Goal: Transaction & Acquisition: Purchase product/service

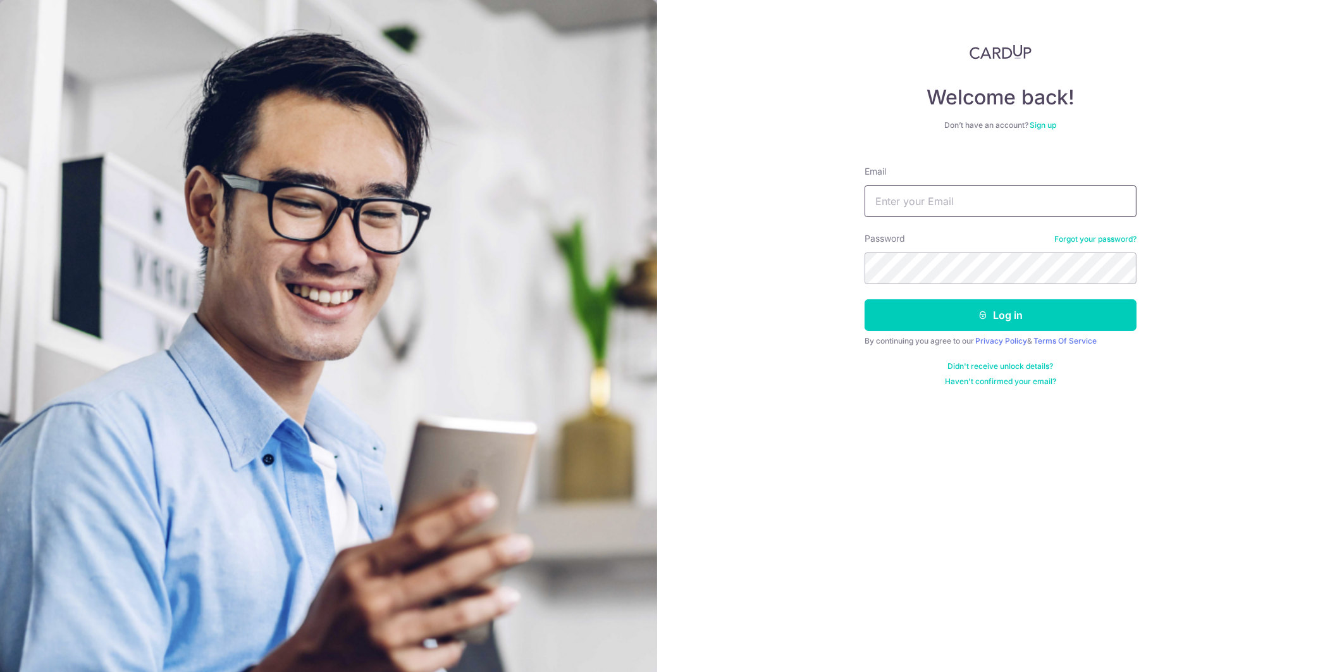
click at [913, 201] on input "Email" at bounding box center [1001, 201] width 272 height 32
type input "[EMAIL_ADDRESS][DOMAIN_NAME]"
click at [865, 299] on button "Log in" at bounding box center [1001, 315] width 272 height 32
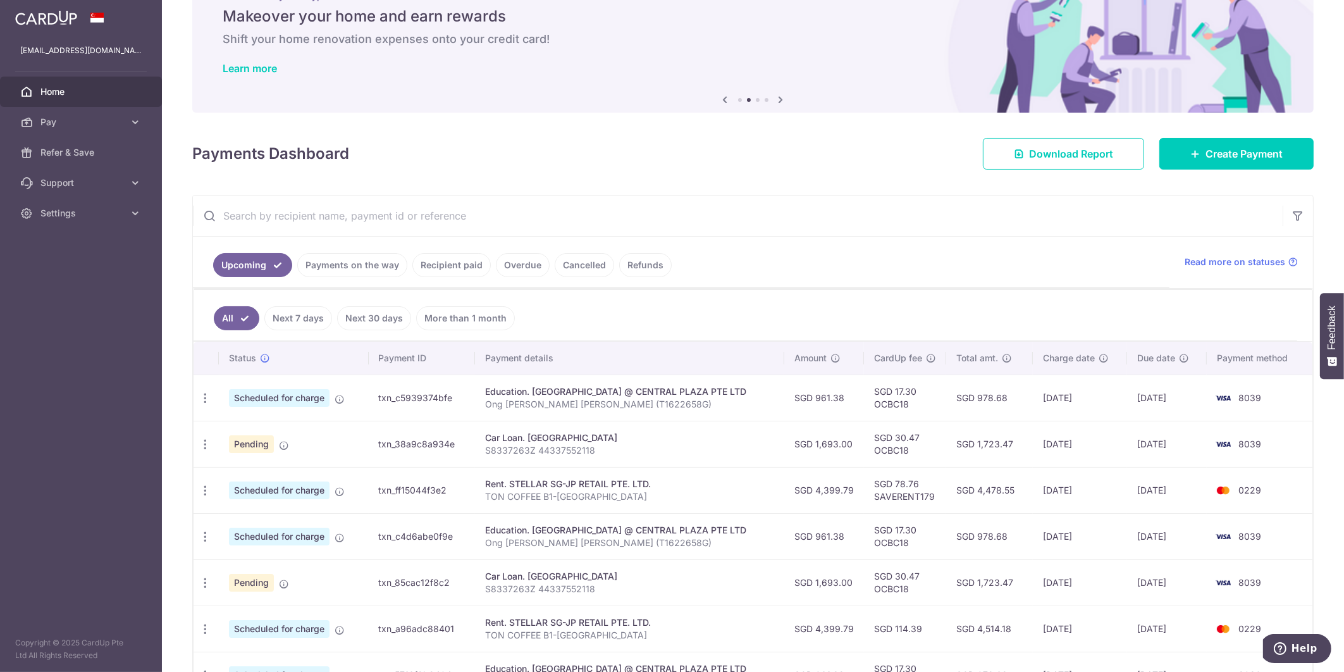
scroll to position [127, 0]
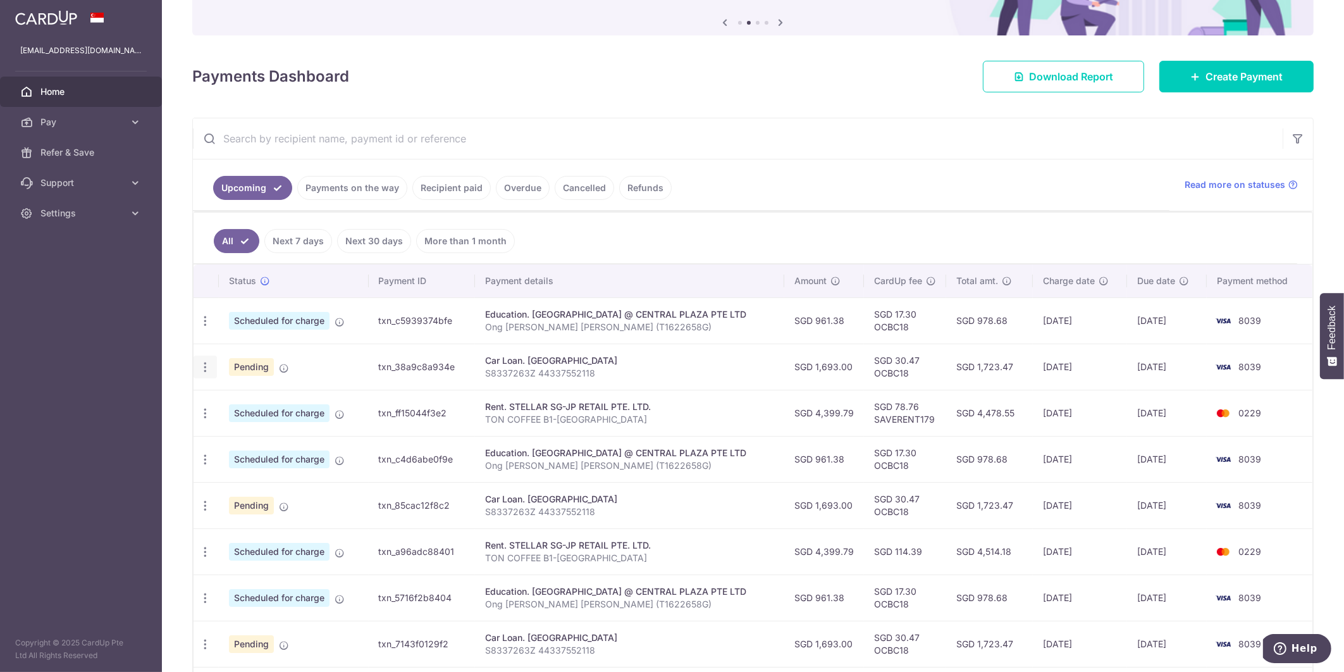
click at [199, 366] on icon "button" at bounding box center [205, 367] width 13 height 13
click at [251, 430] on span "Cancel payment" at bounding box center [272, 432] width 85 height 15
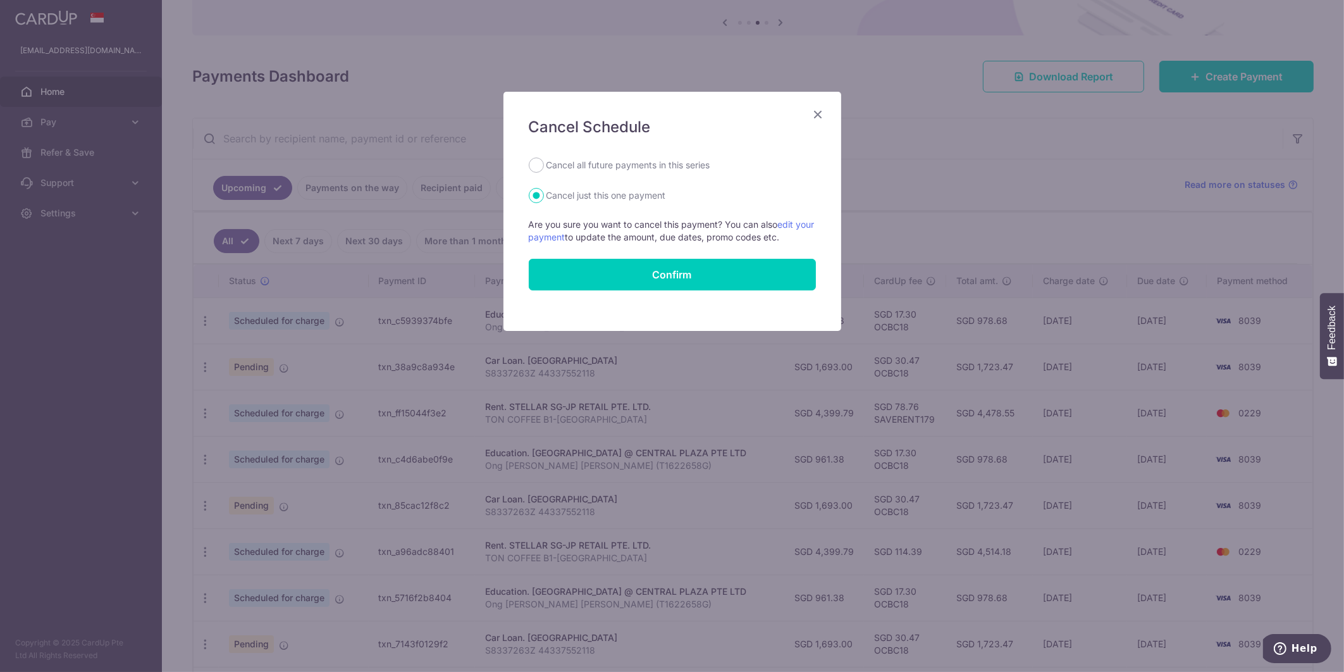
click at [649, 161] on label "Cancel all future payments in this series" at bounding box center [629, 165] width 164 height 15
click at [544, 161] on input "Cancel all future payments in this series" at bounding box center [536, 165] width 15 height 15
radio input "true"
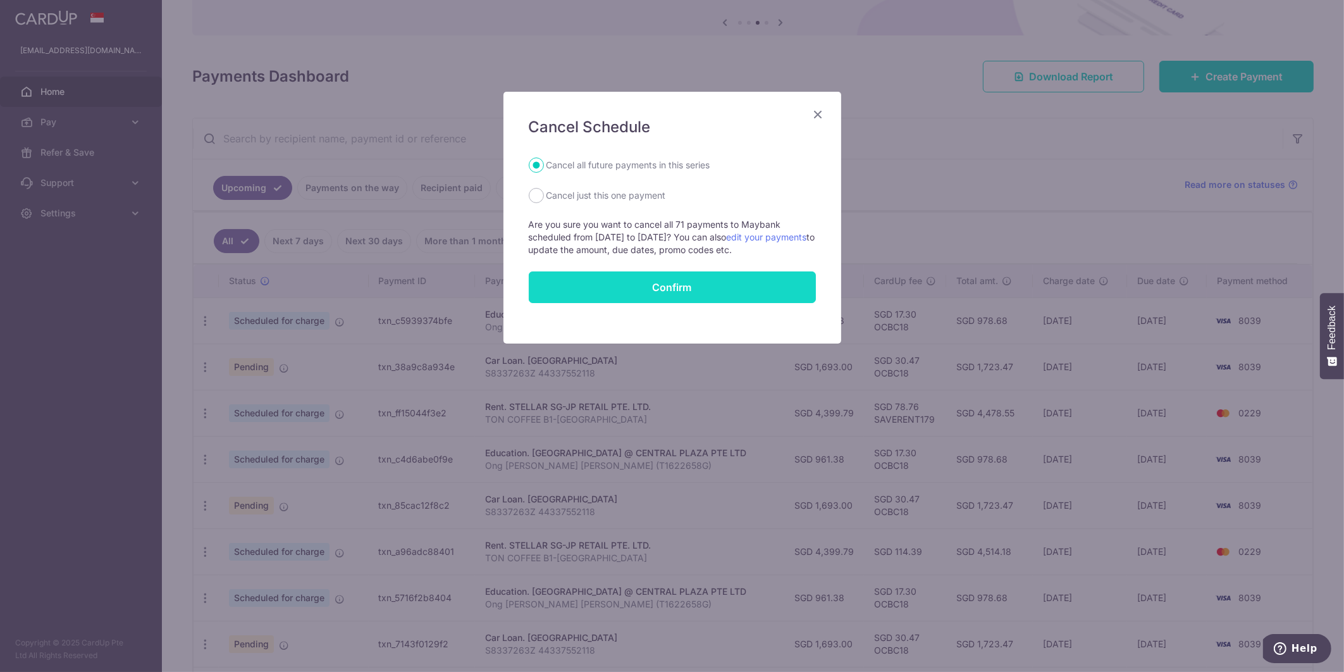
click at [670, 282] on button "Confirm" at bounding box center [672, 287] width 287 height 32
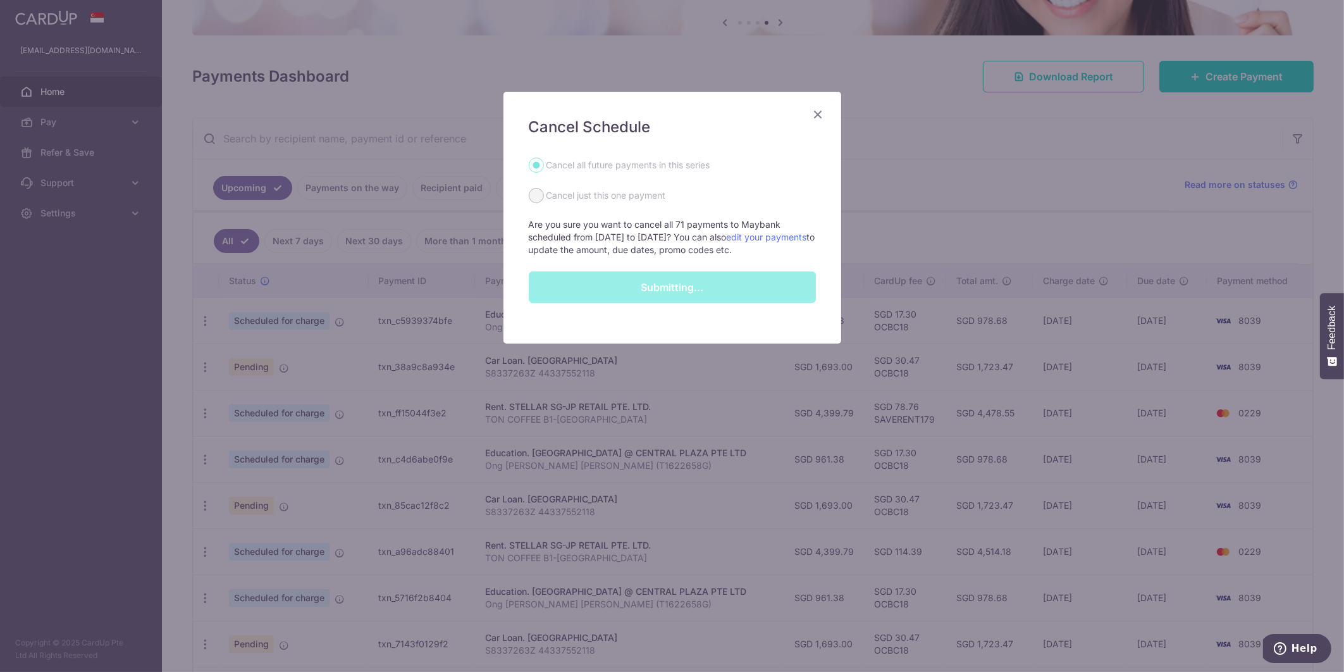
click at [821, 116] on icon "Close" at bounding box center [818, 114] width 15 height 16
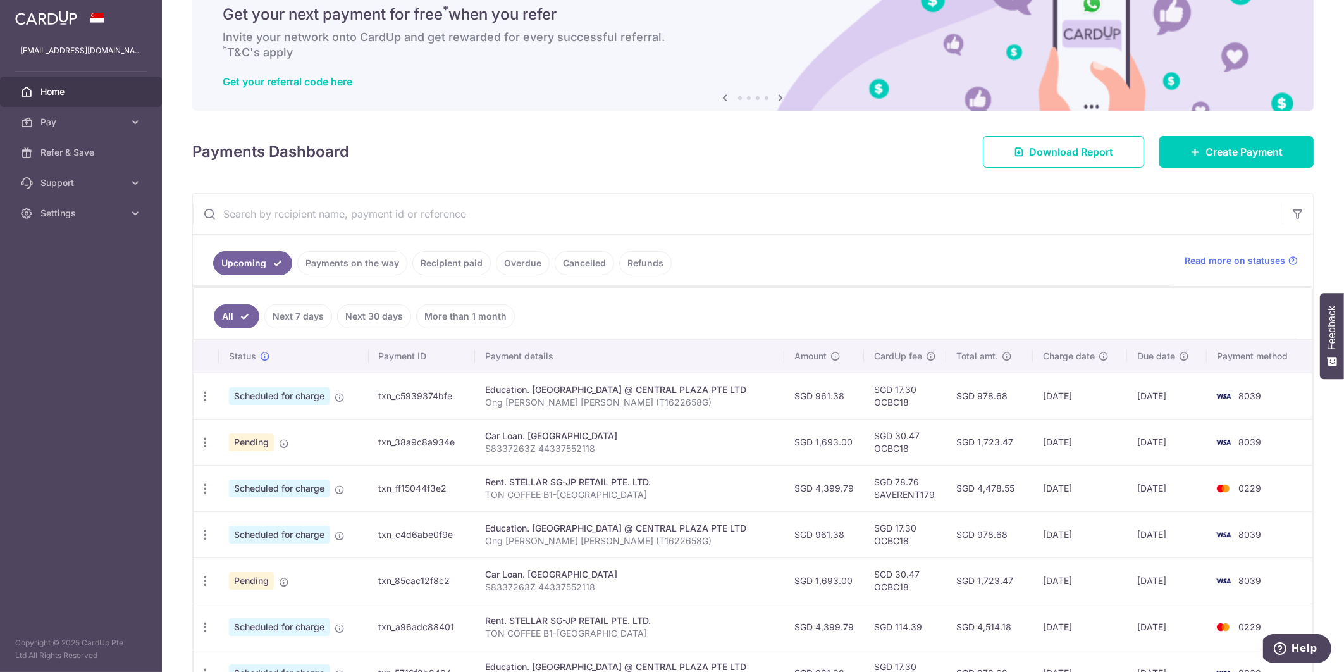
scroll to position [0, 0]
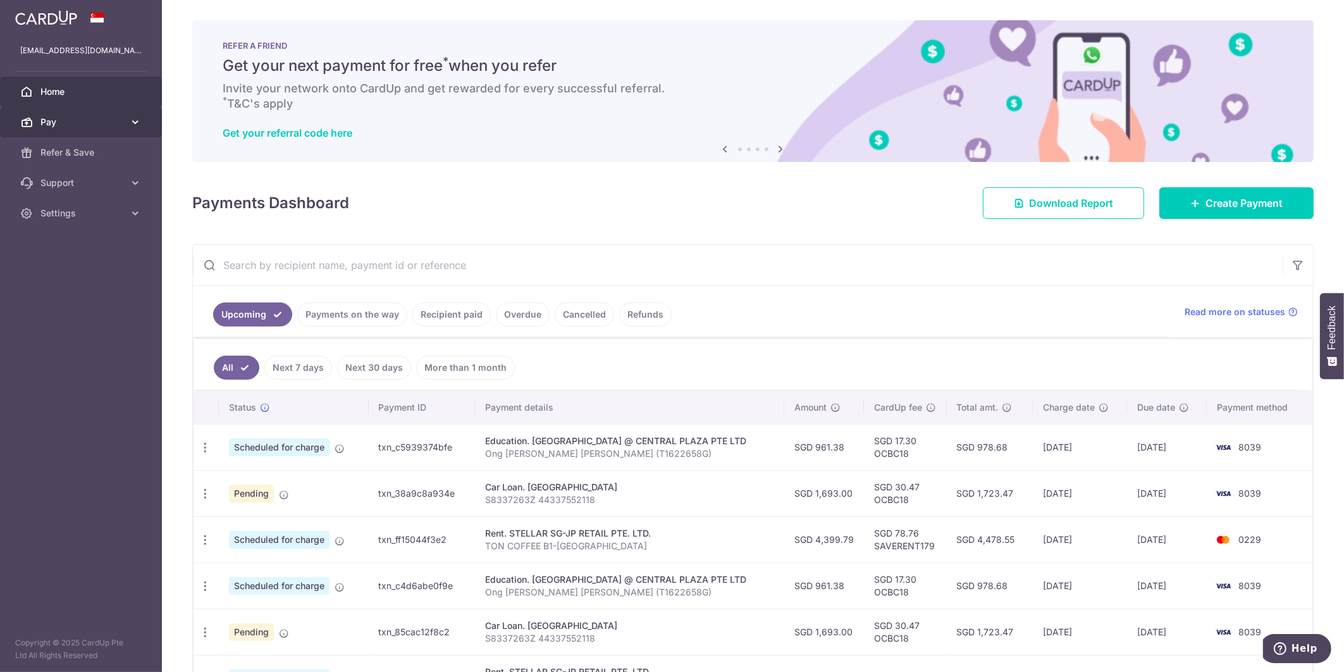
click at [88, 117] on span "Pay" at bounding box center [82, 122] width 84 height 13
click at [74, 157] on span "Payments" at bounding box center [82, 152] width 84 height 13
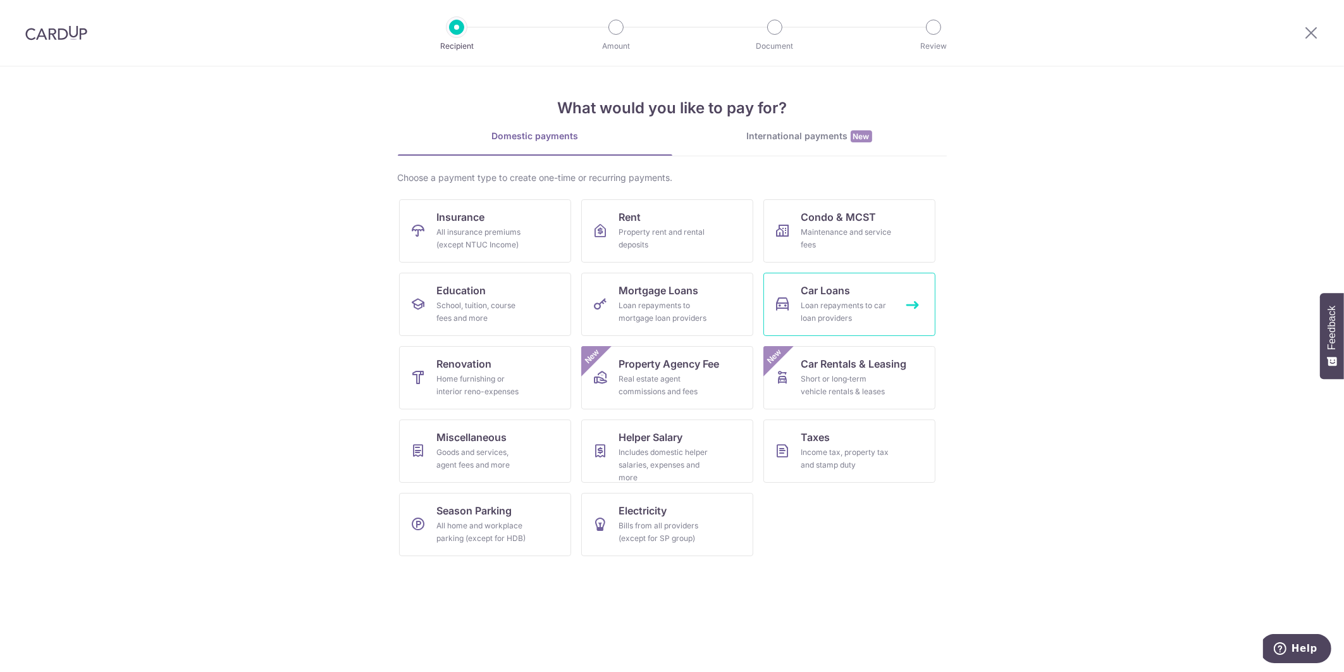
click at [823, 307] on div "Loan repayments to car loan providers" at bounding box center [847, 311] width 91 height 25
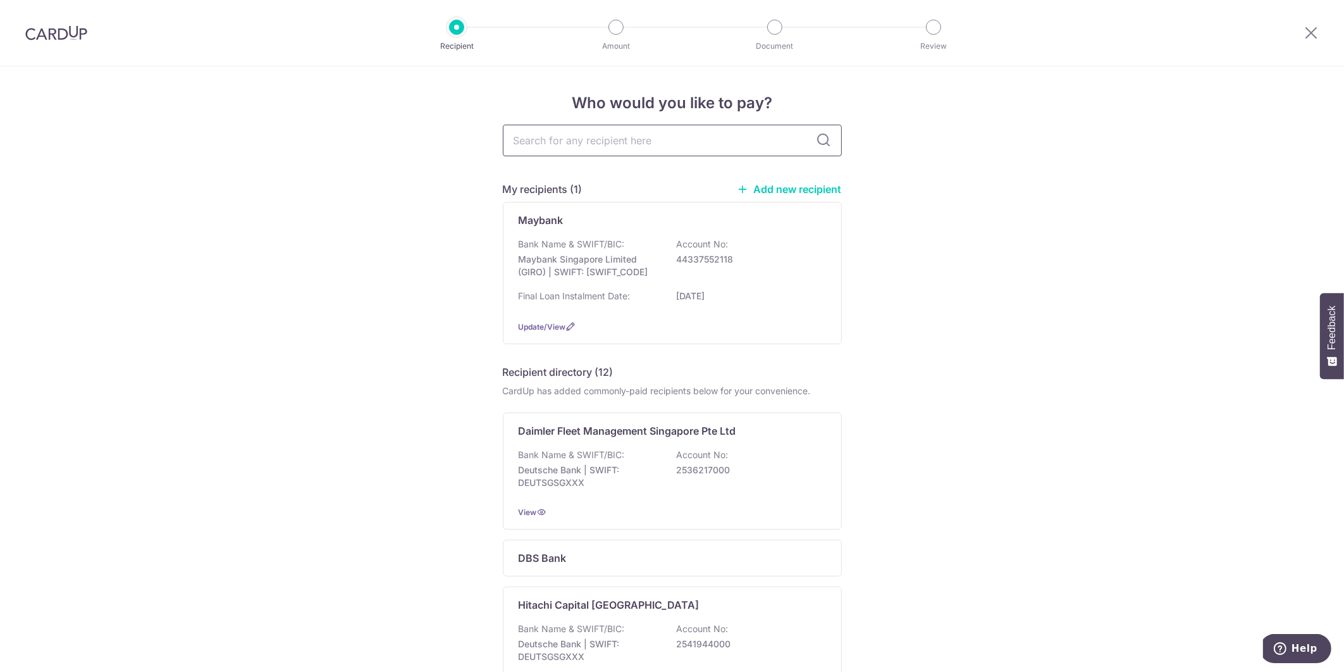
click at [619, 139] on input "text" at bounding box center [672, 141] width 339 height 32
type input "ocbc"
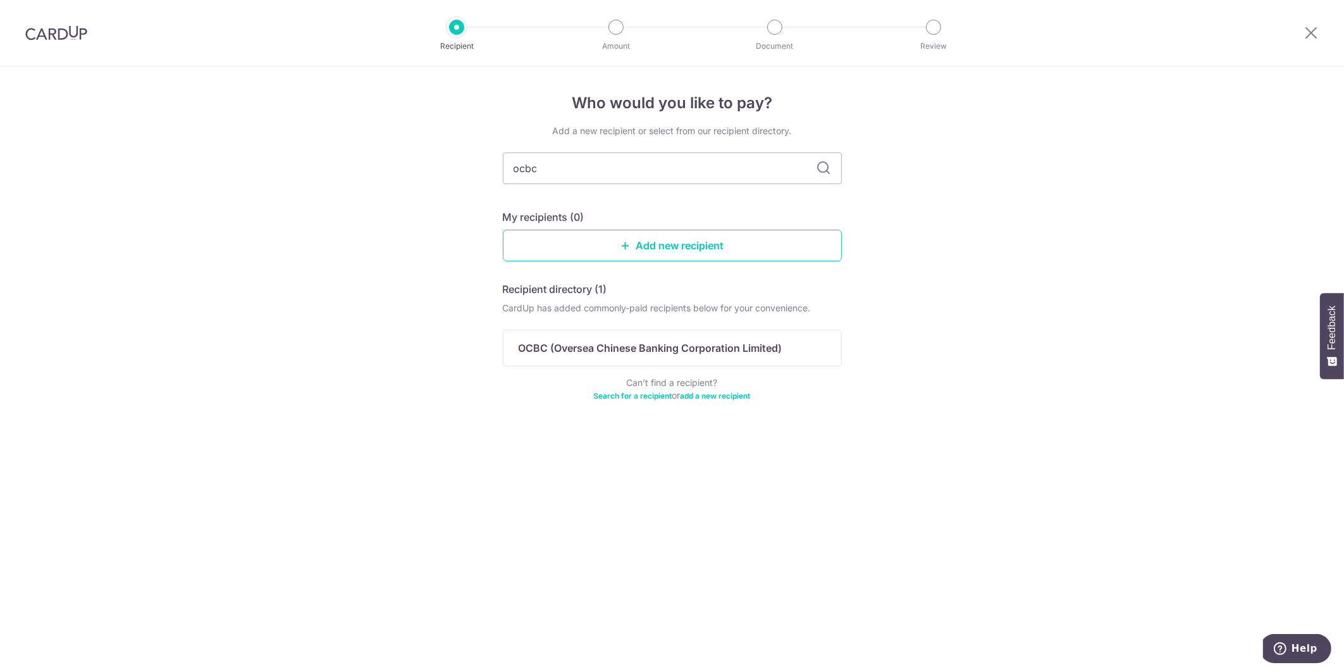
click at [884, 230] on div "Who would you like to pay? Add a new recipient or select from our recipient dir…" at bounding box center [672, 368] width 1344 height 605
click at [743, 247] on link "Add new recipient" at bounding box center [672, 246] width 339 height 32
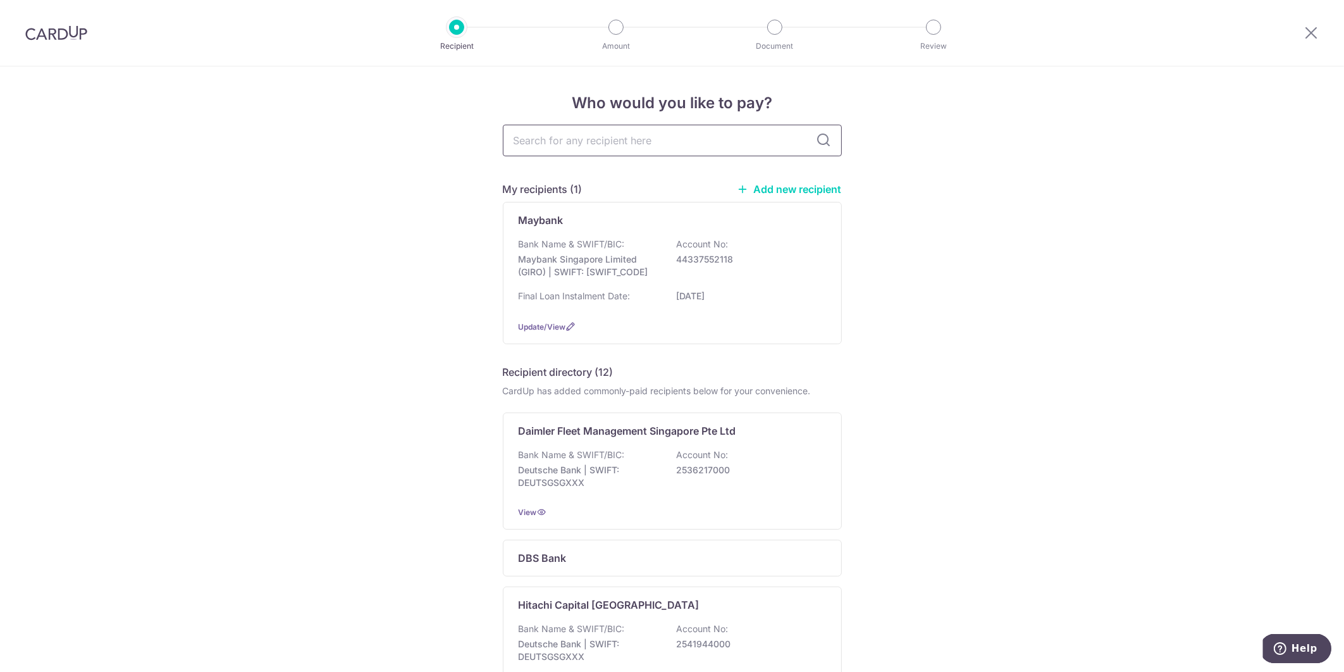
click at [620, 144] on input "text" at bounding box center [672, 141] width 339 height 32
type input "ocbc"
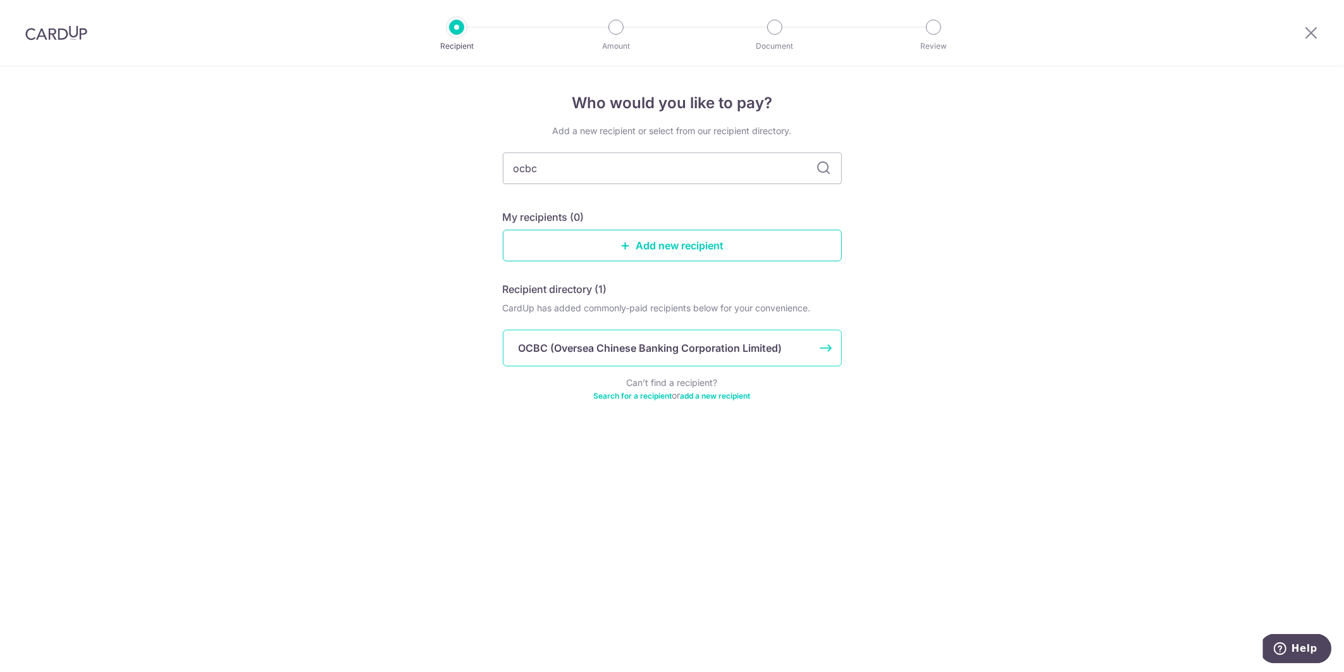
click at [793, 348] on div "OCBC (Oversea Chinese Banking Corporation Limited)" at bounding box center [665, 347] width 292 height 15
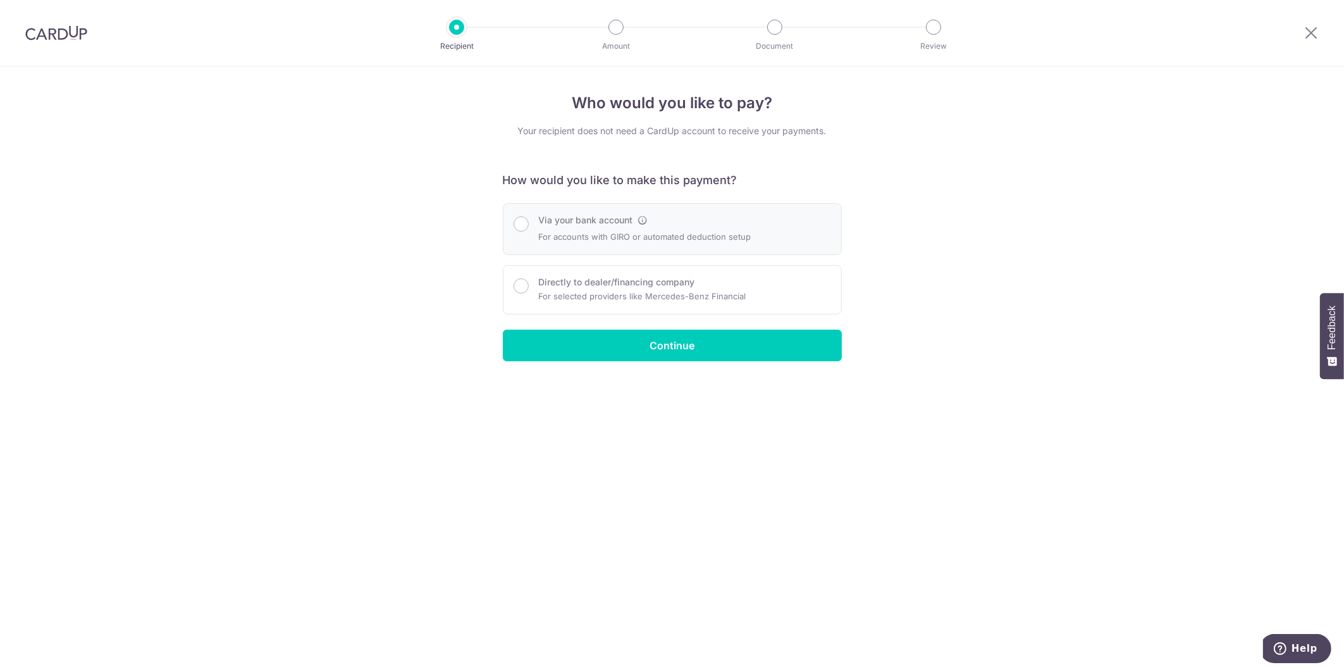
click at [560, 224] on label "Via your bank account" at bounding box center [586, 220] width 94 height 13
click at [529, 224] on input "Via your bank account" at bounding box center [521, 223] width 15 height 15
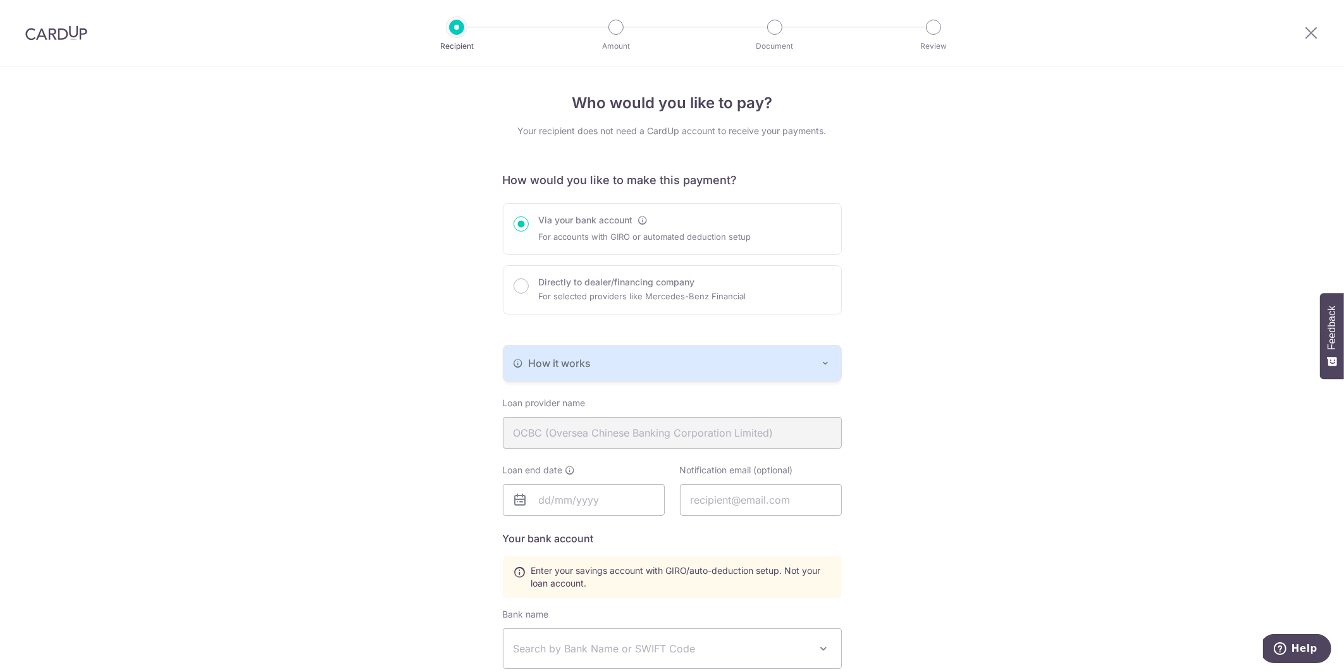
click at [574, 356] on span "How it works" at bounding box center [560, 363] width 63 height 15
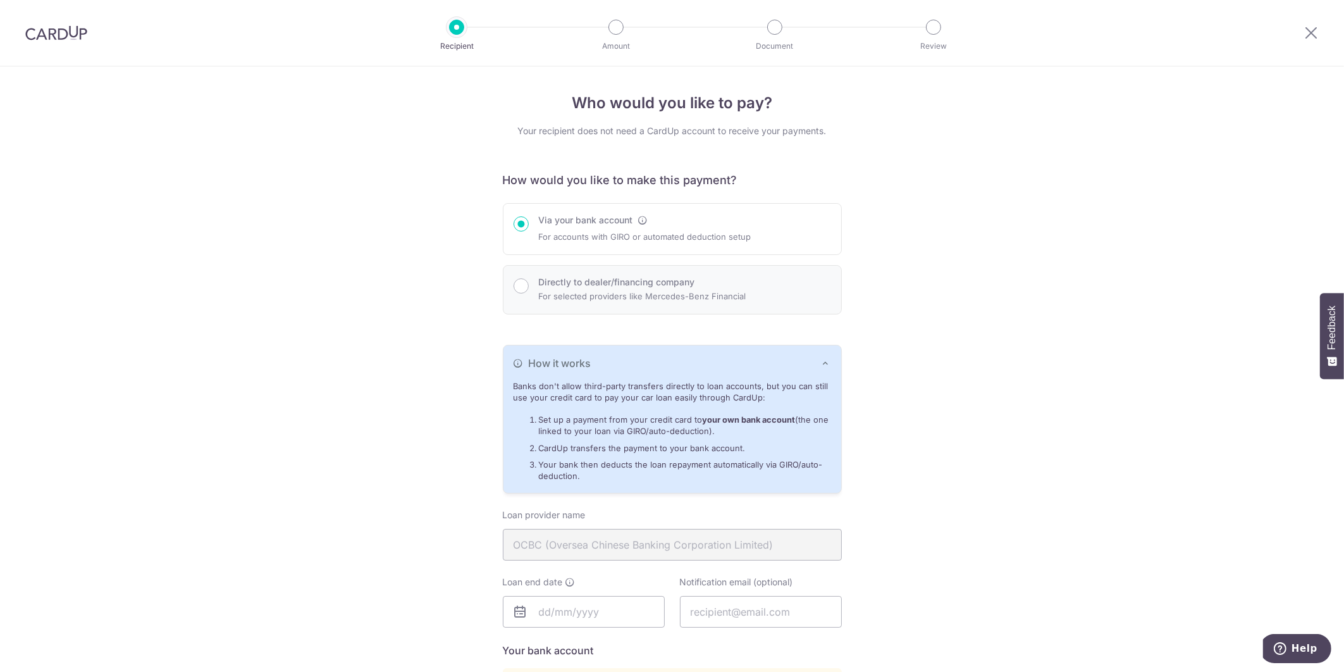
click at [590, 283] on label "Directly to dealer/financing company" at bounding box center [617, 282] width 156 height 13
click at [529, 283] on input "Directly to dealer/financing company" at bounding box center [521, 285] width 15 height 15
radio input "false"
radio input "true"
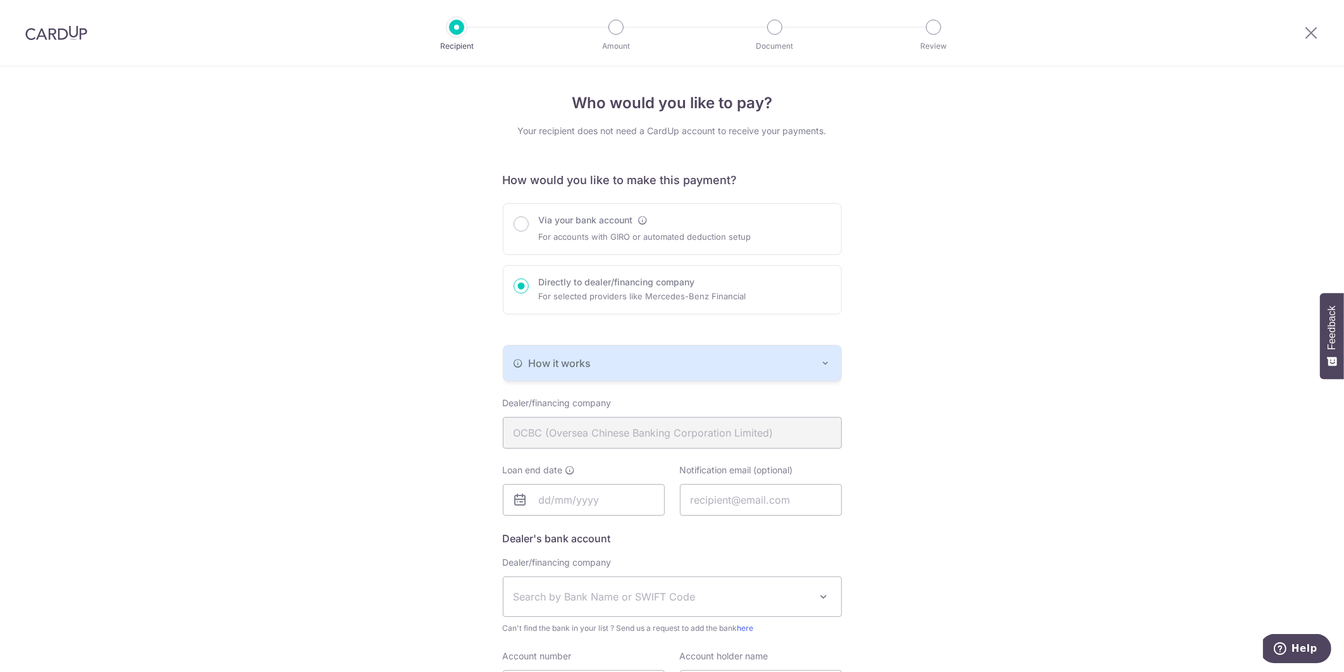
click at [621, 357] on div "How it works" at bounding box center [673, 363] width 318 height 15
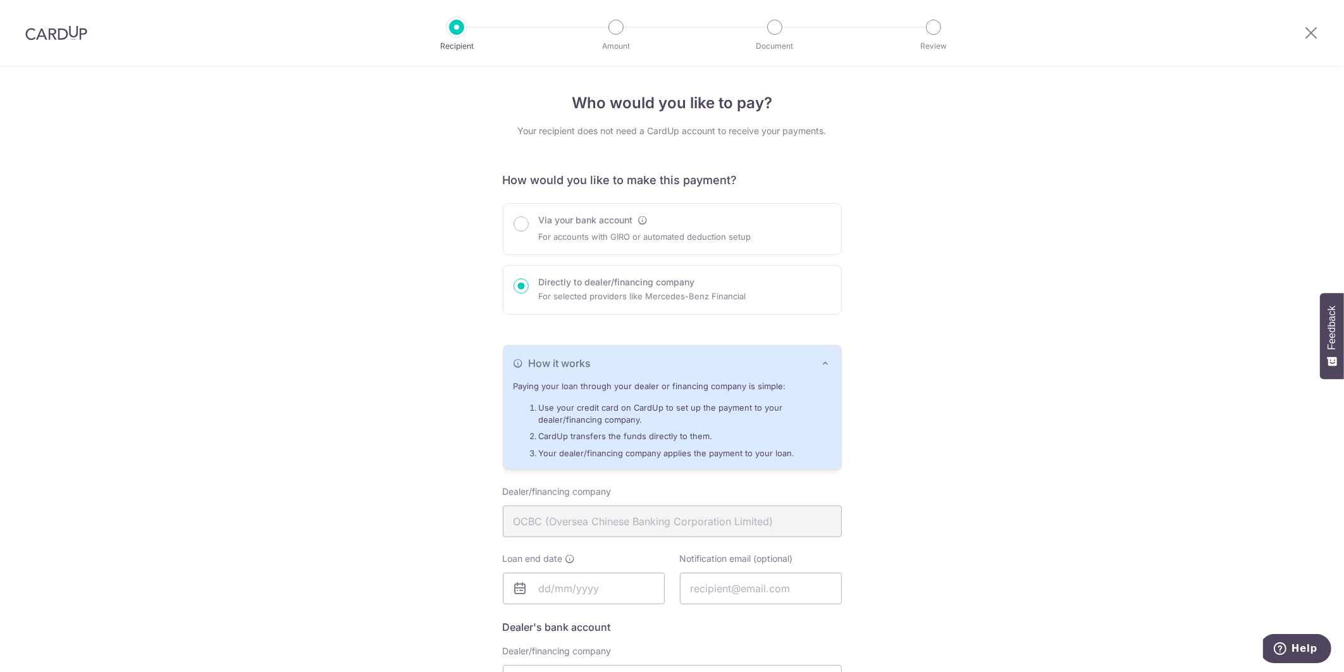
click at [621, 357] on div "How it works" at bounding box center [673, 363] width 318 height 15
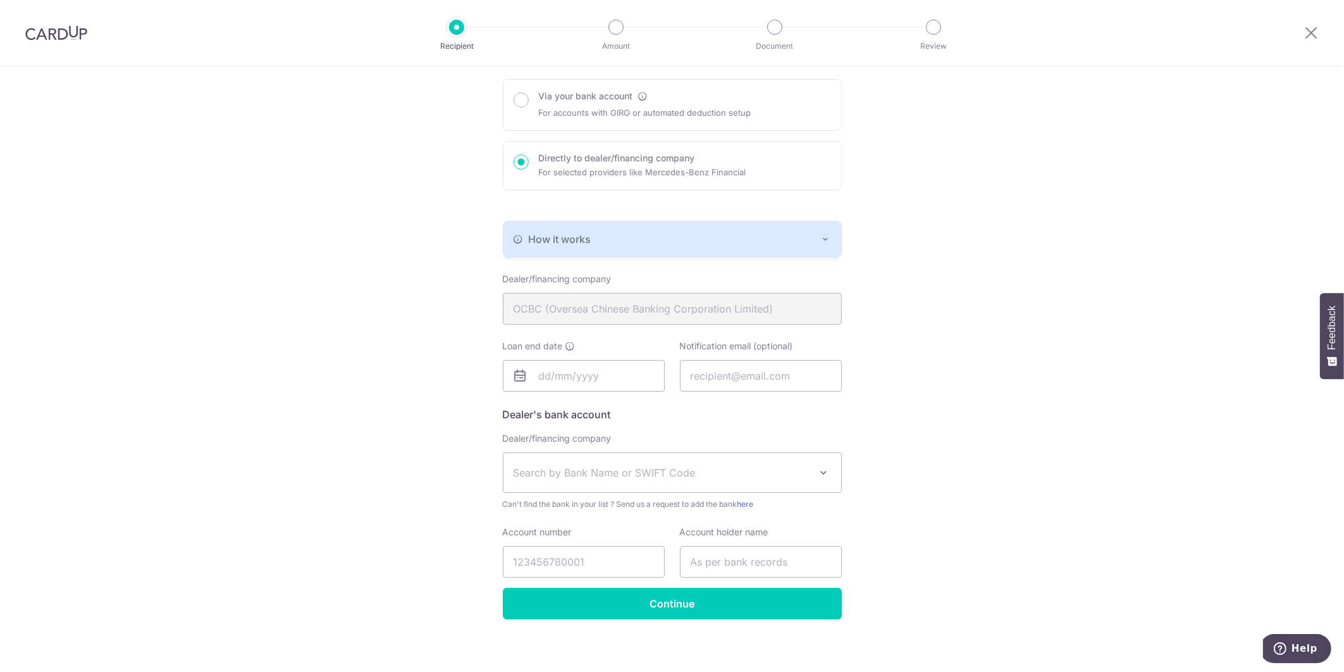
scroll to position [130, 0]
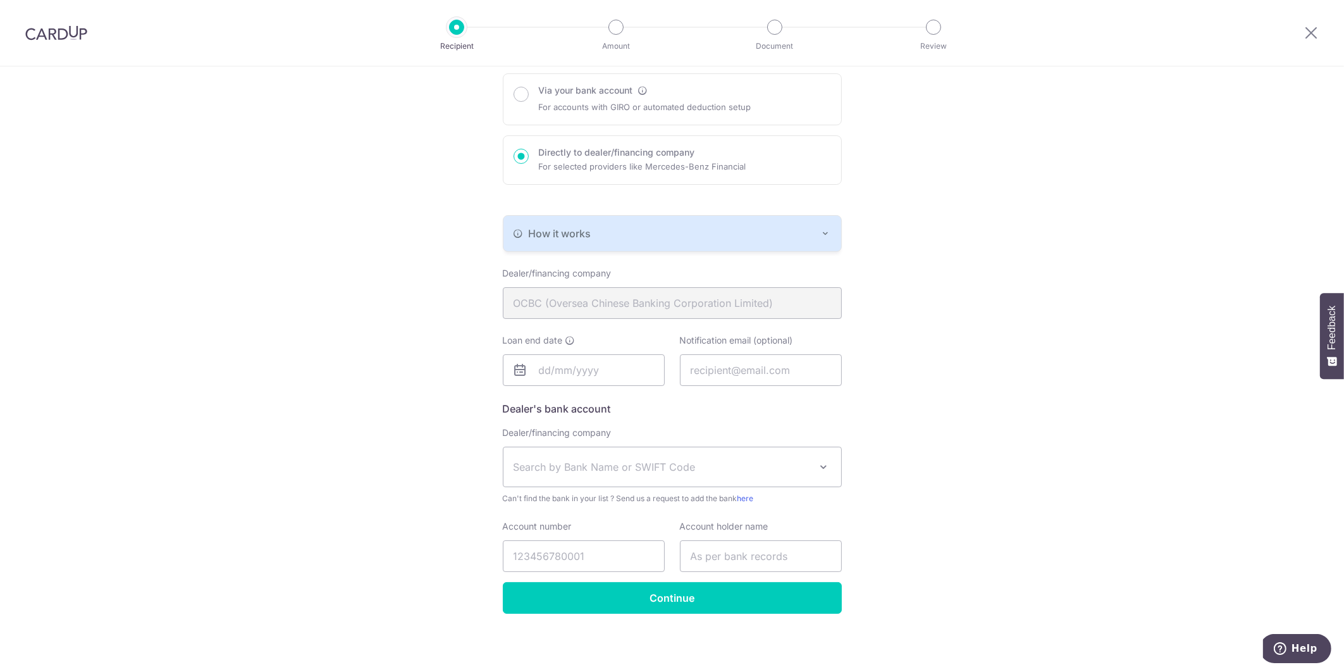
click at [595, 467] on span "Search by Bank Name or SWIFT Code" at bounding box center [662, 466] width 297 height 15
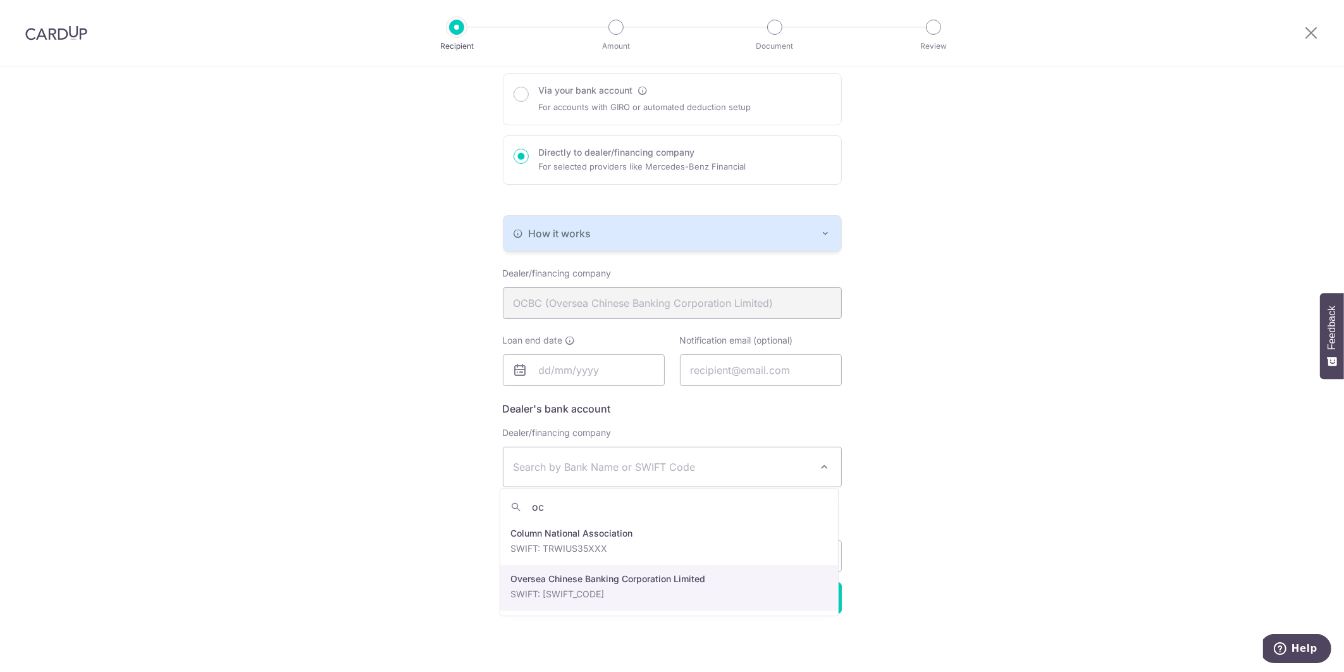
type input "oc"
select select "12"
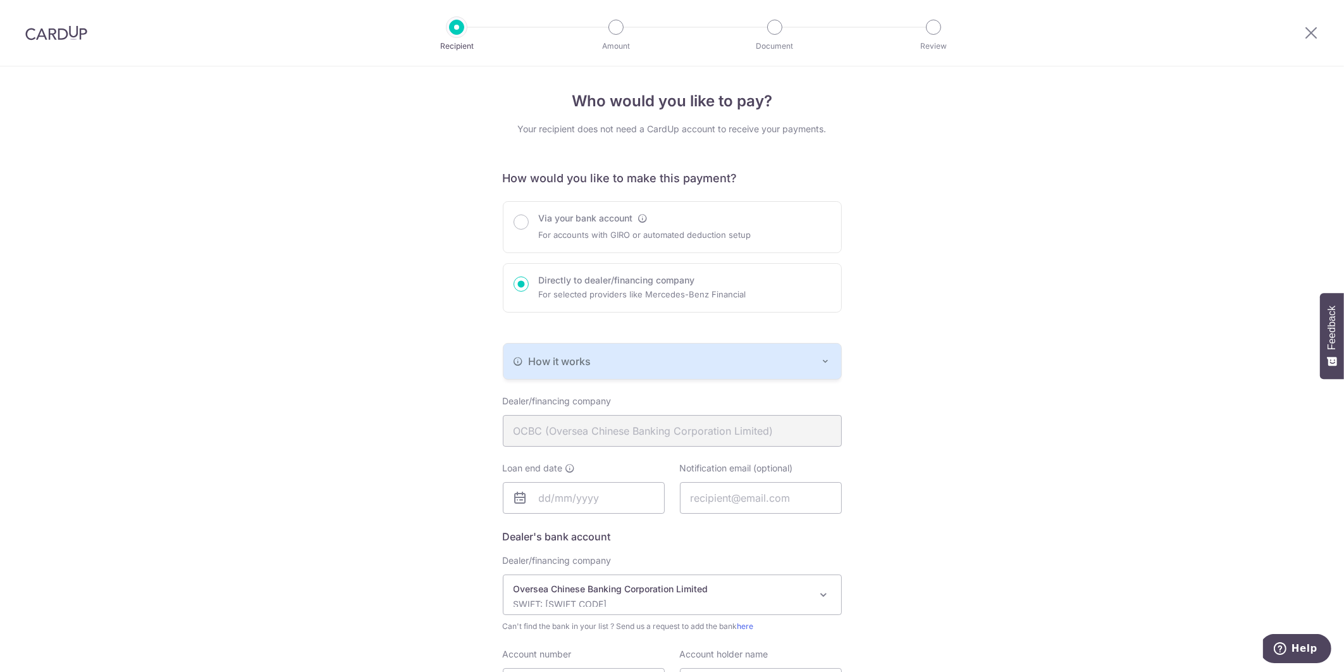
scroll to position [0, 0]
click at [613, 234] on p "For accounts with GIRO or automated deduction setup" at bounding box center [645, 236] width 213 height 15
radio input "true"
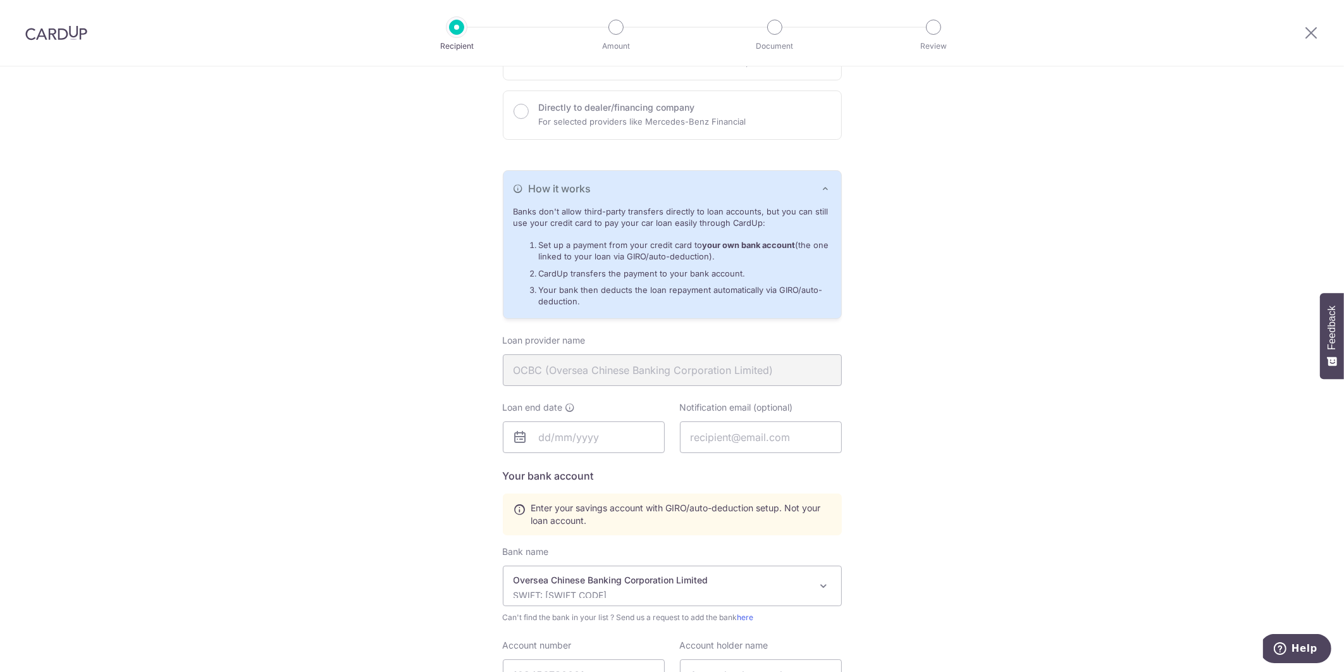
scroll to position [190, 0]
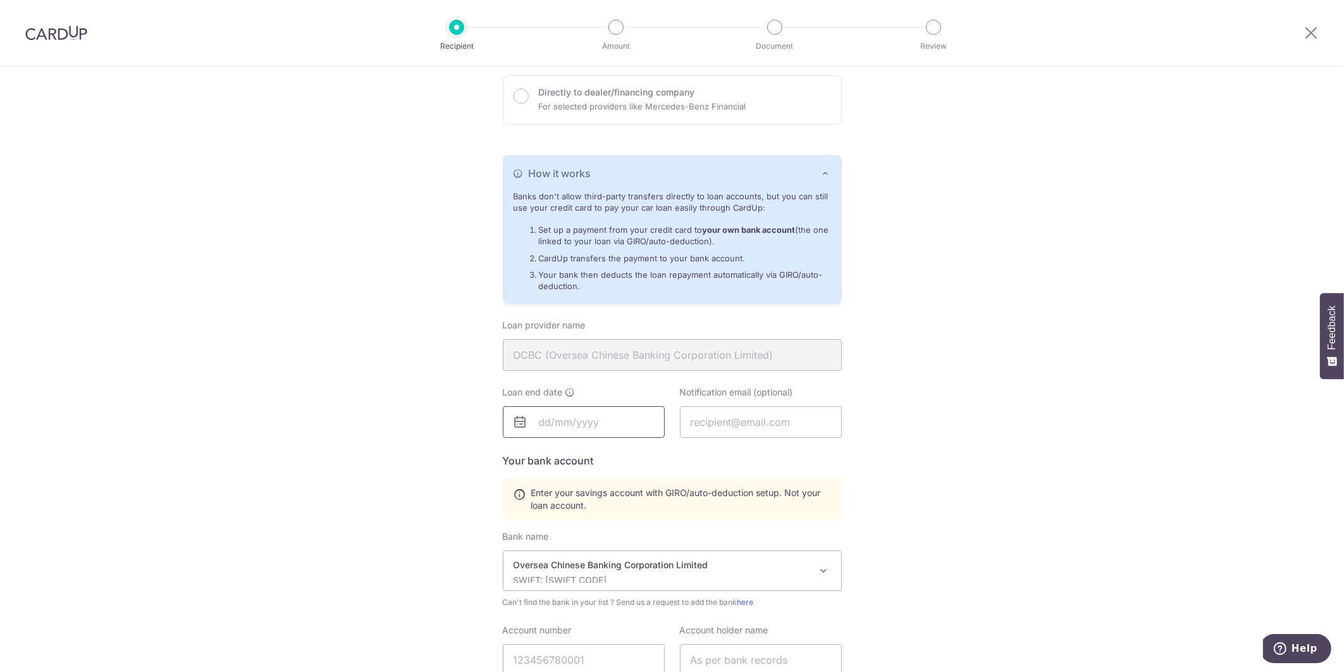
click at [564, 415] on input "text" at bounding box center [584, 422] width 162 height 32
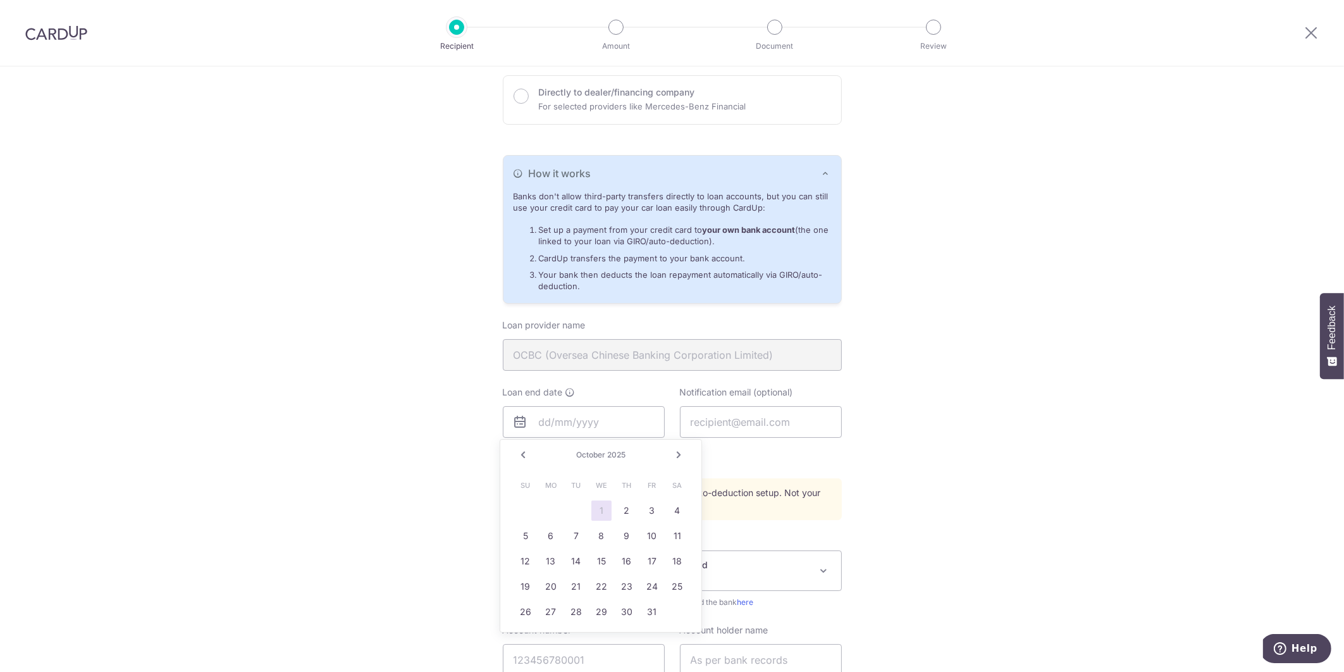
click at [679, 451] on link "Next" at bounding box center [678, 454] width 15 height 15
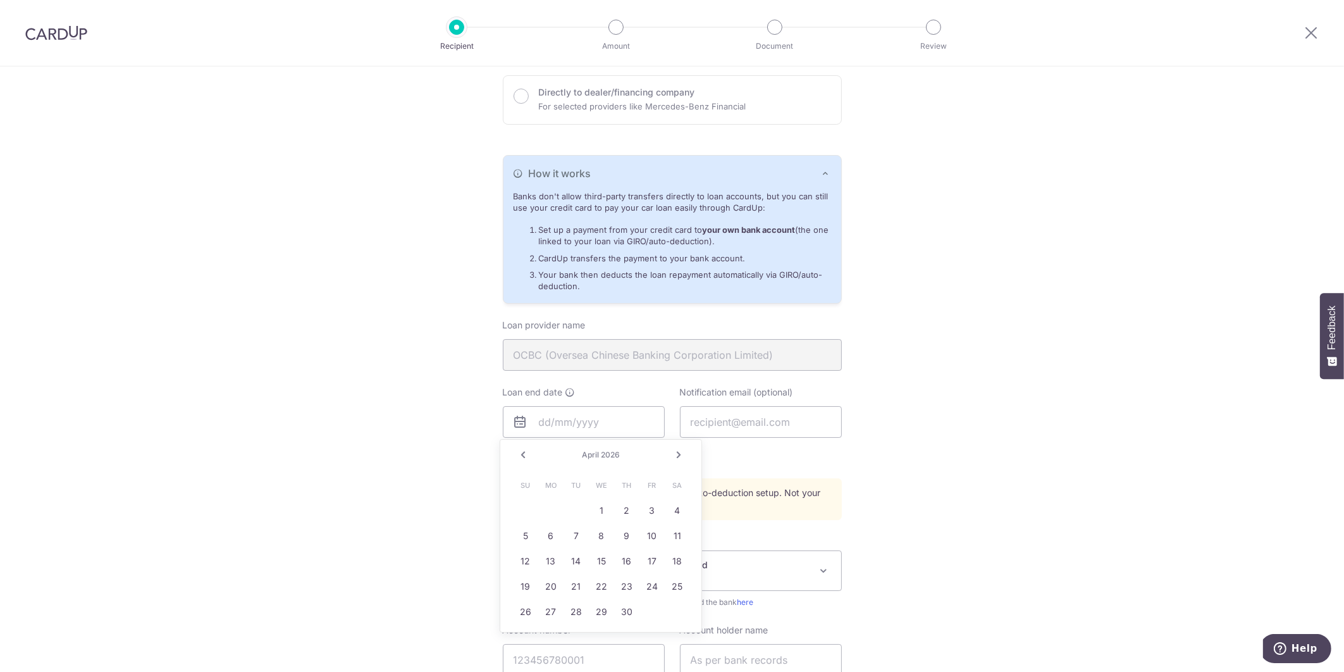
click at [679, 451] on link "Next" at bounding box center [678, 454] width 15 height 15
click at [526, 457] on link "Prev" at bounding box center [523, 454] width 15 height 15
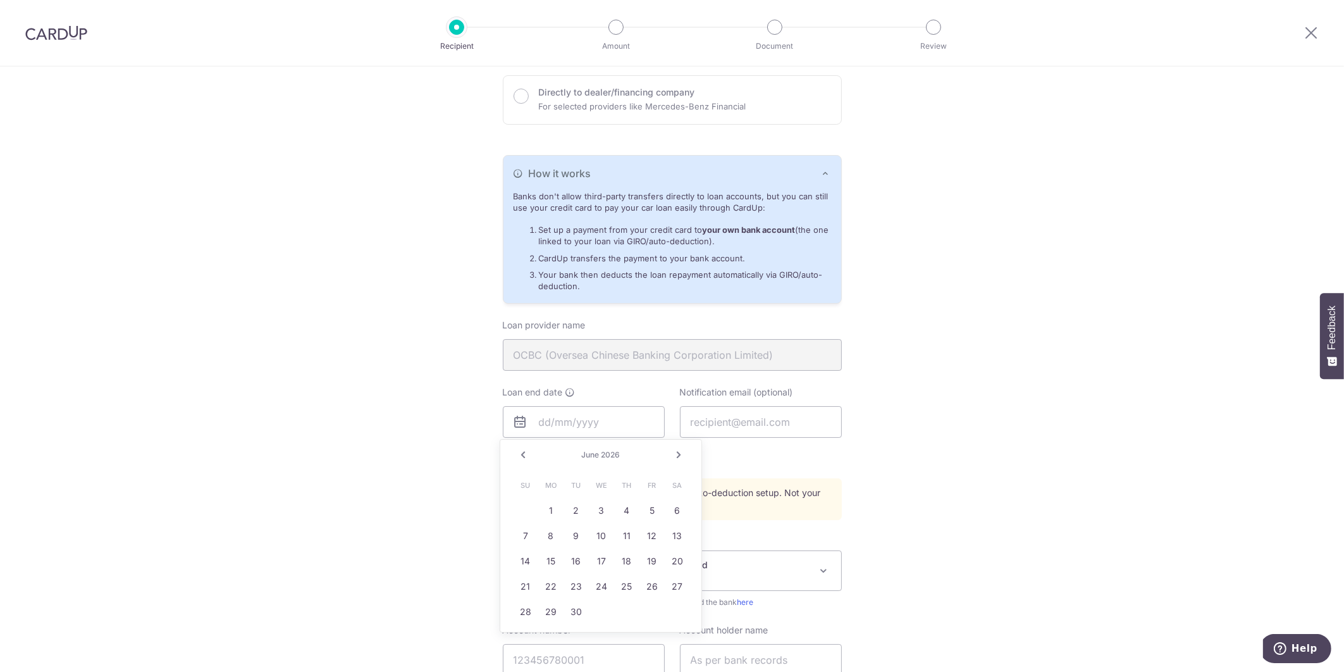
click at [526, 457] on link "Prev" at bounding box center [523, 454] width 15 height 15
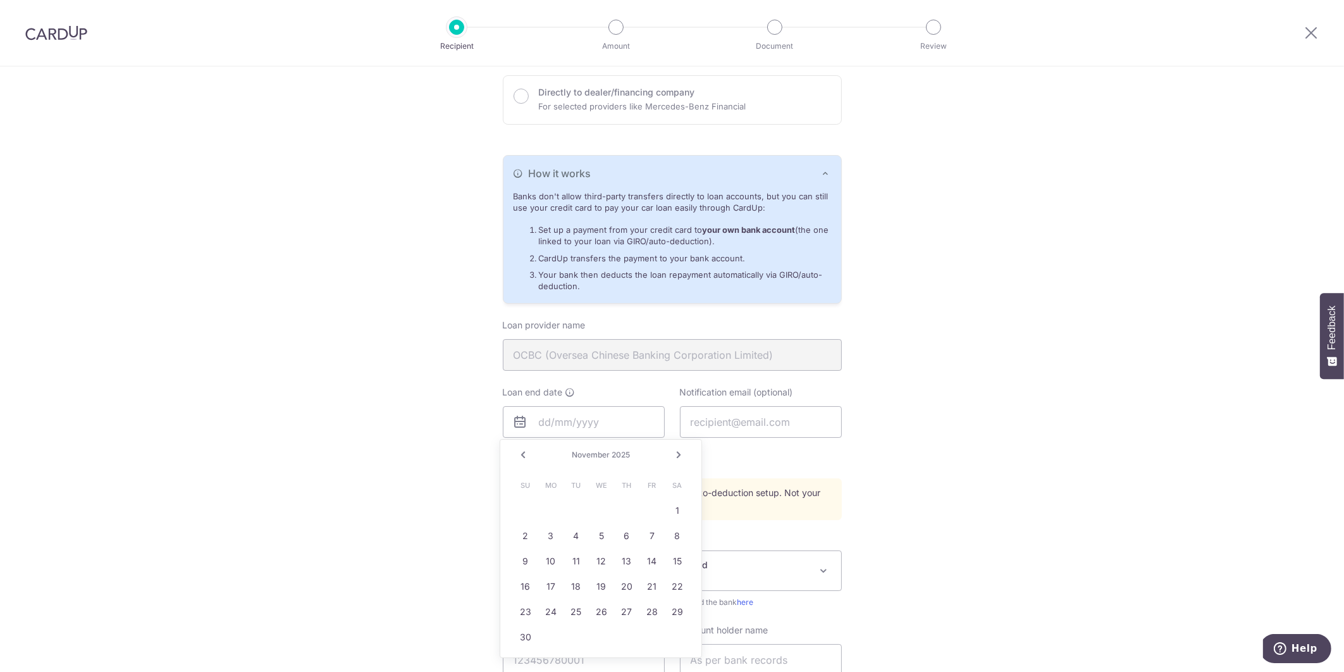
click at [526, 457] on link "Prev" at bounding box center [523, 454] width 15 height 15
click at [678, 454] on link "Next" at bounding box center [678, 454] width 15 height 15
click at [633, 611] on link "30" at bounding box center [627, 612] width 20 height 20
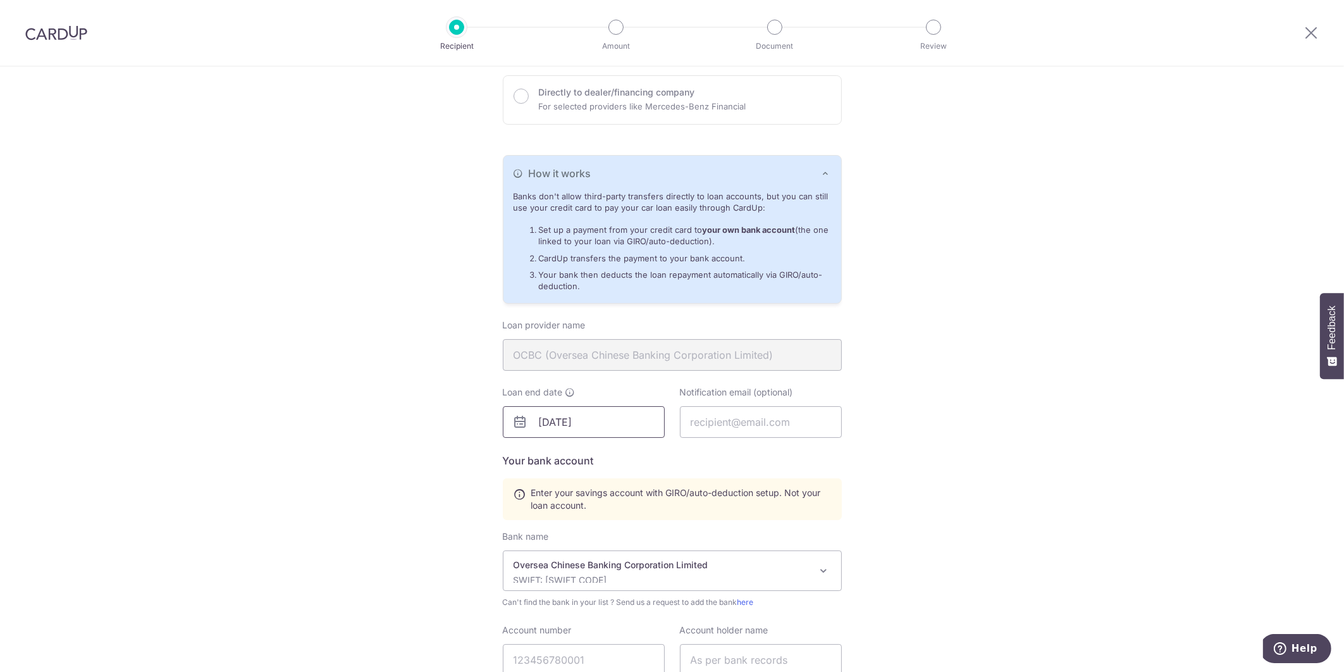
click at [618, 424] on input "10/30/2025" at bounding box center [584, 422] width 162 height 32
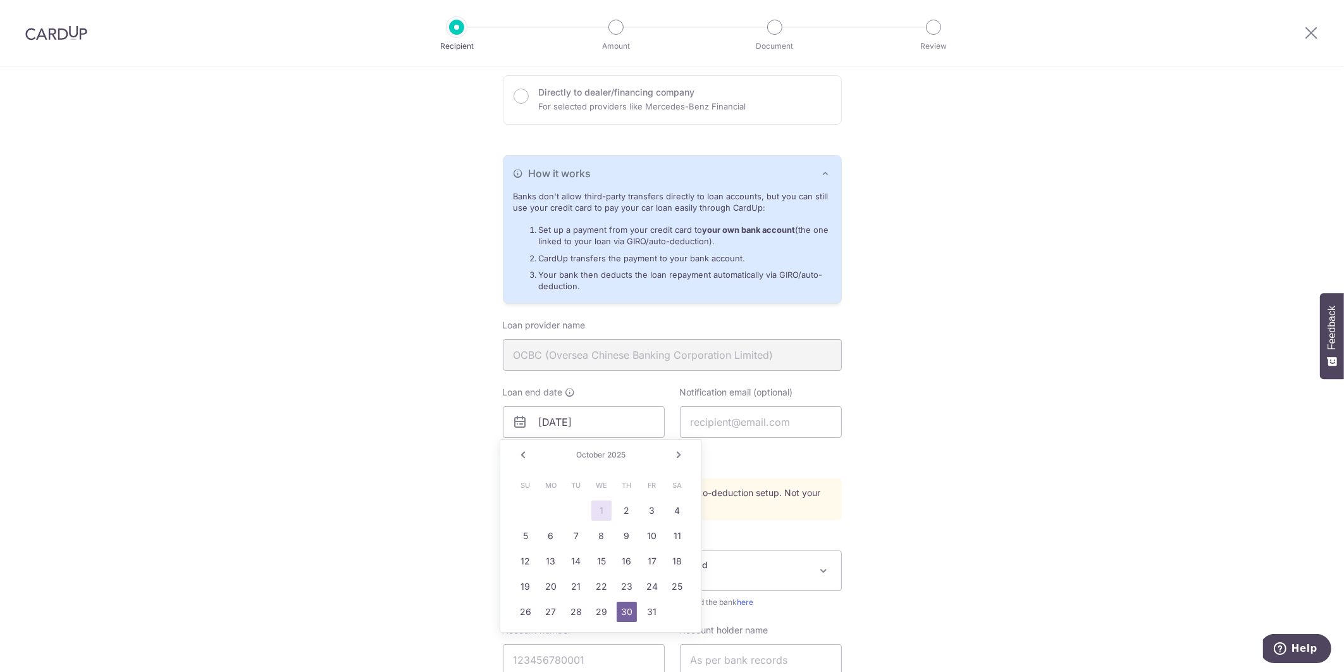
click at [680, 454] on link "Next" at bounding box center [678, 454] width 15 height 15
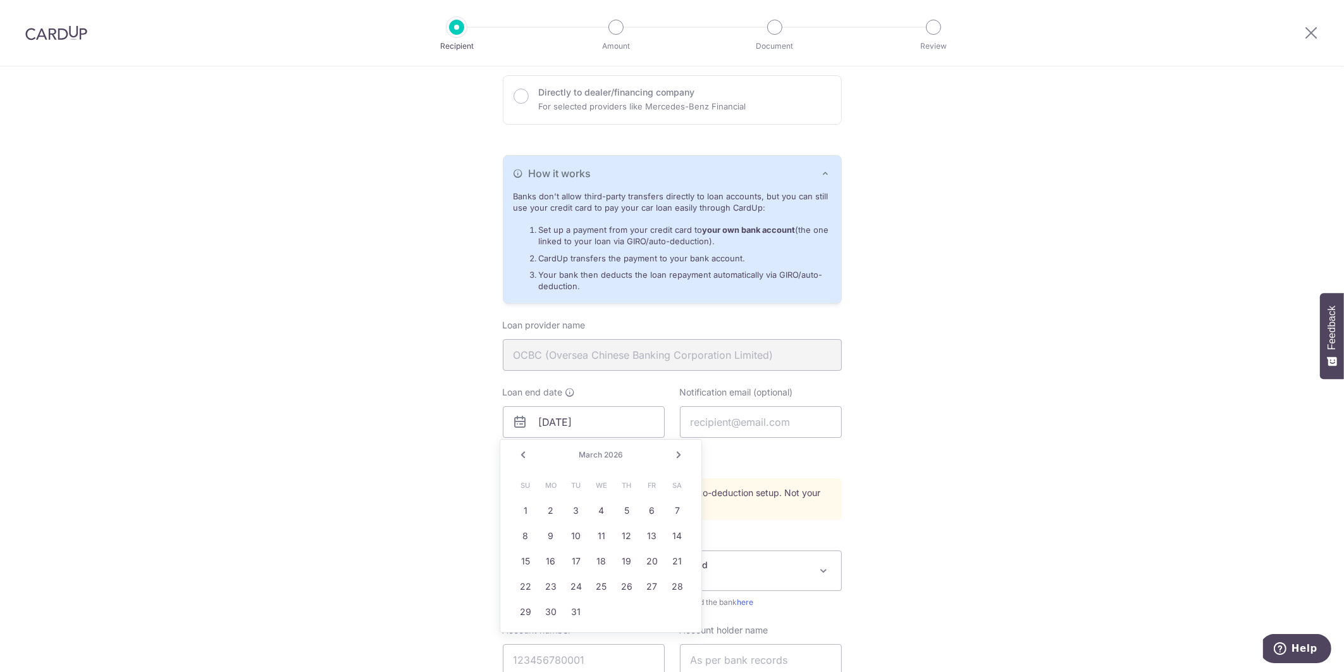
click at [680, 454] on link "Next" at bounding box center [678, 454] width 15 height 15
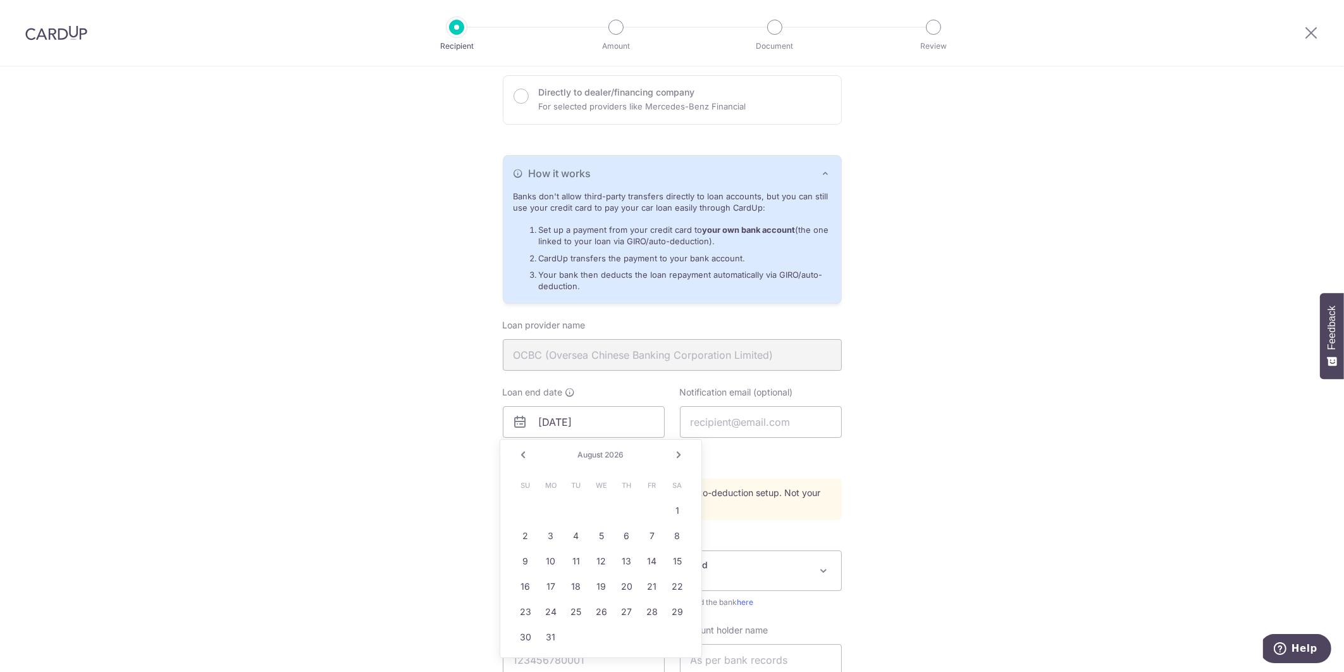
click at [680, 454] on link "Next" at bounding box center [678, 454] width 15 height 15
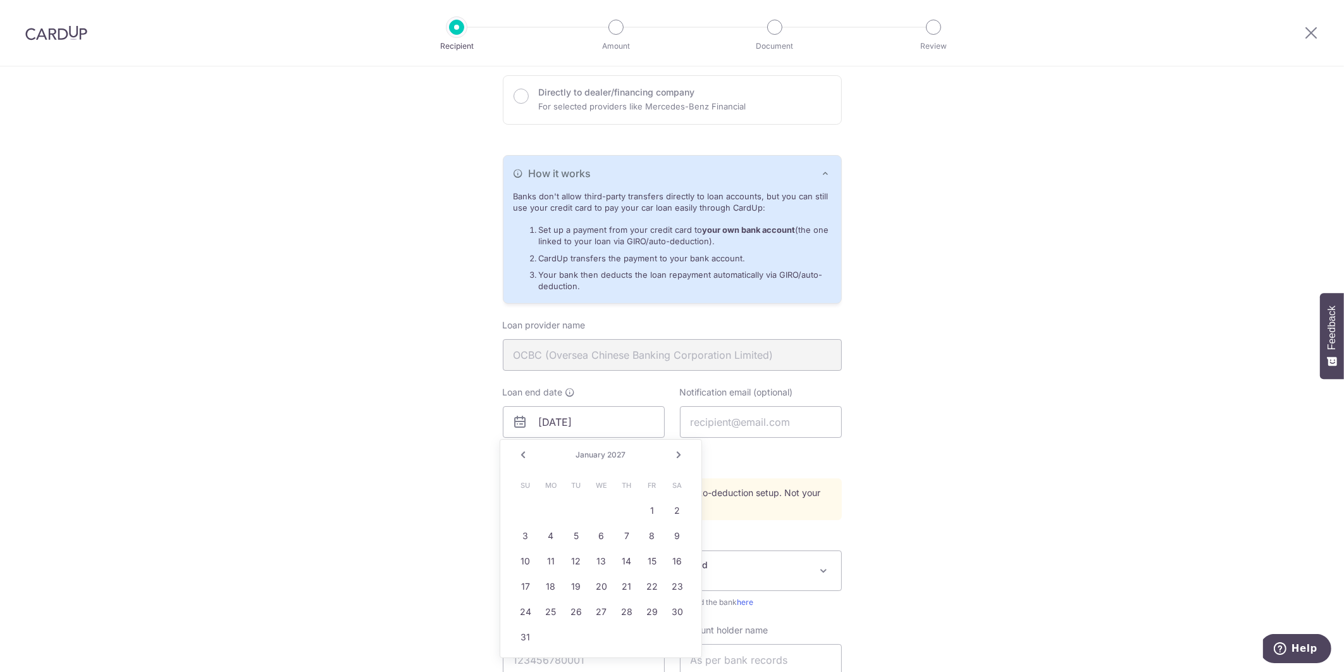
click at [680, 454] on link "Next" at bounding box center [678, 454] width 15 height 15
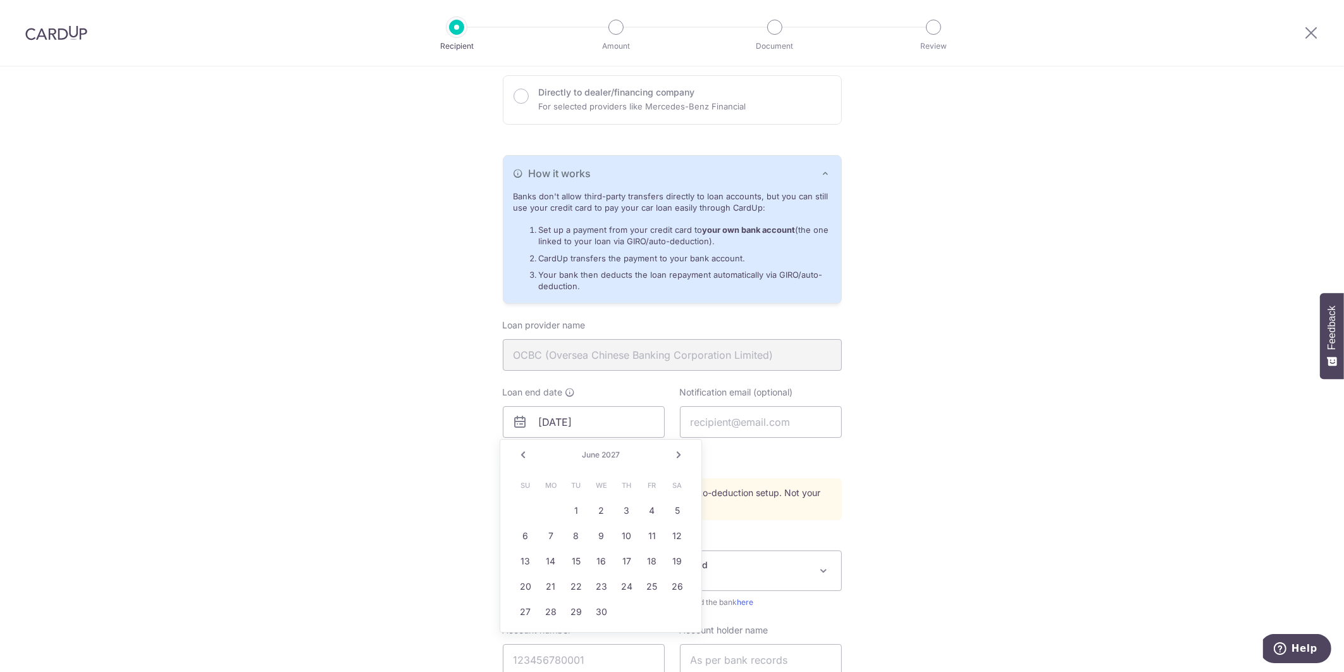
click at [680, 454] on link "Next" at bounding box center [678, 454] width 15 height 15
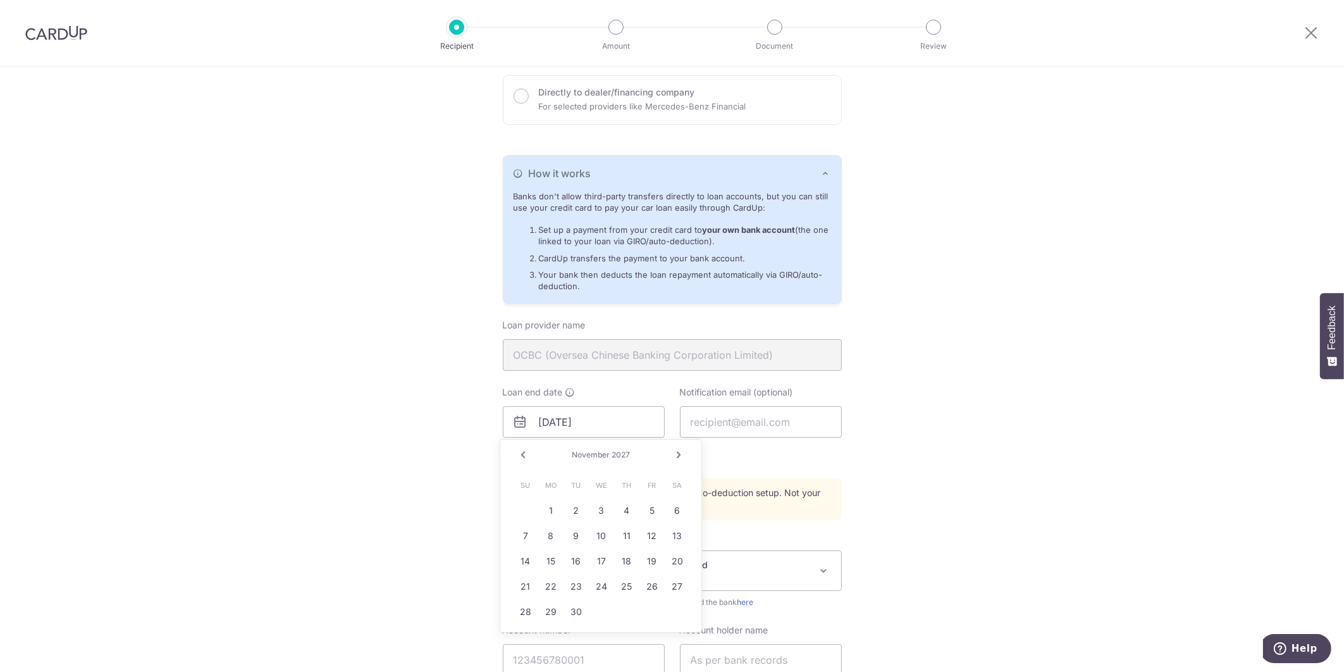
click at [680, 454] on link "Next" at bounding box center [678, 454] width 15 height 15
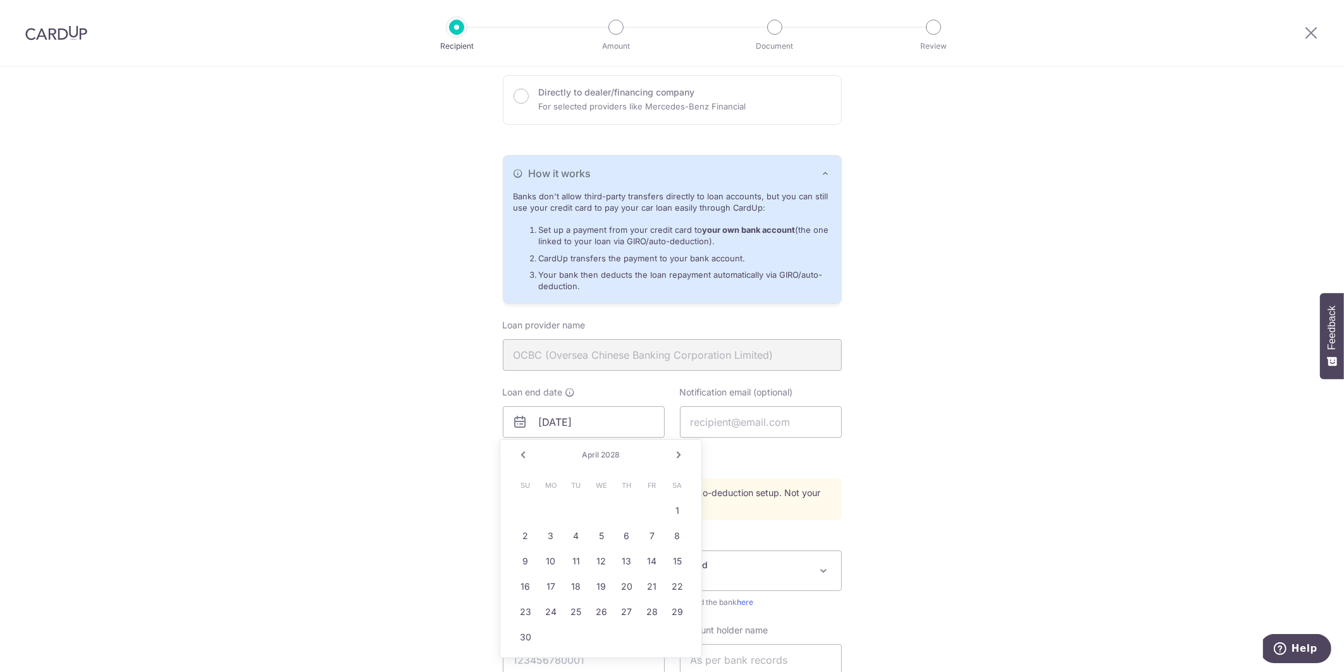
click at [680, 454] on link "Next" at bounding box center [678, 454] width 15 height 15
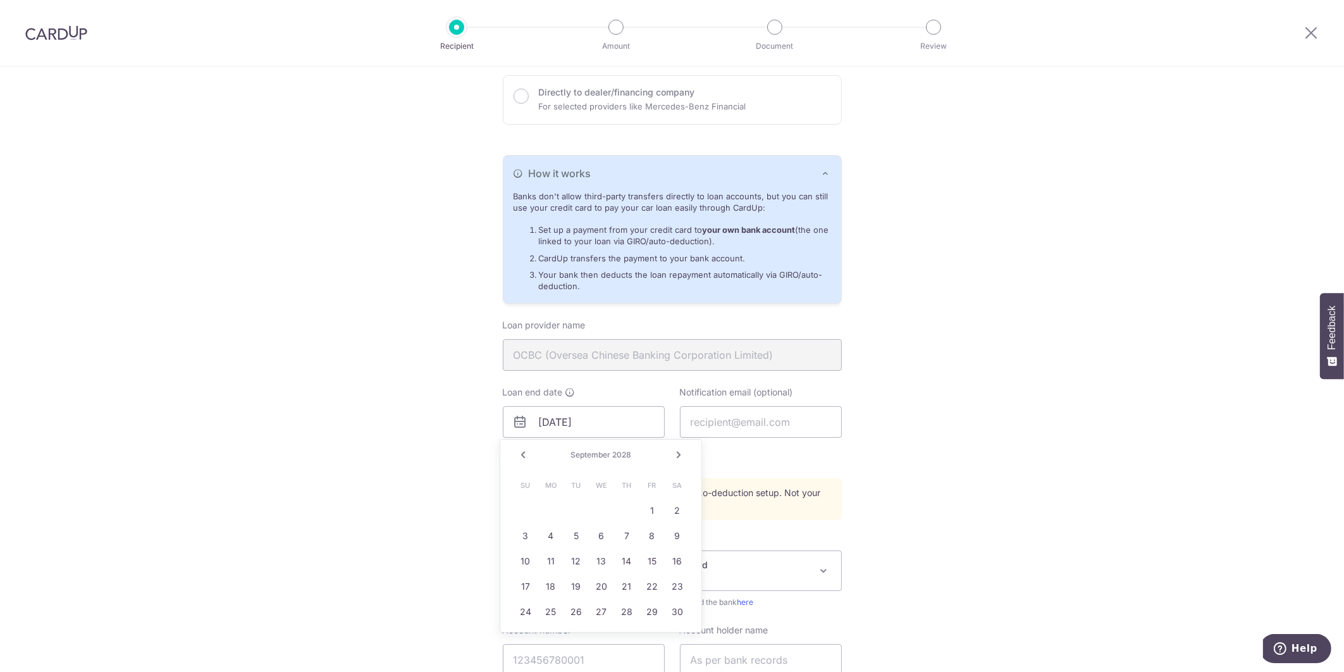
click at [680, 454] on link "Next" at bounding box center [678, 454] width 15 height 15
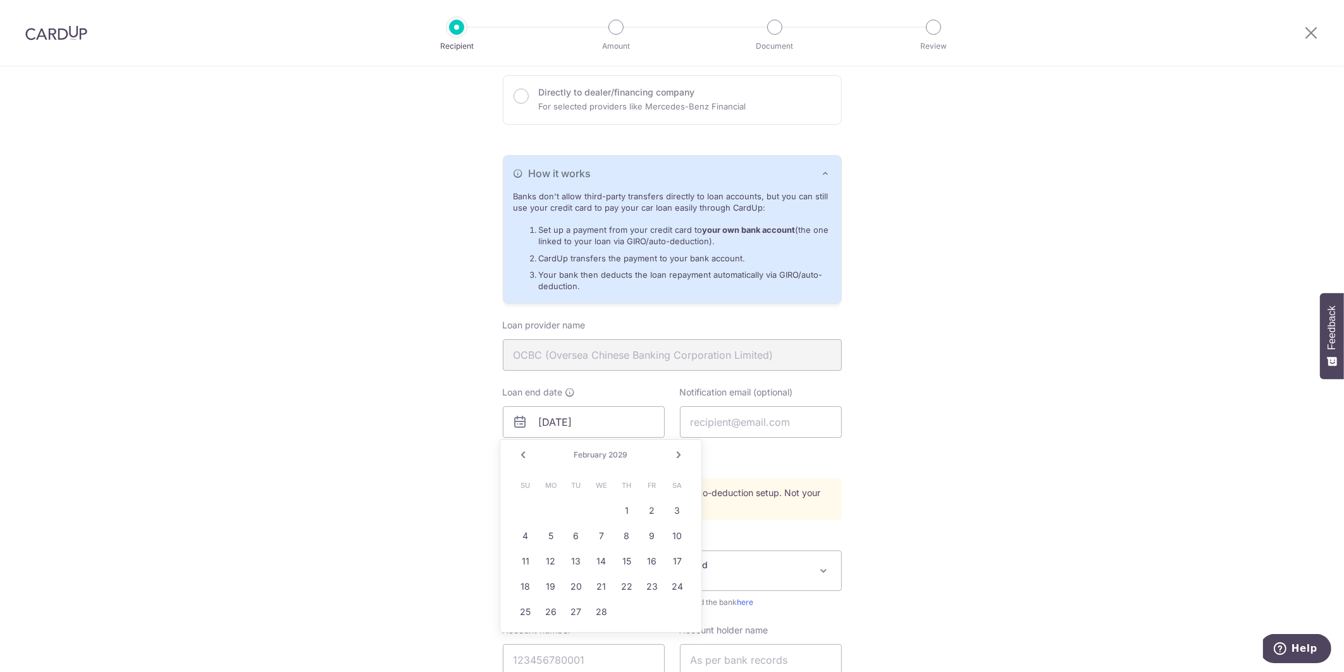
click at [680, 454] on link "Next" at bounding box center [678, 454] width 15 height 15
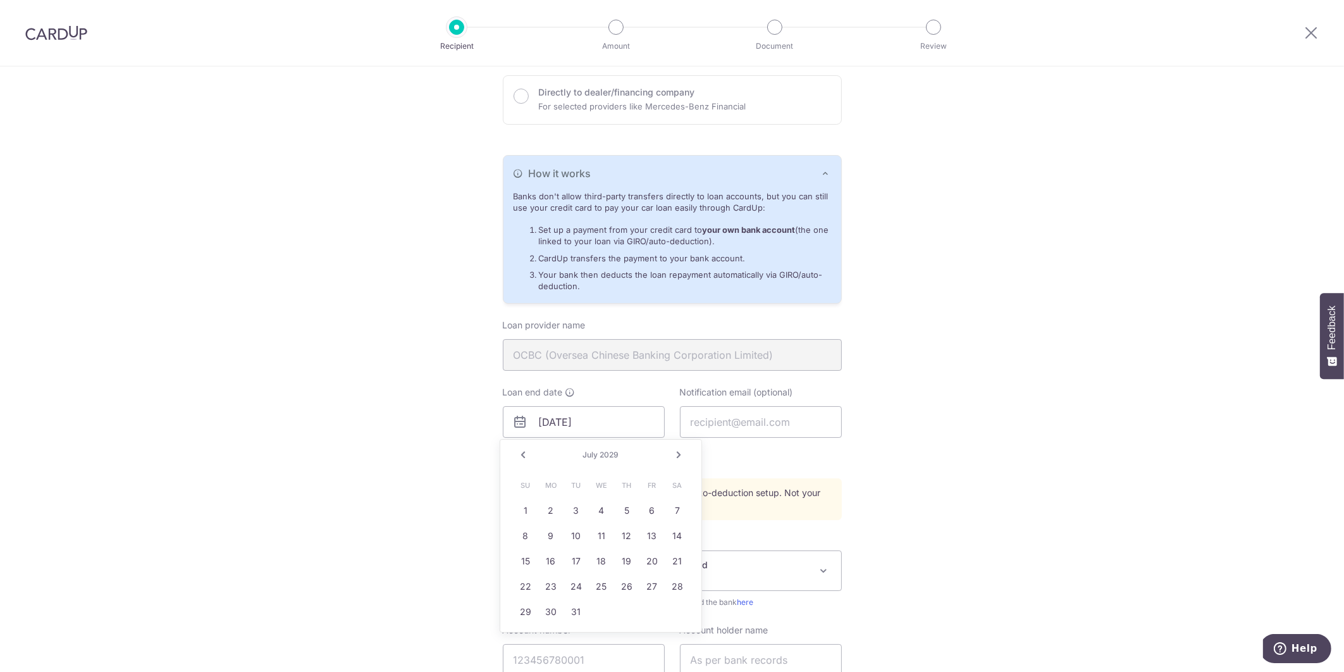
click at [680, 454] on link "Next" at bounding box center [678, 454] width 15 height 15
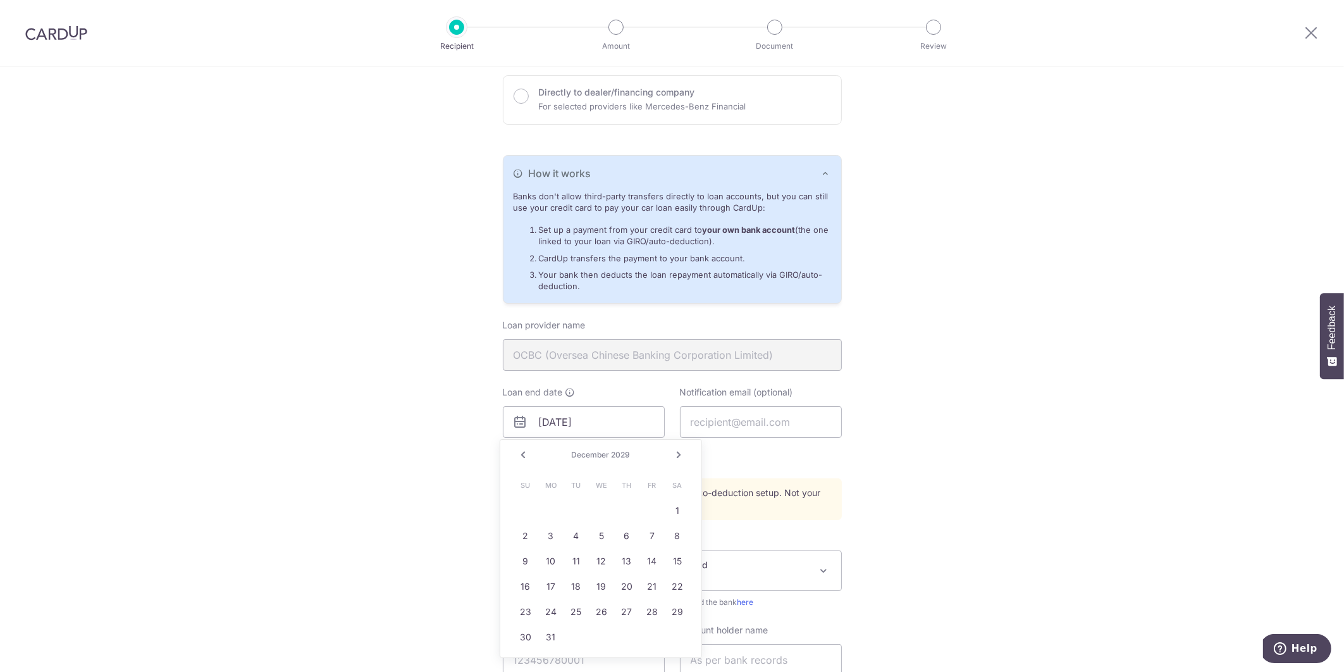
click at [680, 454] on link "Next" at bounding box center [678, 454] width 15 height 15
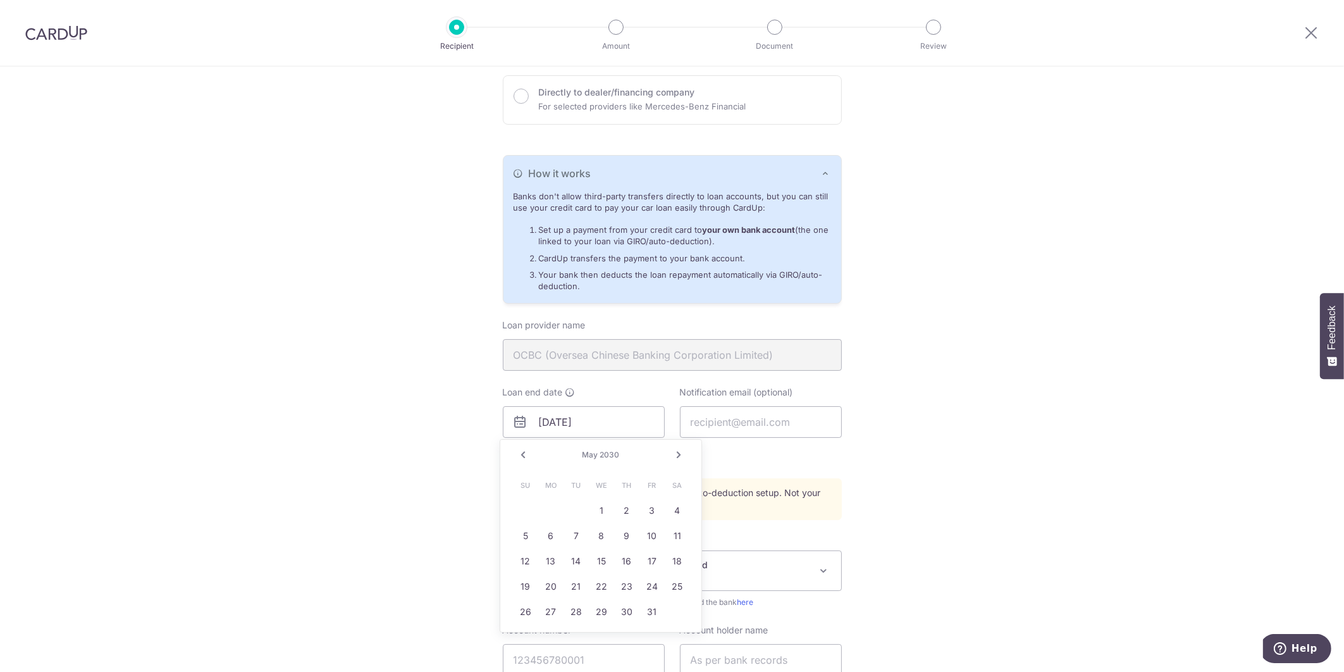
click at [680, 454] on link "Next" at bounding box center [678, 454] width 15 height 15
click at [676, 587] on link "28" at bounding box center [677, 586] width 20 height 20
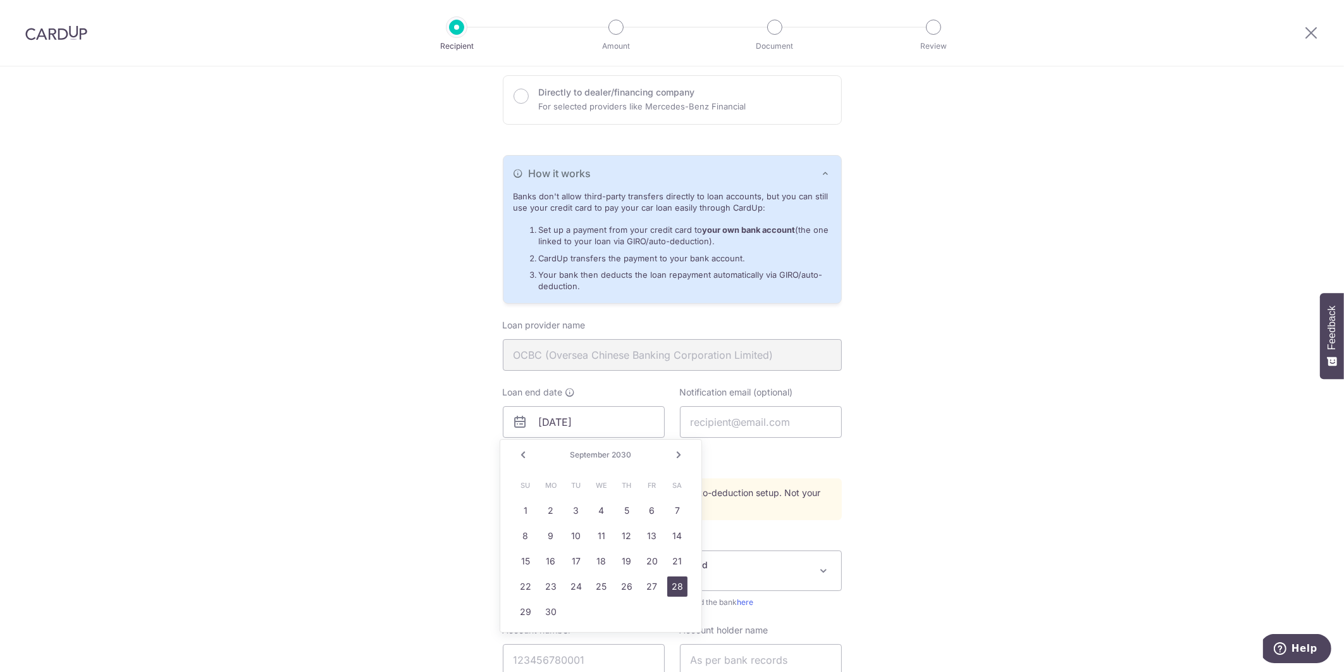
type input "09/28/2030"
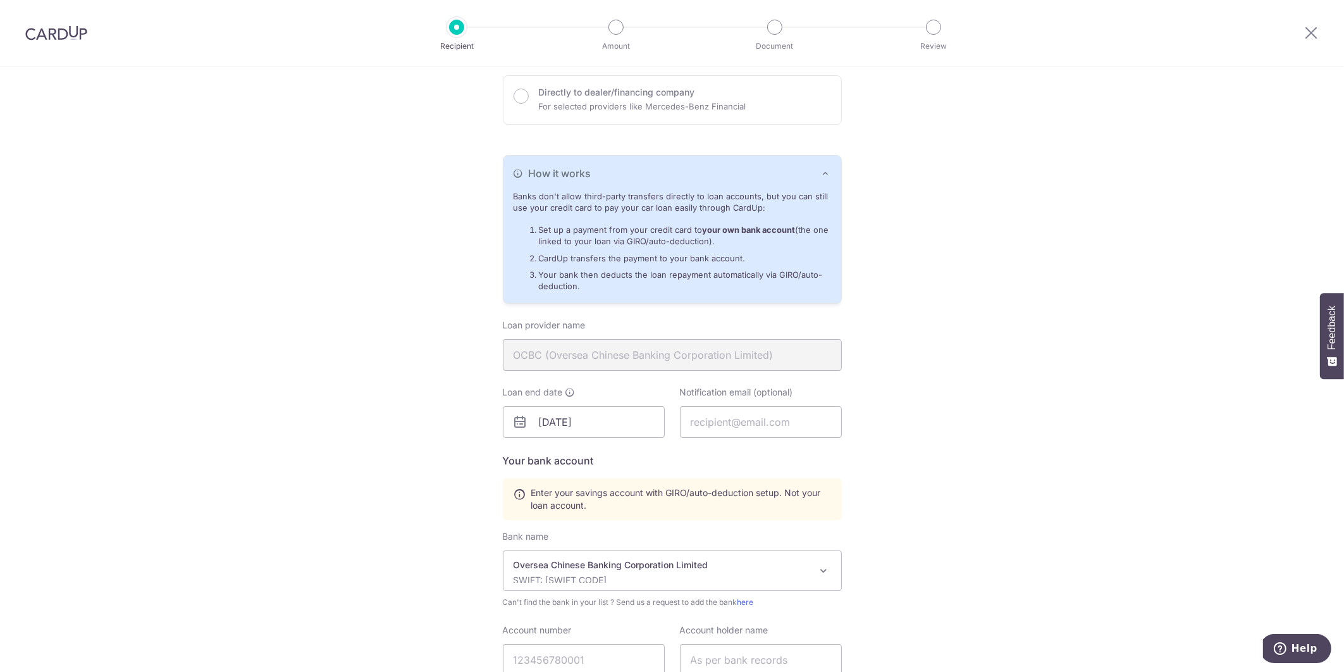
click at [979, 528] on div "Who would you like to pay? Your recipient does not need a CardUp account to rec…" at bounding box center [672, 373] width 1344 height 993
click at [731, 421] on input "text" at bounding box center [761, 422] width 162 height 32
type input "choonyam@gmail.com"
click at [986, 402] on div "Who would you like to pay? Your recipient does not need a CardUp account to rec…" at bounding box center [672, 373] width 1344 height 993
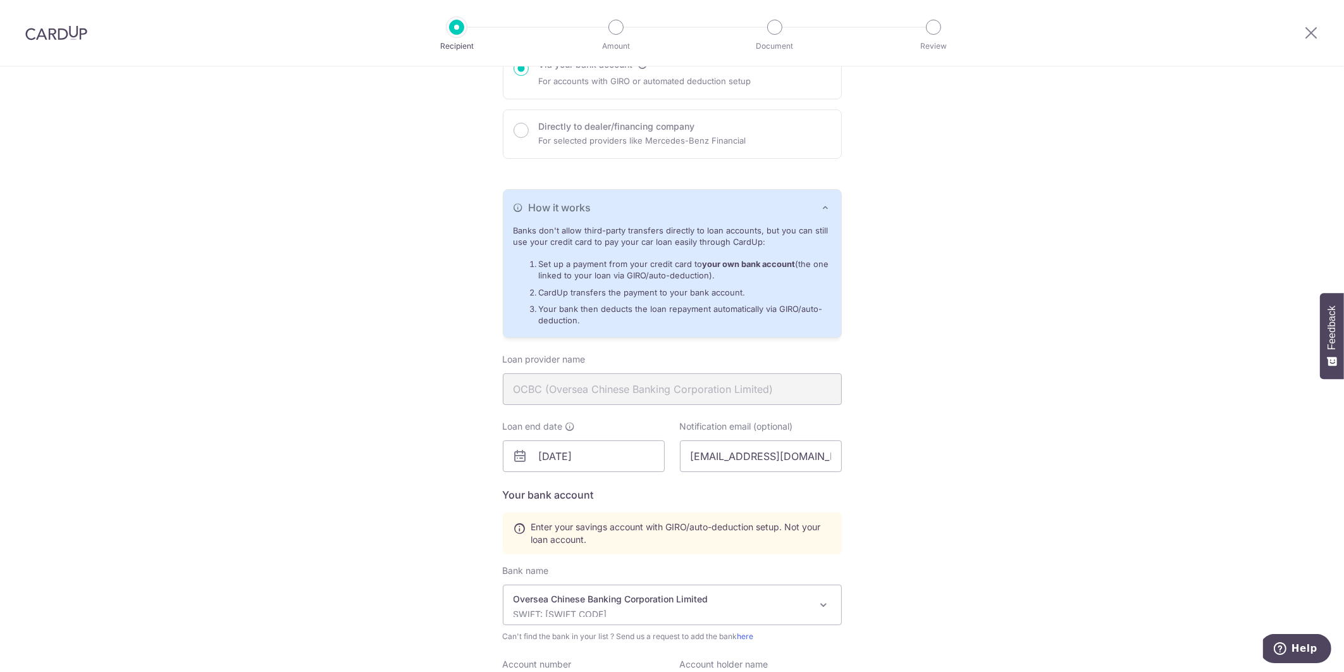
scroll to position [380, 0]
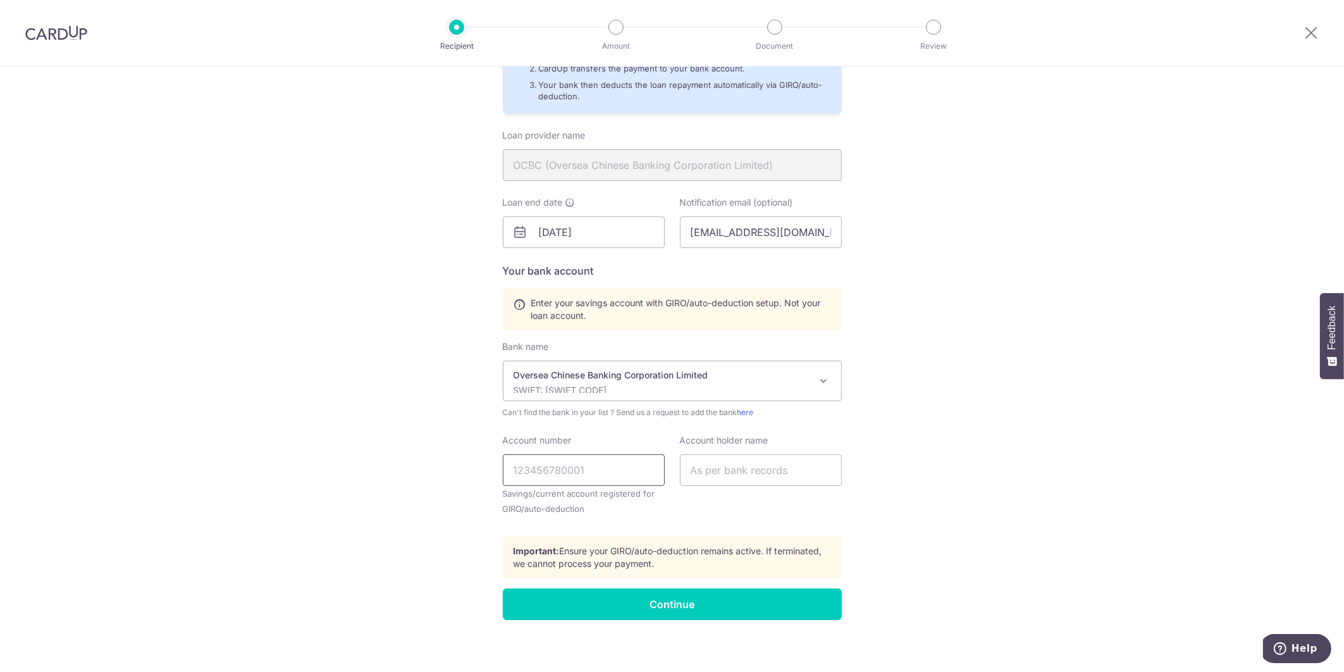
click at [578, 468] on input "Account number" at bounding box center [584, 470] width 162 height 32
type input "669878902001"
click at [704, 471] on input "text" at bounding box center [761, 470] width 162 height 32
type input "ONG CHOON YAM"
click at [725, 597] on input "Continue" at bounding box center [672, 604] width 339 height 32
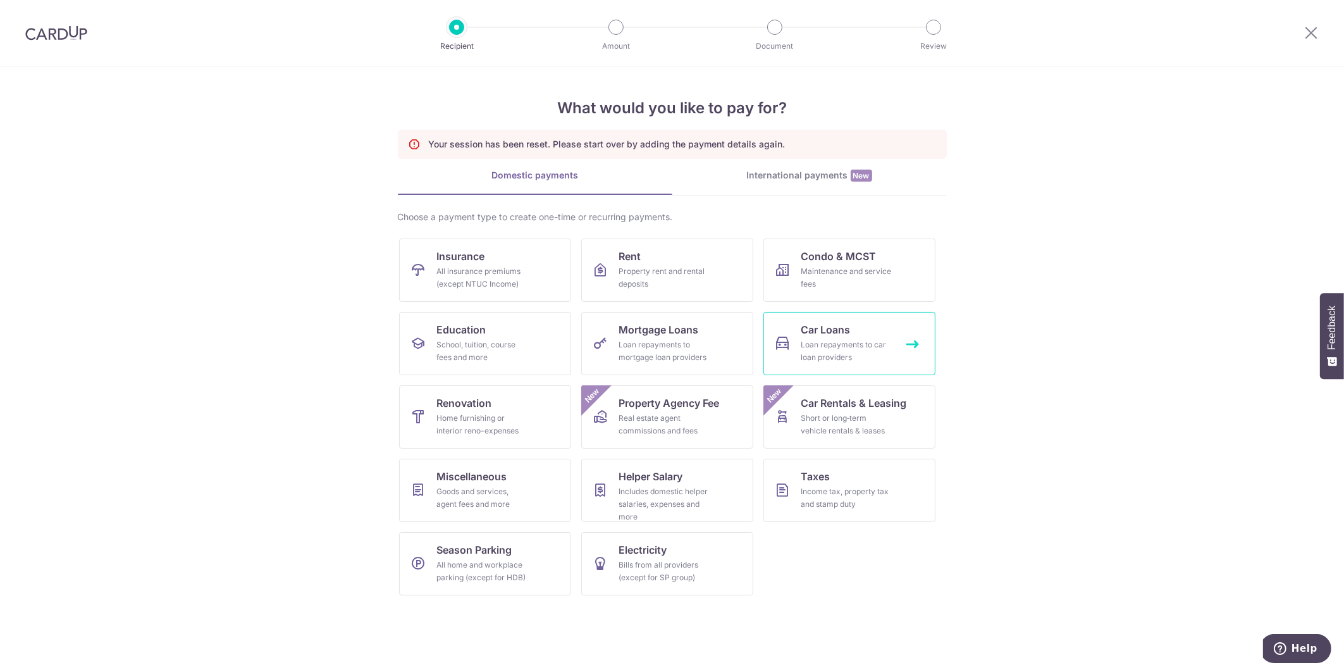
click at [827, 338] on div "Loan repayments to car loan providers" at bounding box center [847, 350] width 91 height 25
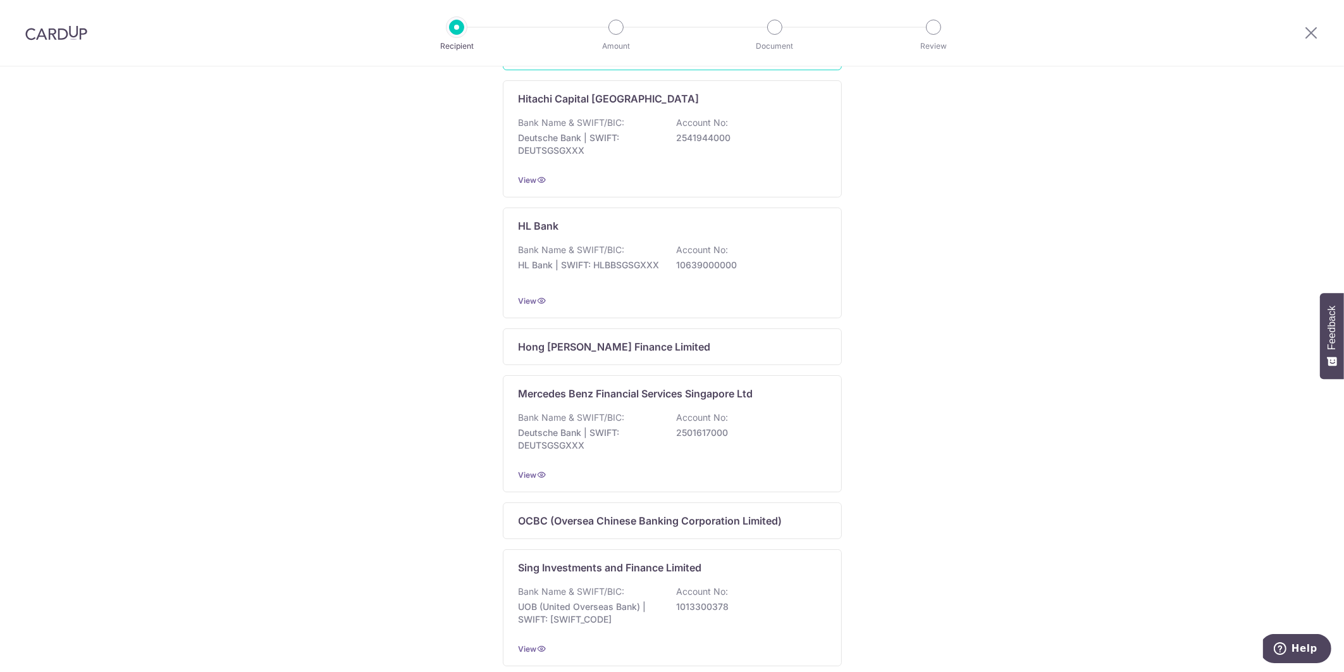
scroll to position [697, 0]
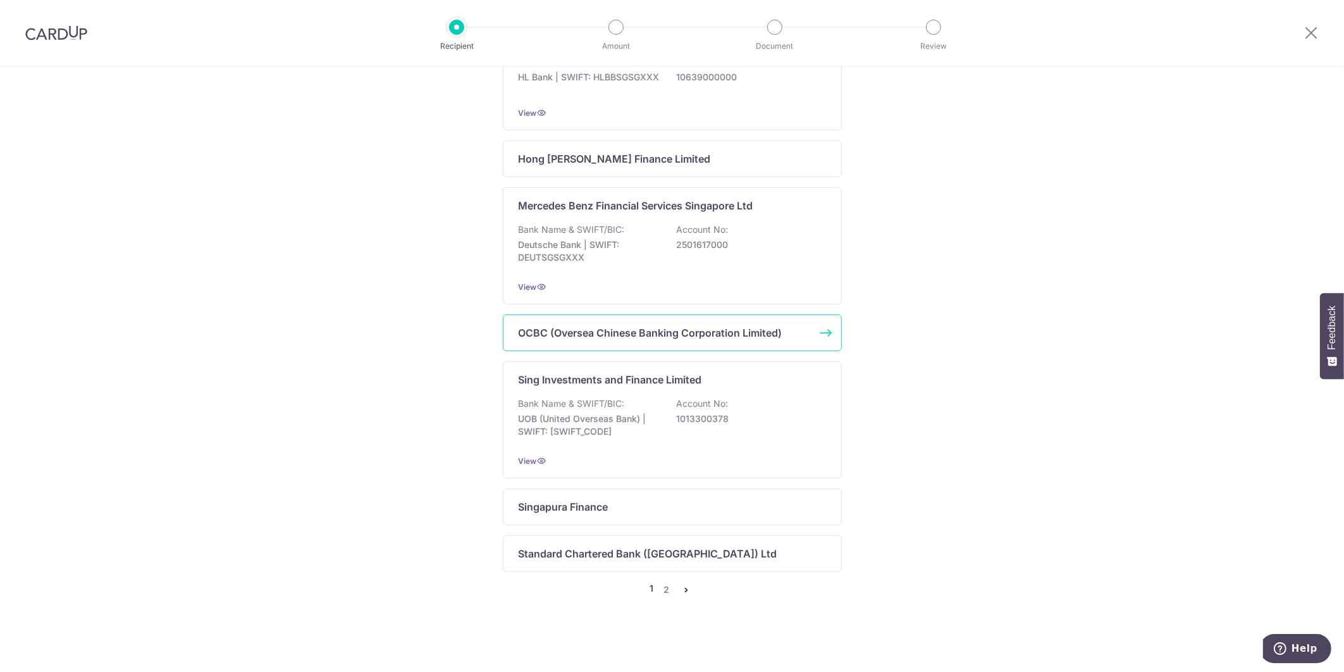
click at [635, 337] on p "OCBC (Oversea Chinese Banking Corporation Limited)" at bounding box center [651, 332] width 264 height 15
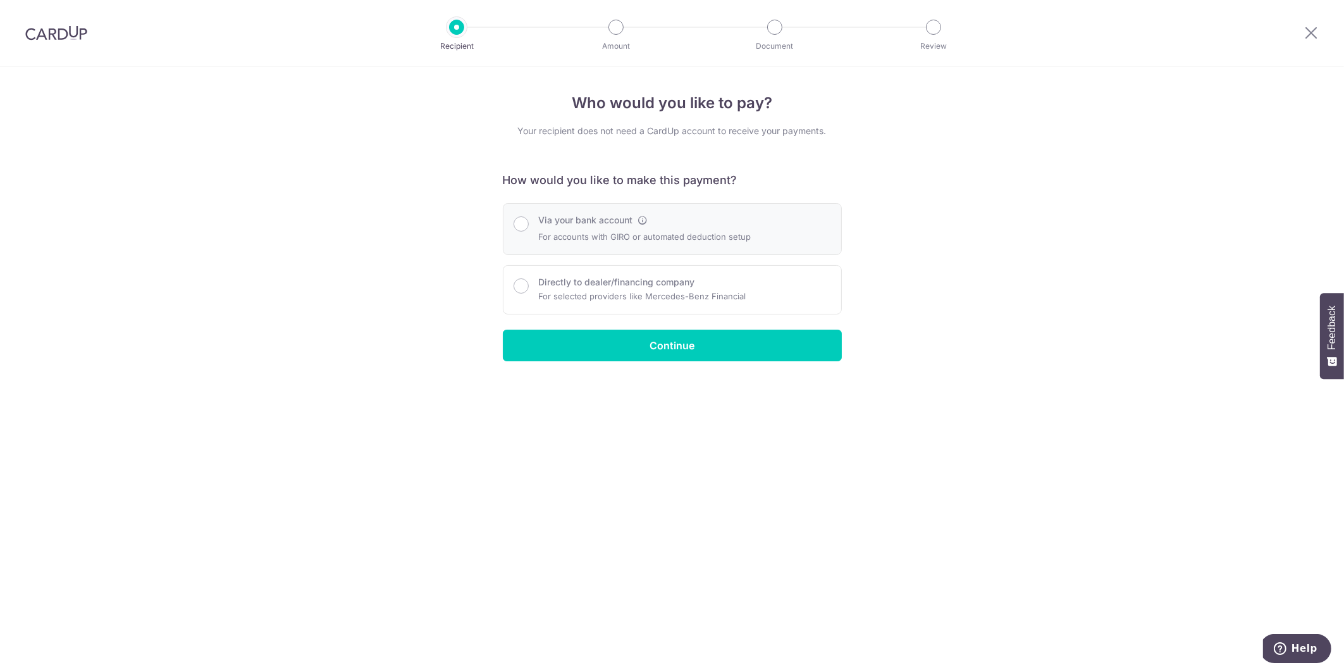
click at [597, 218] on label "Via your bank account" at bounding box center [586, 220] width 94 height 13
click at [529, 218] on input "Via your bank account" at bounding box center [521, 223] width 15 height 15
radio input "true"
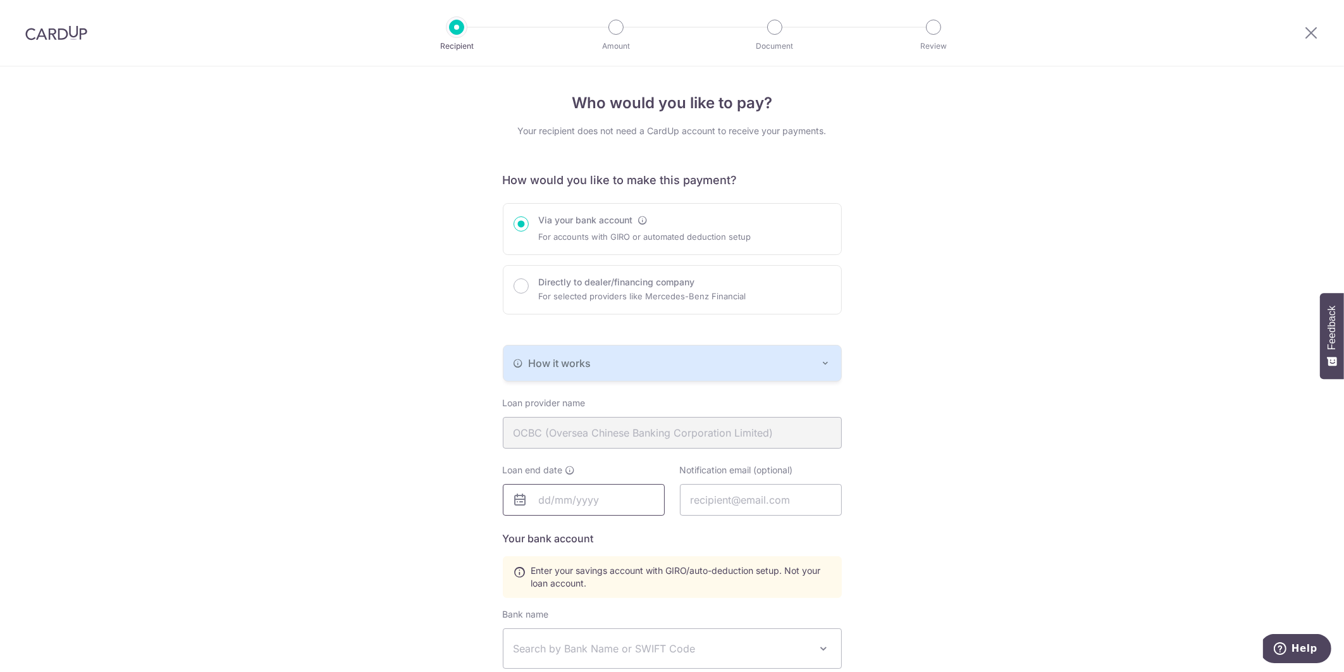
click at [573, 501] on input "text" at bounding box center [584, 500] width 162 height 32
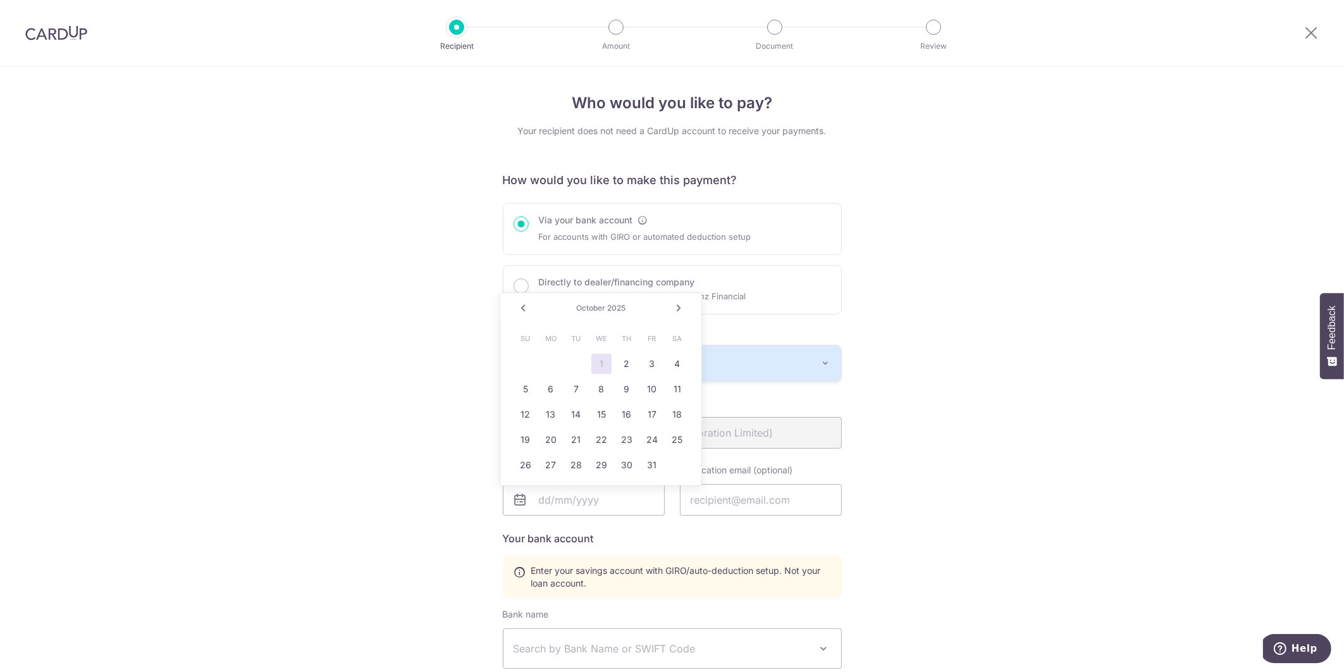
click at [620, 305] on span "2025" at bounding box center [616, 307] width 18 height 9
click at [673, 307] on link "Next" at bounding box center [678, 308] width 15 height 15
click at [676, 307] on link "Next" at bounding box center [678, 308] width 15 height 15
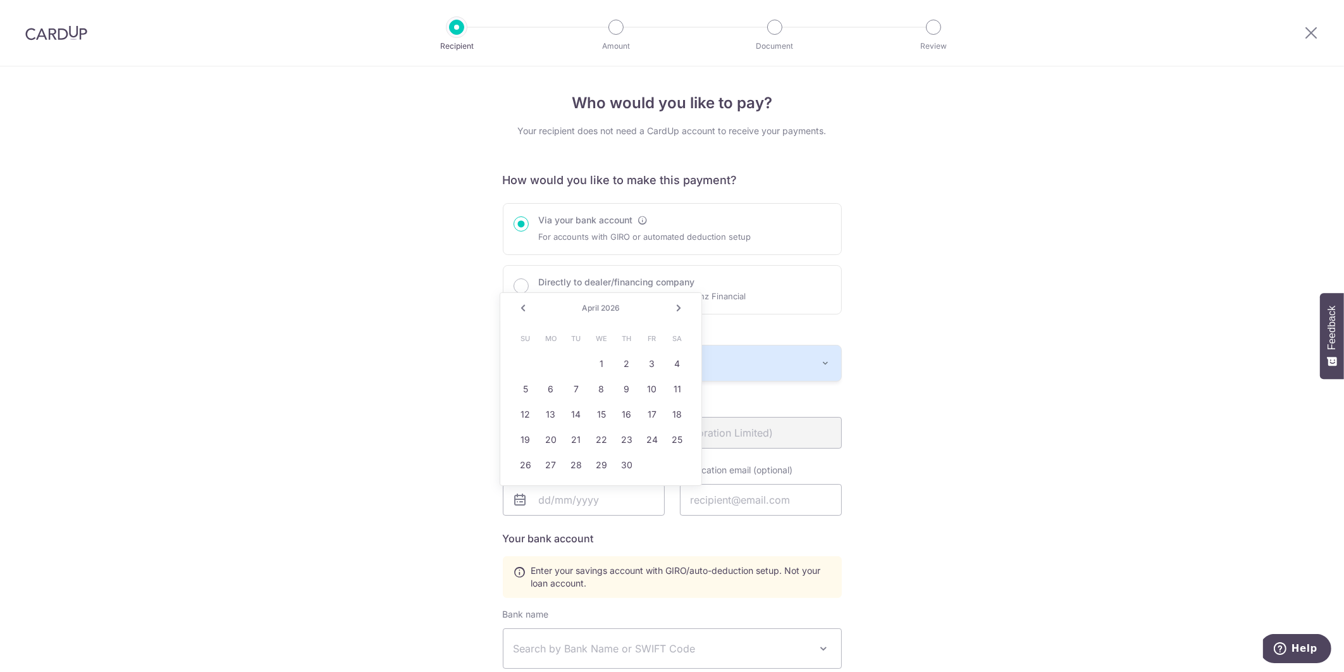
click at [676, 307] on link "Next" at bounding box center [678, 308] width 15 height 15
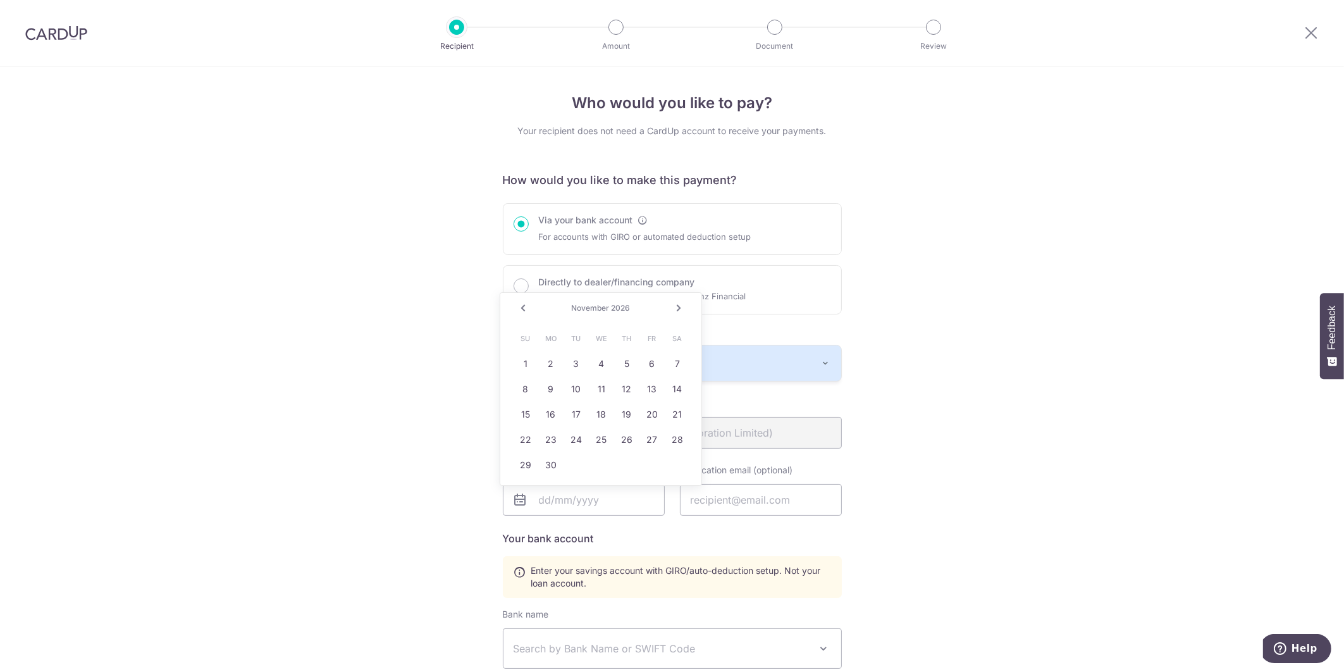
click at [676, 307] on link "Next" at bounding box center [678, 308] width 15 height 15
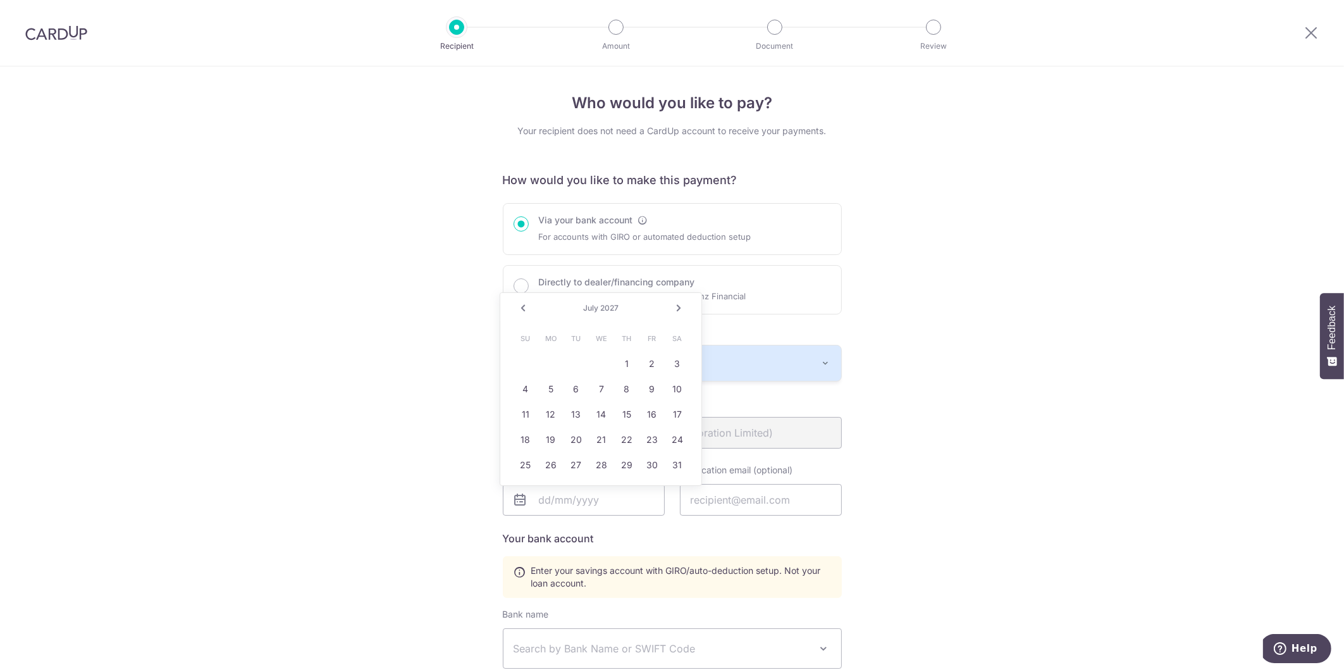
click at [676, 307] on link "Next" at bounding box center [678, 308] width 15 height 15
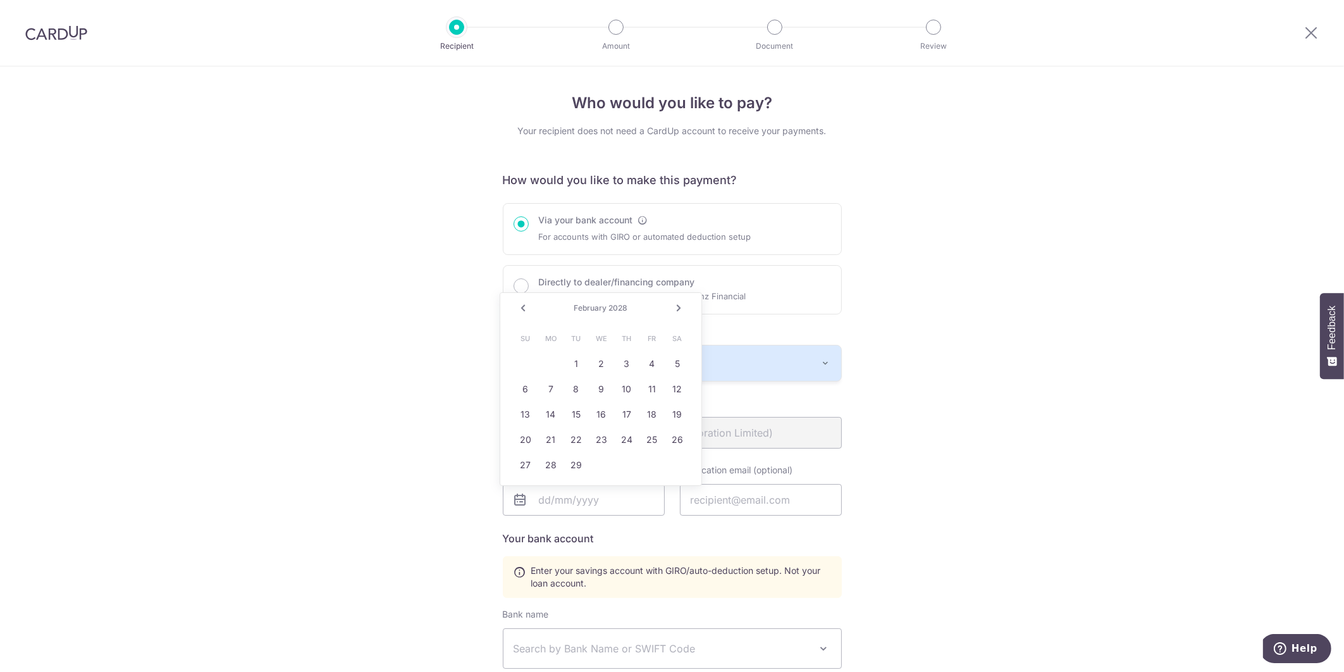
click at [676, 307] on link "Next" at bounding box center [678, 308] width 15 height 15
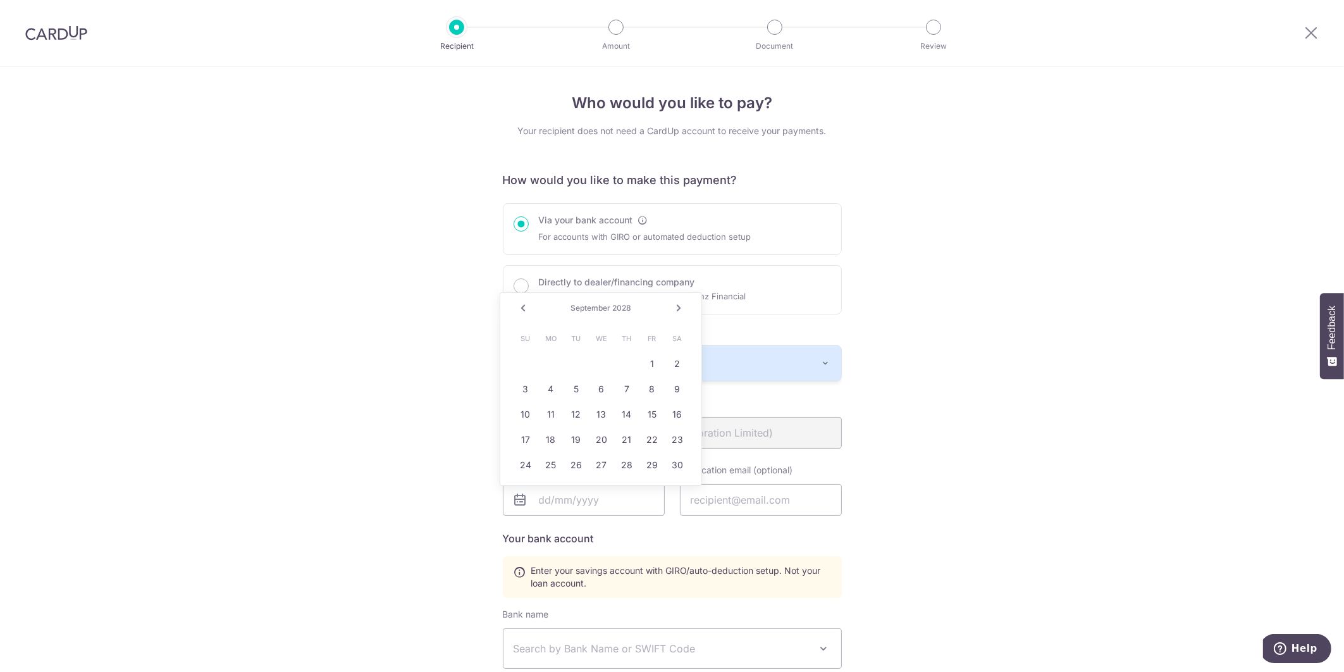
click at [676, 307] on link "Next" at bounding box center [678, 308] width 15 height 15
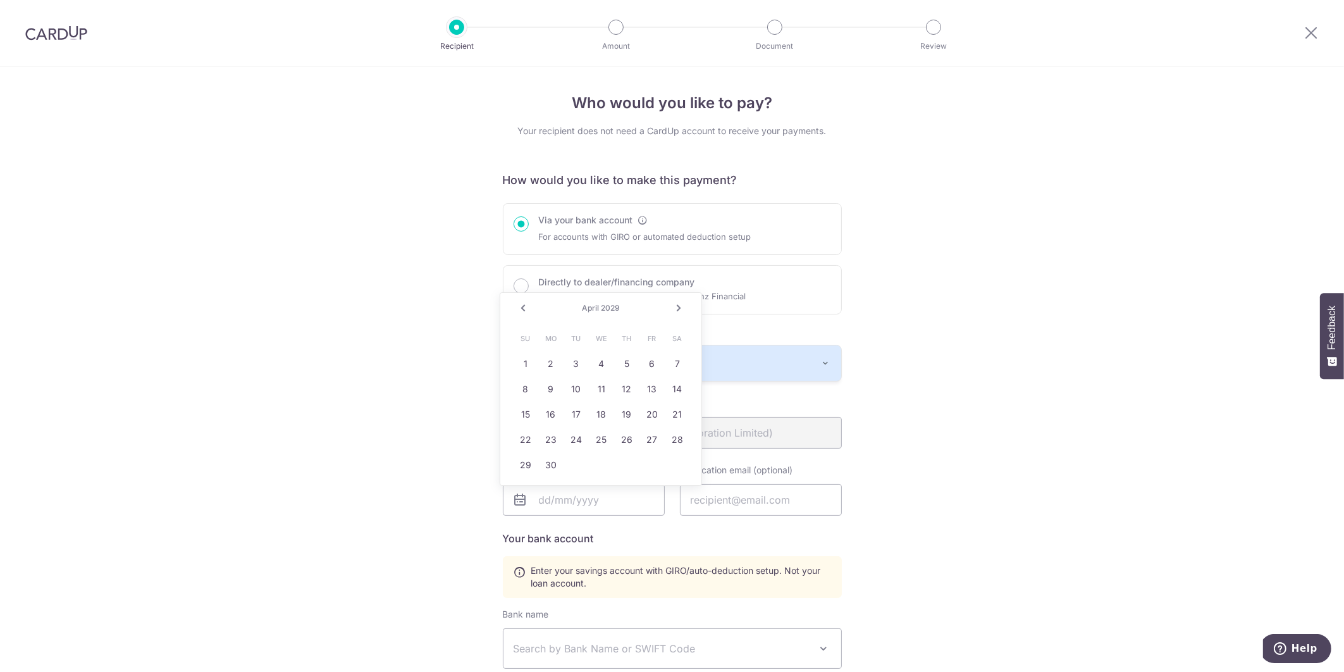
click at [676, 307] on link "Next" at bounding box center [678, 308] width 15 height 15
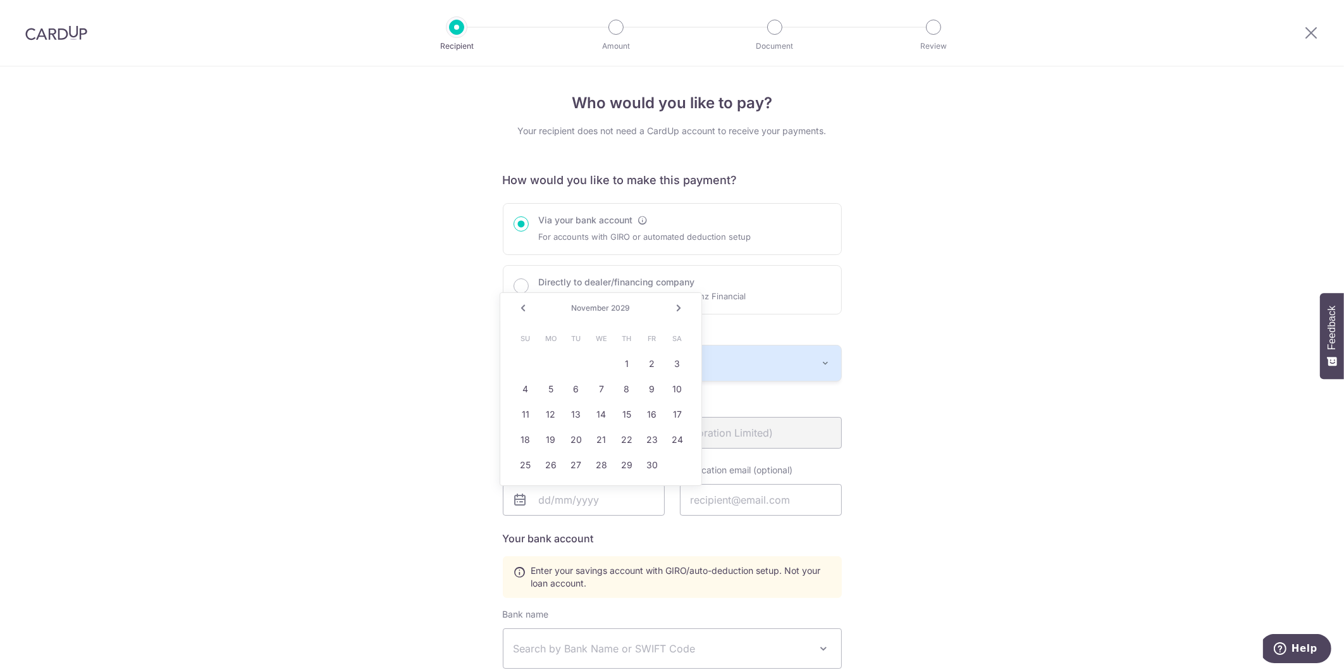
click at [676, 307] on link "Next" at bounding box center [678, 308] width 15 height 15
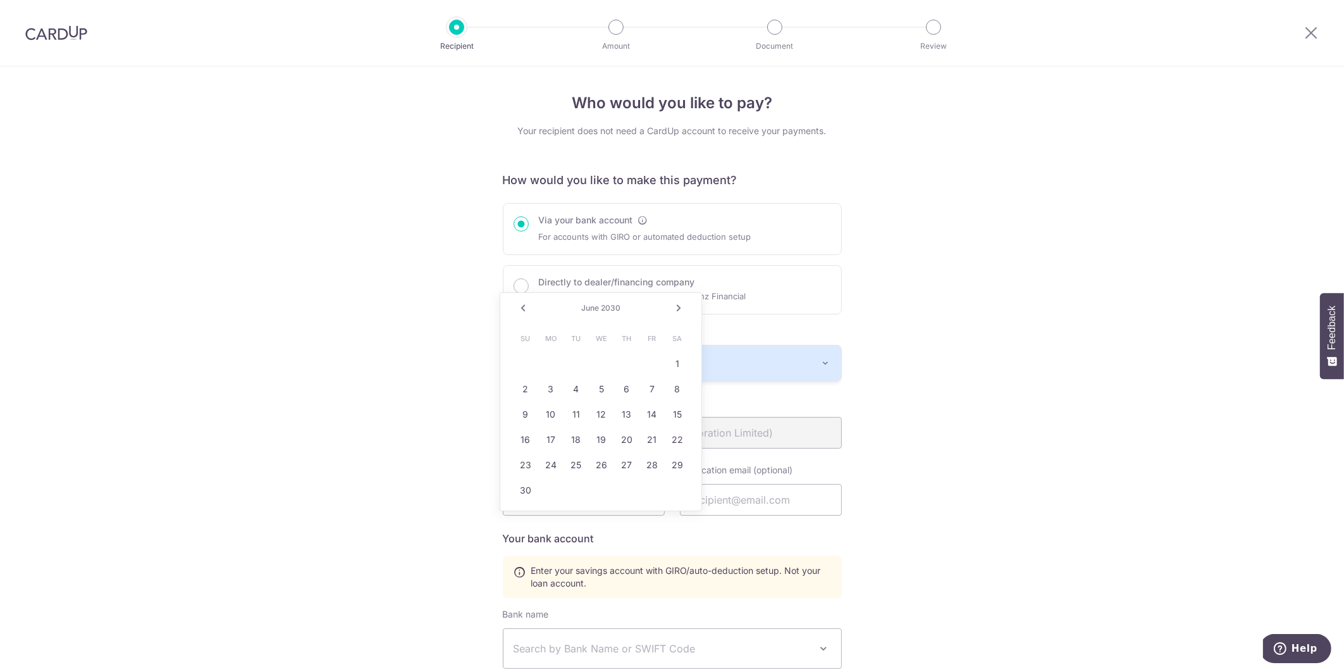
click at [676, 307] on link "Next" at bounding box center [678, 308] width 15 height 15
click at [522, 462] on link "29" at bounding box center [526, 465] width 20 height 20
type input "09/29/2030"
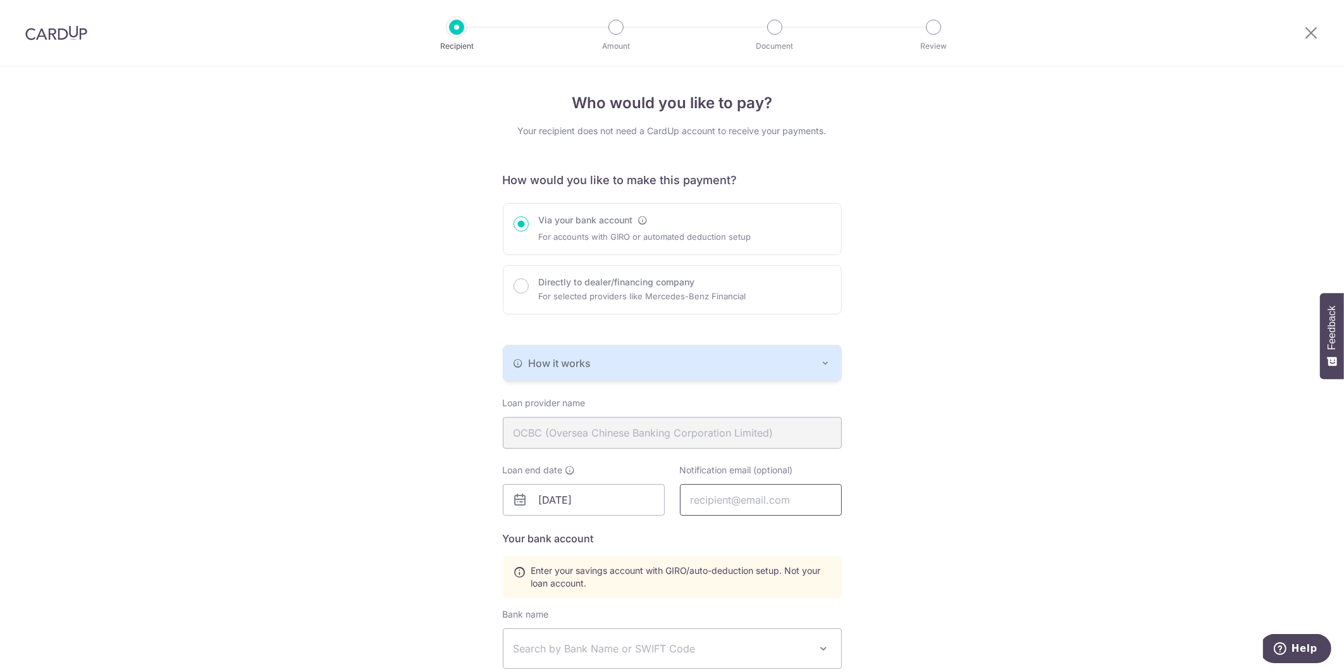
click at [737, 504] on input "text" at bounding box center [761, 500] width 162 height 32
type input "C"
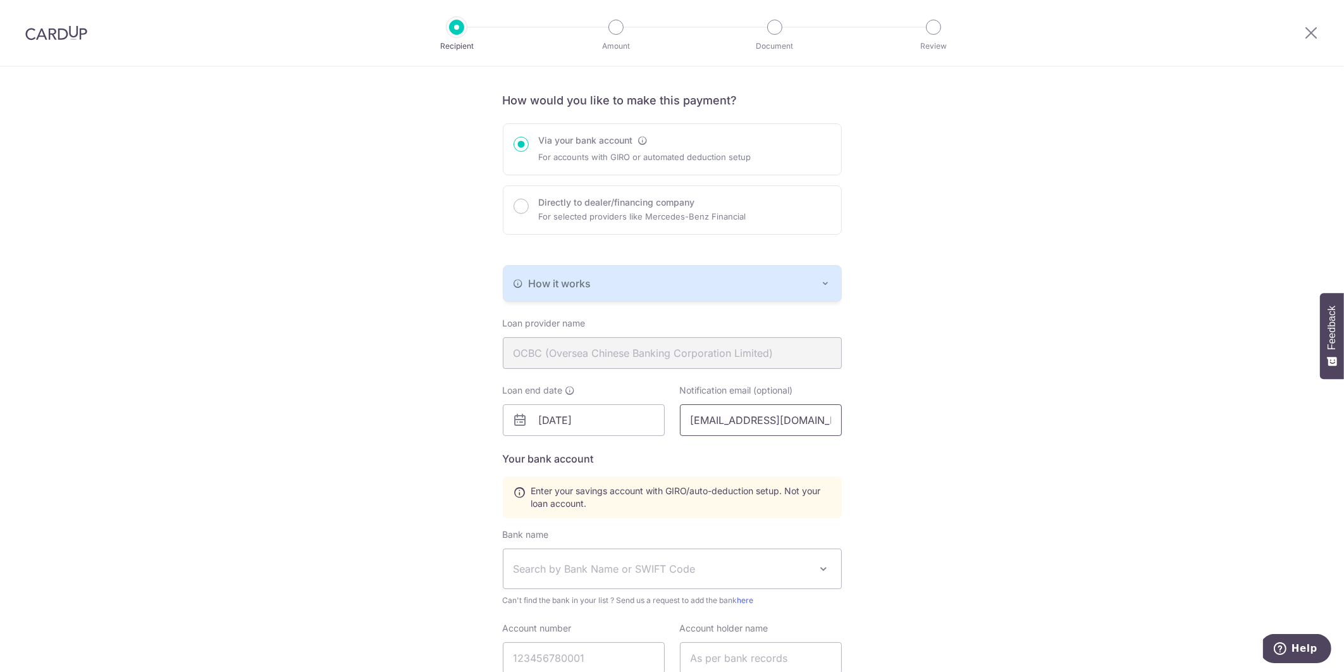
scroll to position [190, 0]
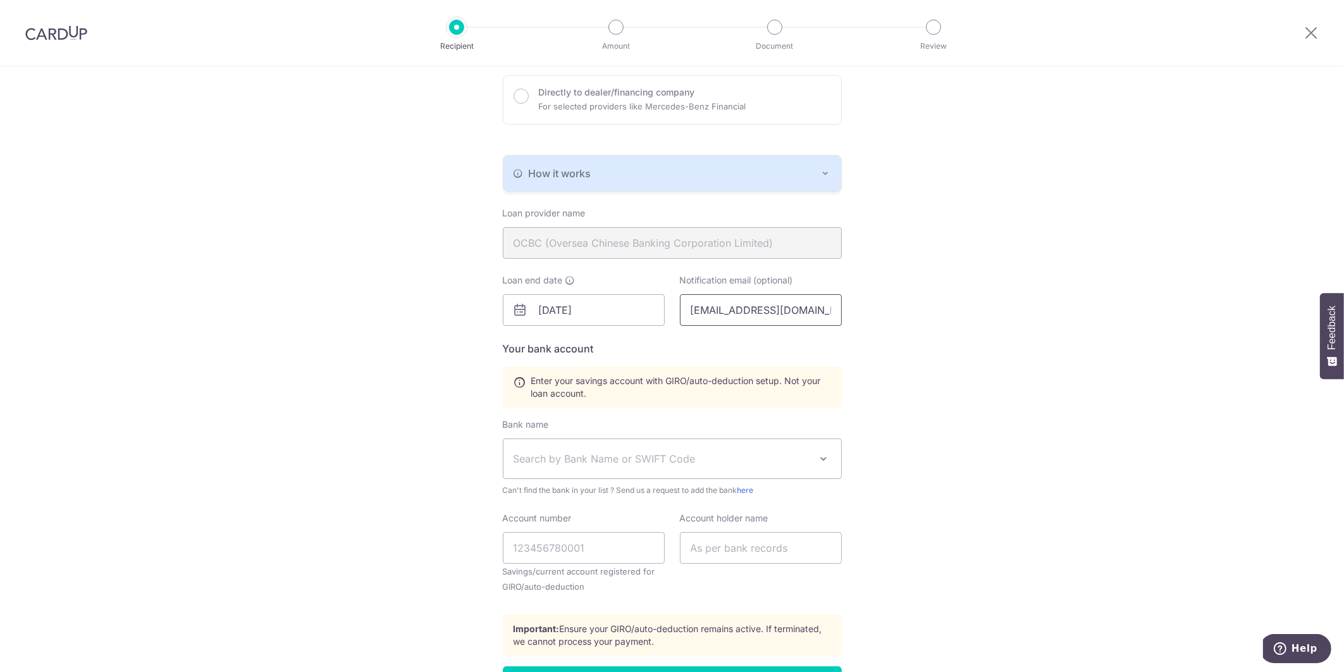
type input "[EMAIL_ADDRESS][DOMAIN_NAME]"
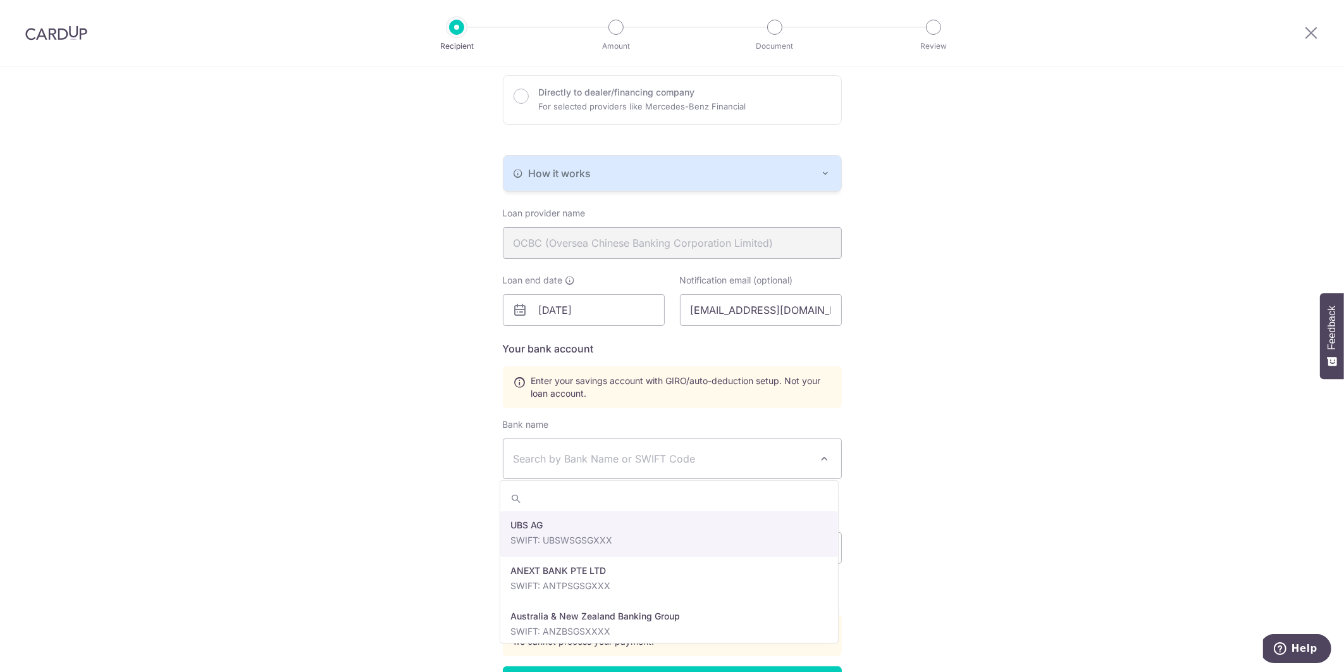
click at [642, 459] on span "Search by Bank Name or SWIFT Code" at bounding box center [662, 458] width 297 height 15
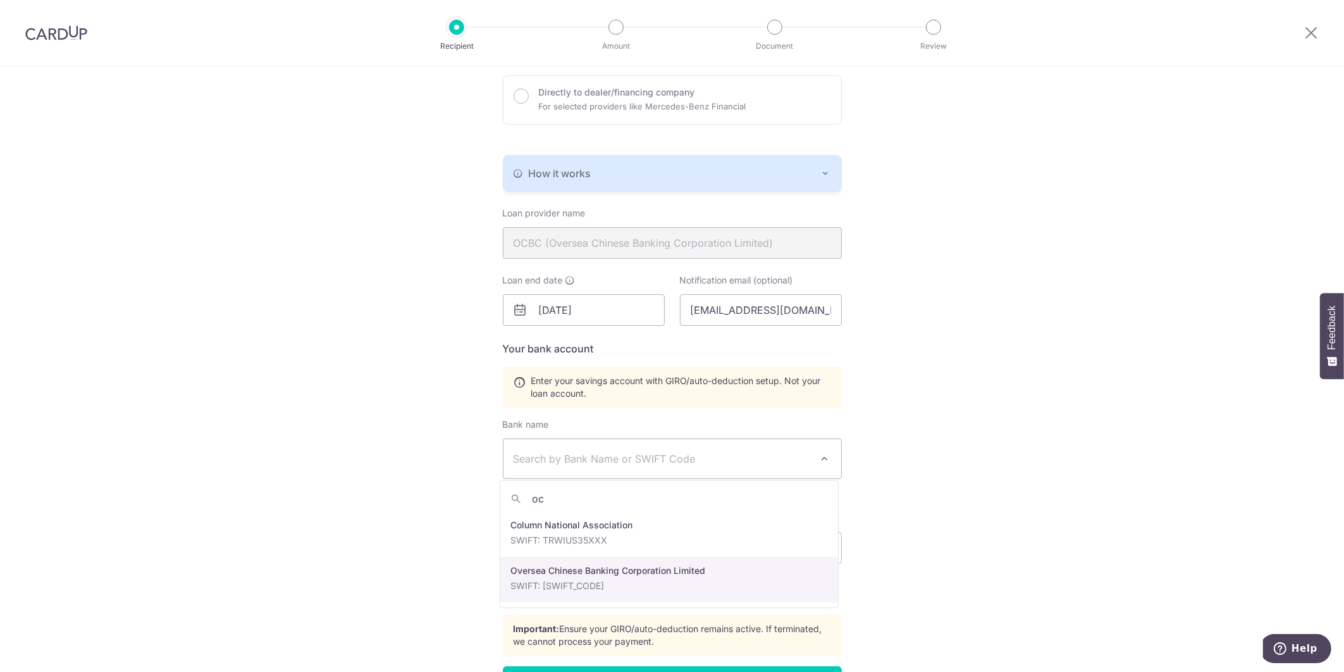
type input "oc"
select select "12"
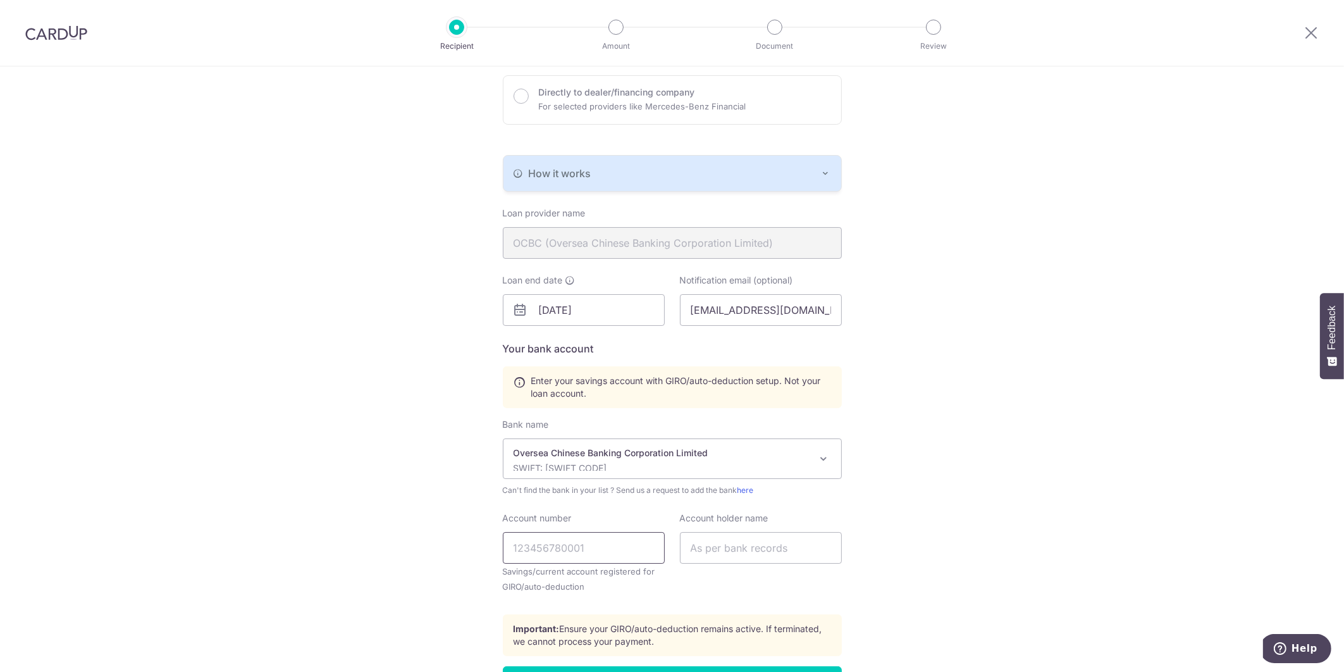
click at [585, 547] on input "Account number" at bounding box center [584, 548] width 162 height 32
type input "669878902001"
click at [734, 551] on input "text" at bounding box center [761, 548] width 162 height 32
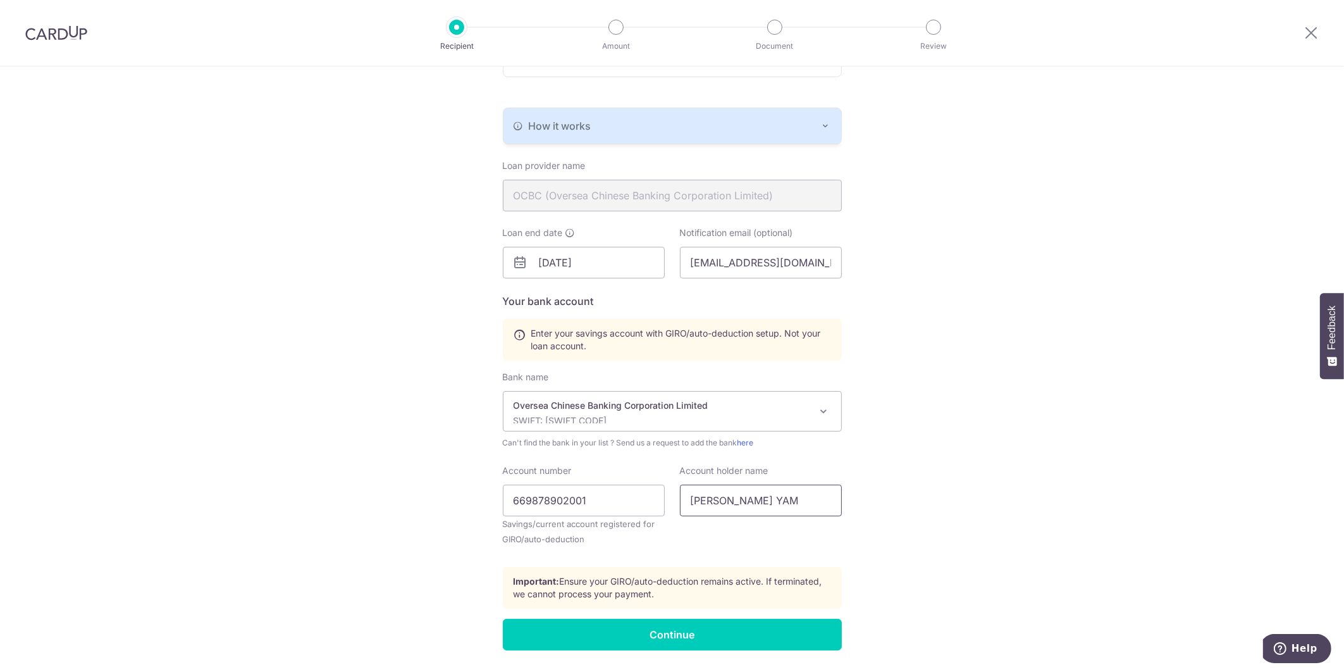
scroll to position [273, 0]
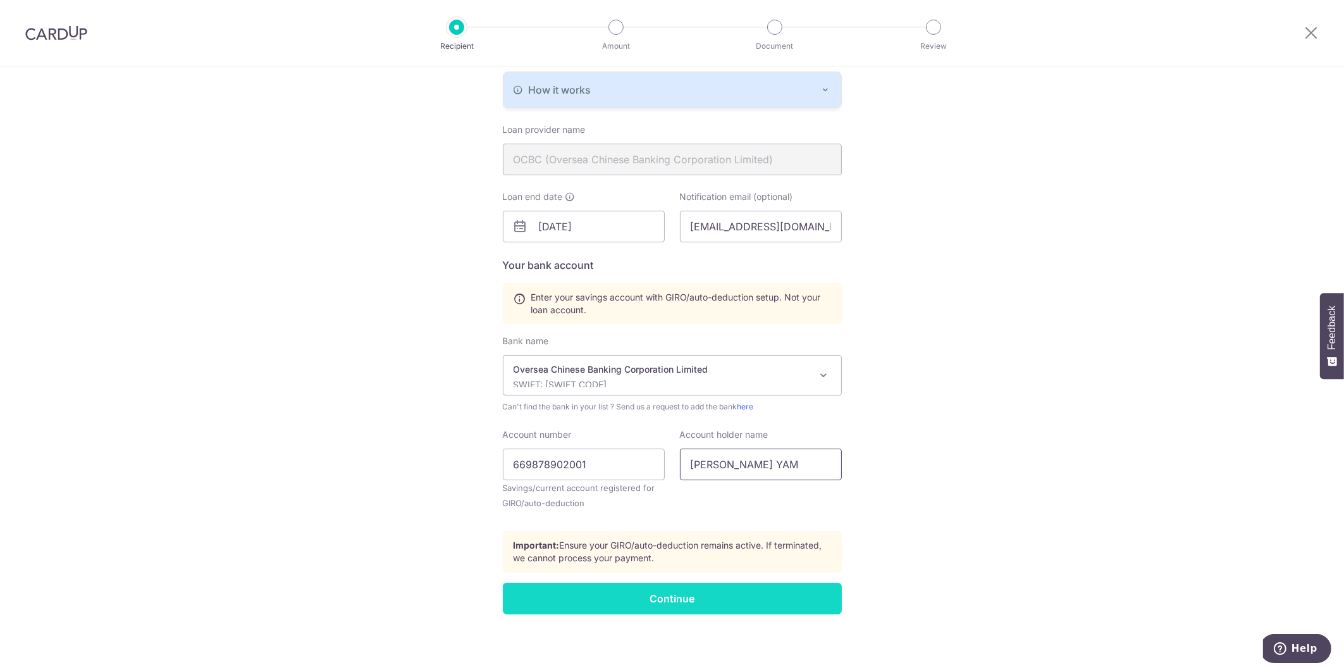
type input "ONG CHOON YAM"
click at [657, 593] on input "Continue" at bounding box center [672, 599] width 339 height 32
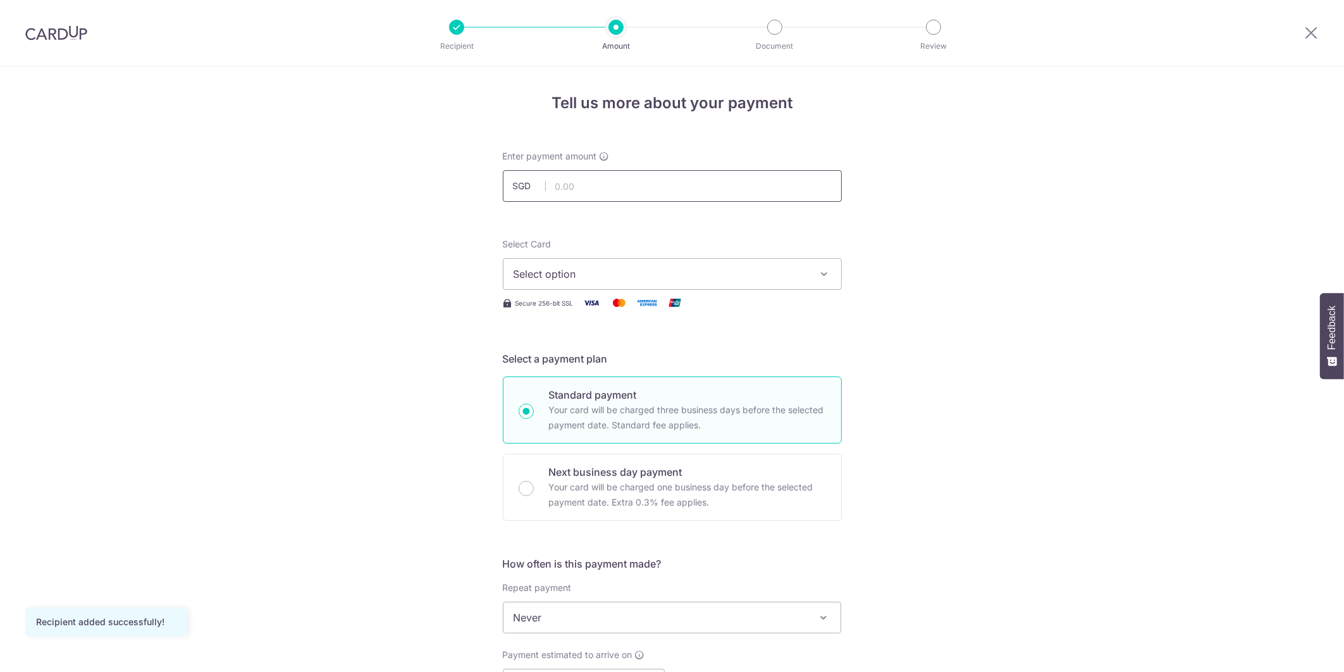
click at [597, 176] on input "text" at bounding box center [672, 186] width 339 height 32
click at [700, 274] on span "Select option" at bounding box center [661, 273] width 295 height 15
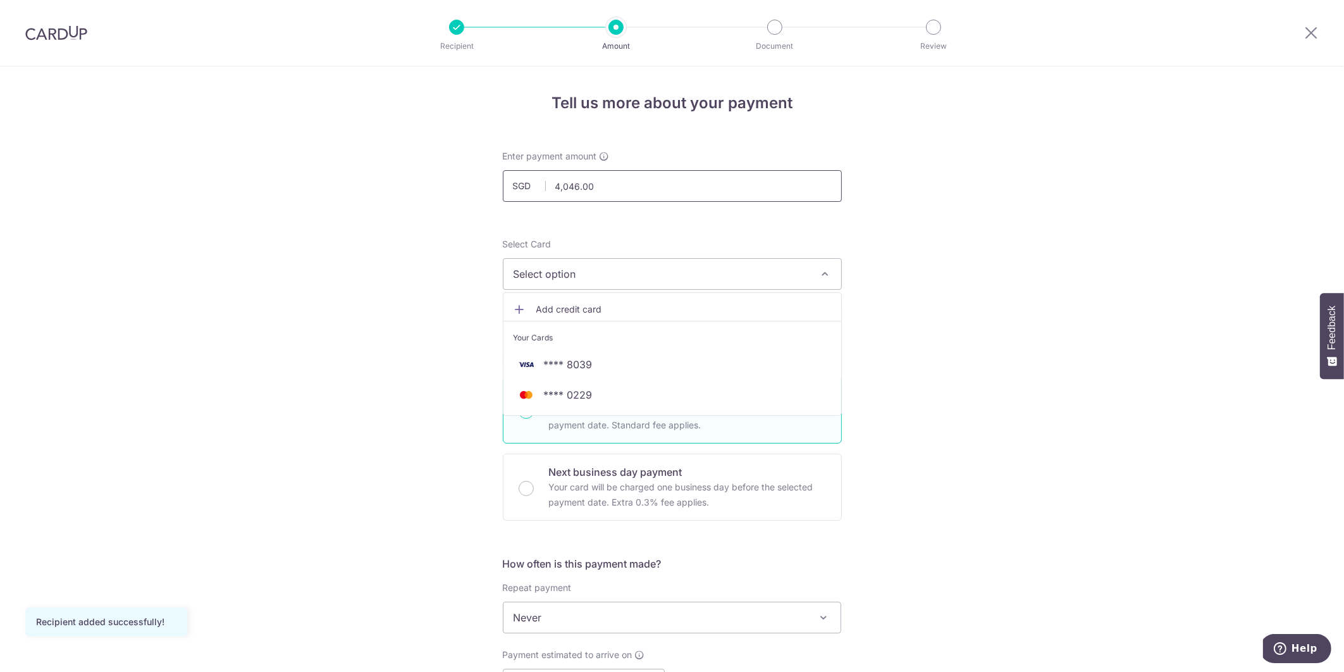
click at [690, 187] on input "4,046.00" at bounding box center [672, 186] width 339 height 32
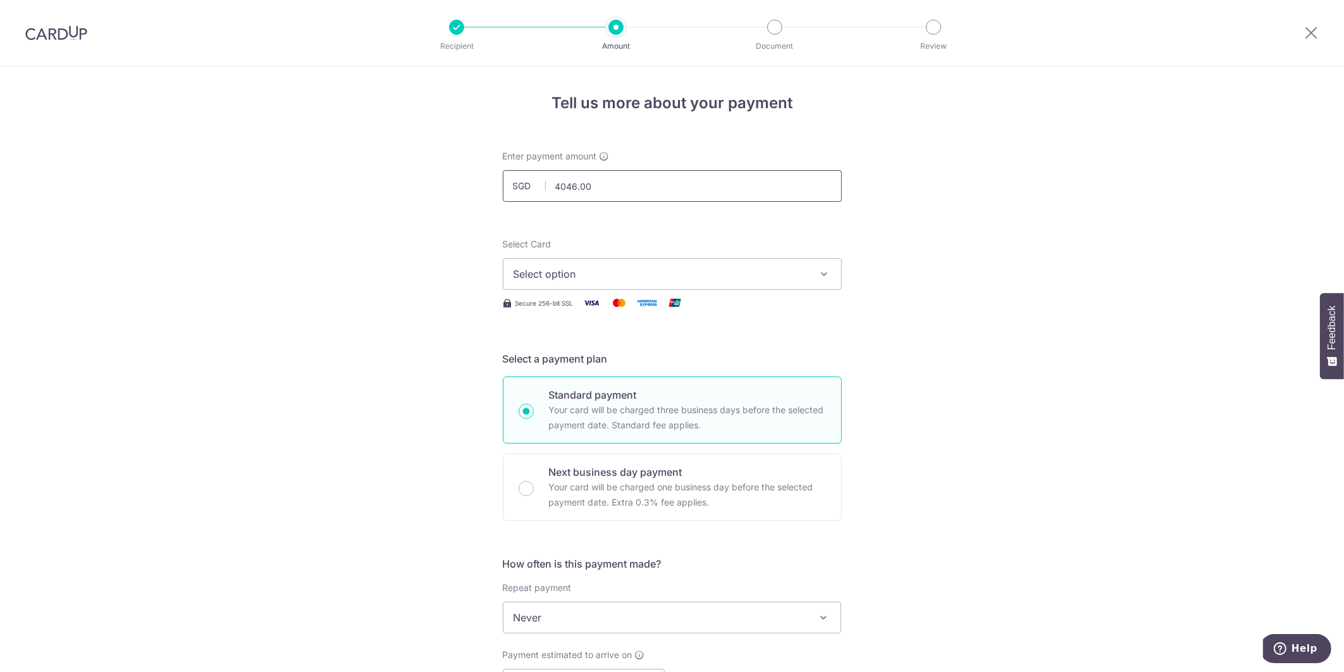
drag, startPoint x: 690, startPoint y: 187, endPoint x: 258, endPoint y: 194, distance: 432.2
click at [258, 194] on div "Tell us more about your payment Enter payment amount SGD 4046.00 4046.00 Recipi…" at bounding box center [672, 638] width 1344 height 1145
type input "4,046.40"
click at [533, 282] on button "Select option" at bounding box center [672, 274] width 339 height 32
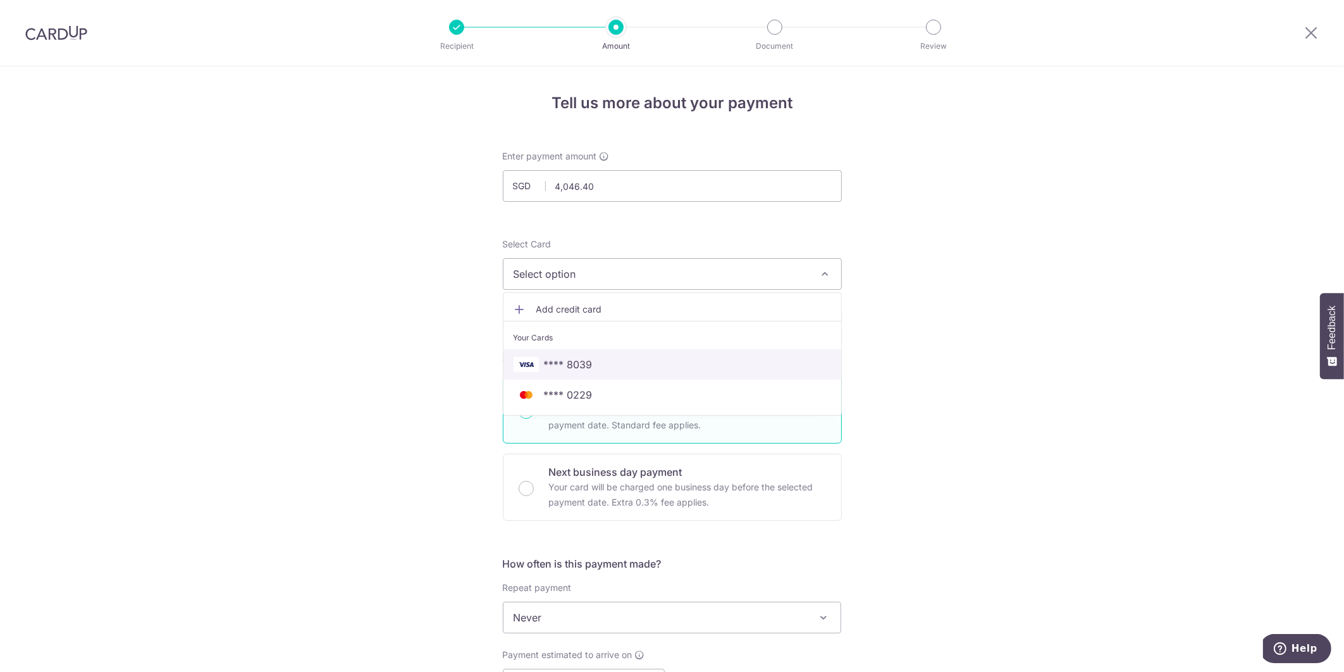
drag, startPoint x: 550, startPoint y: 363, endPoint x: 543, endPoint y: 363, distance: 7.0
click at [550, 363] on span "**** 8039" at bounding box center [568, 364] width 49 height 15
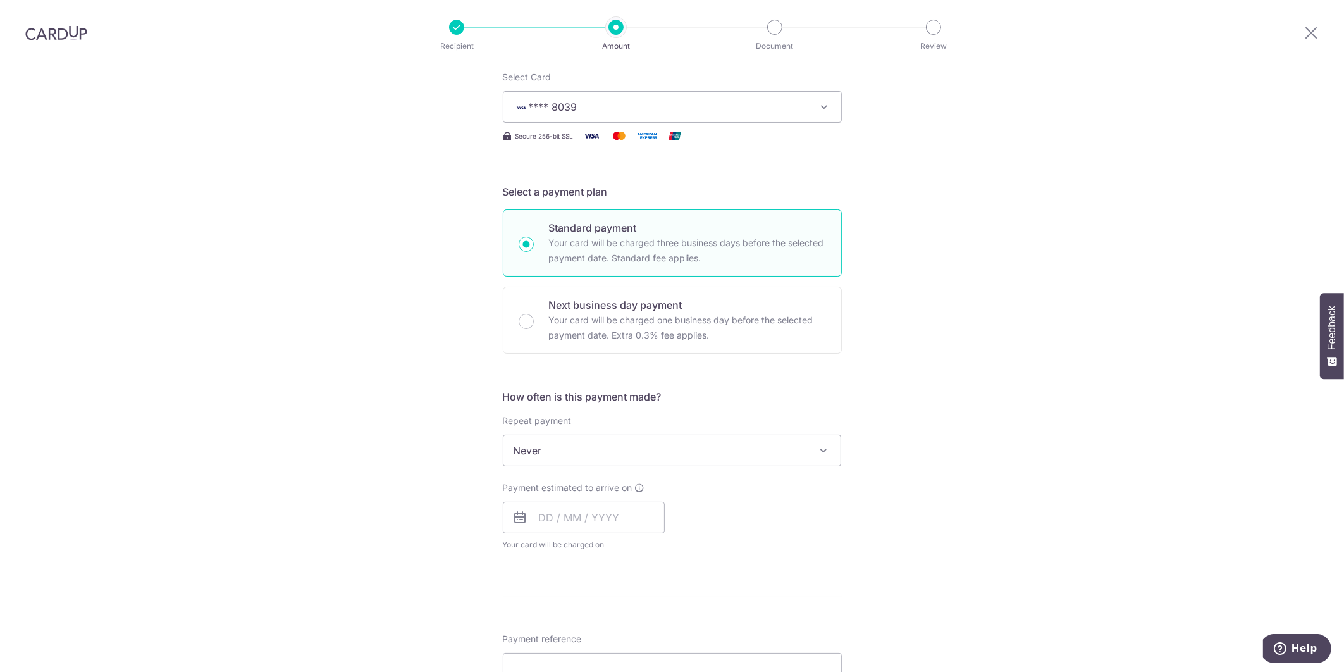
scroll to position [190, 0]
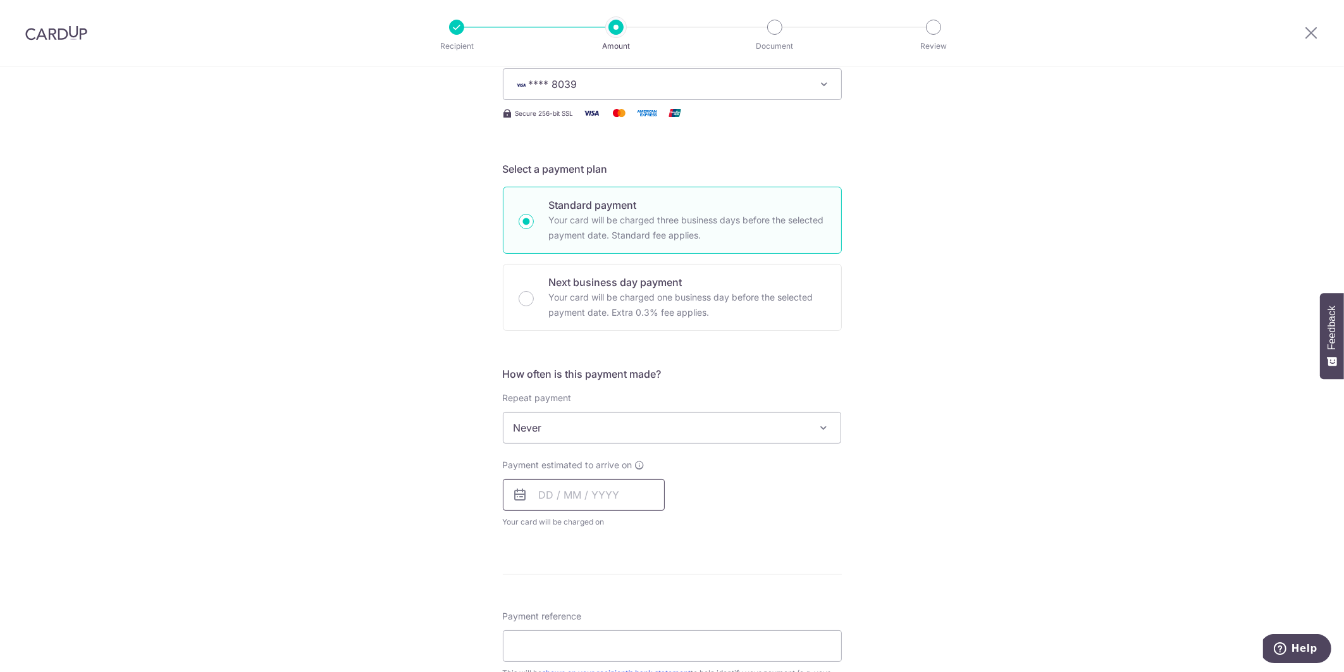
click at [612, 495] on input "text" at bounding box center [584, 495] width 162 height 32
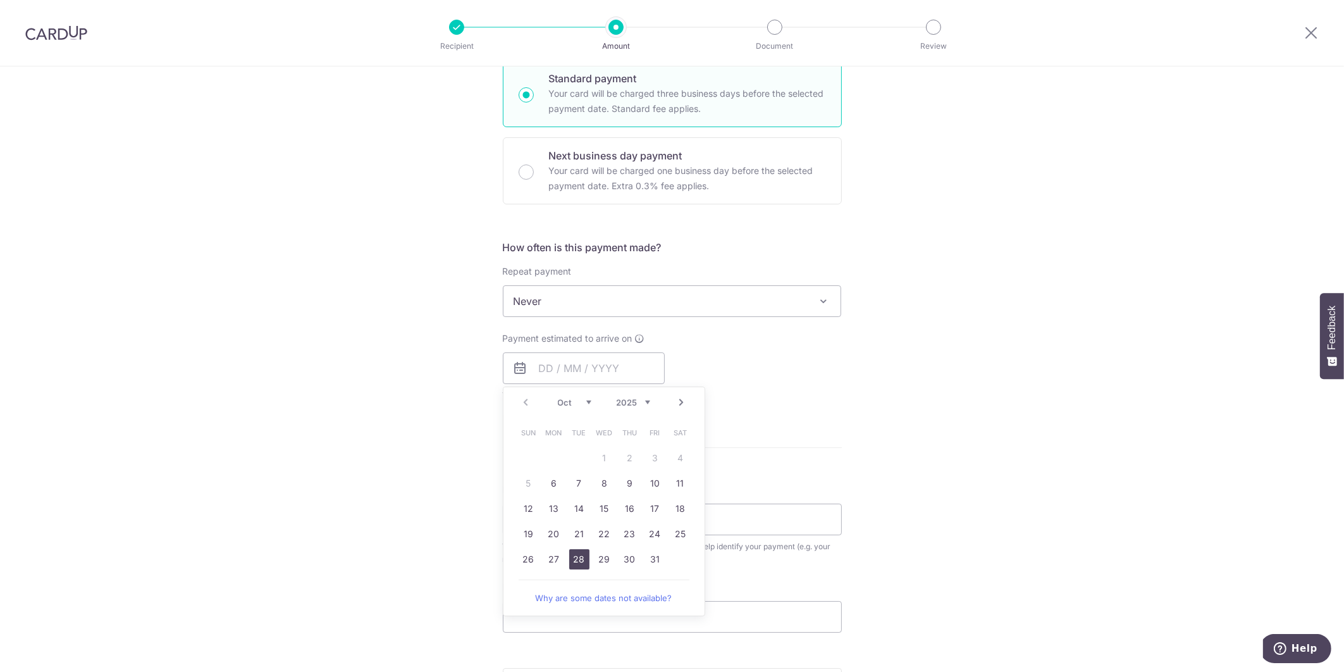
click at [581, 557] on link "28" at bounding box center [579, 559] width 20 height 20
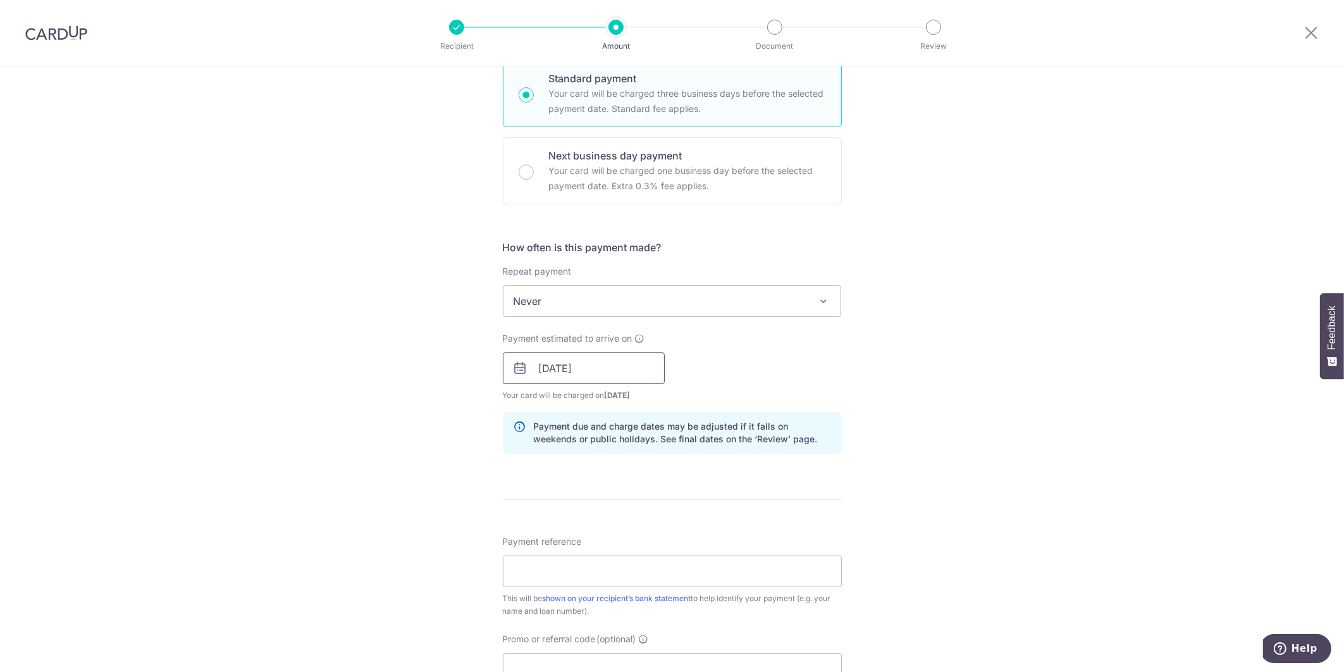
click at [611, 366] on input "[DATE]" at bounding box center [584, 368] width 162 height 32
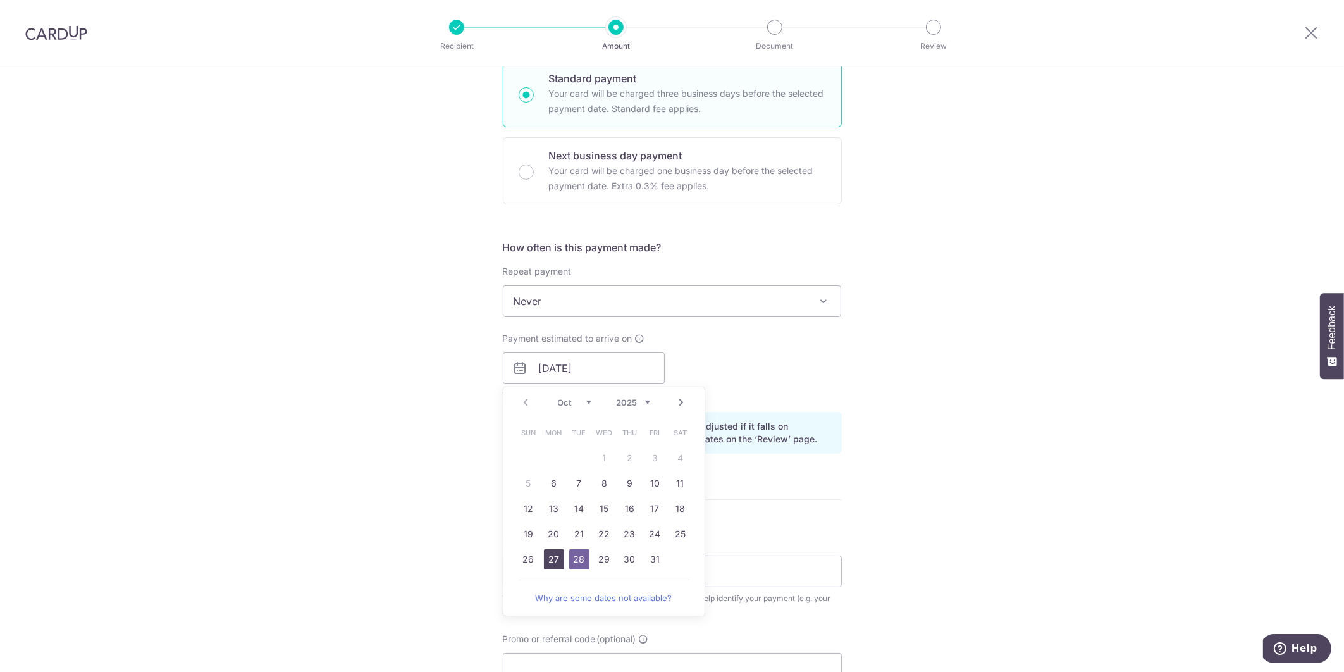
click at [547, 552] on link "27" at bounding box center [554, 559] width 20 height 20
type input "[DATE]"
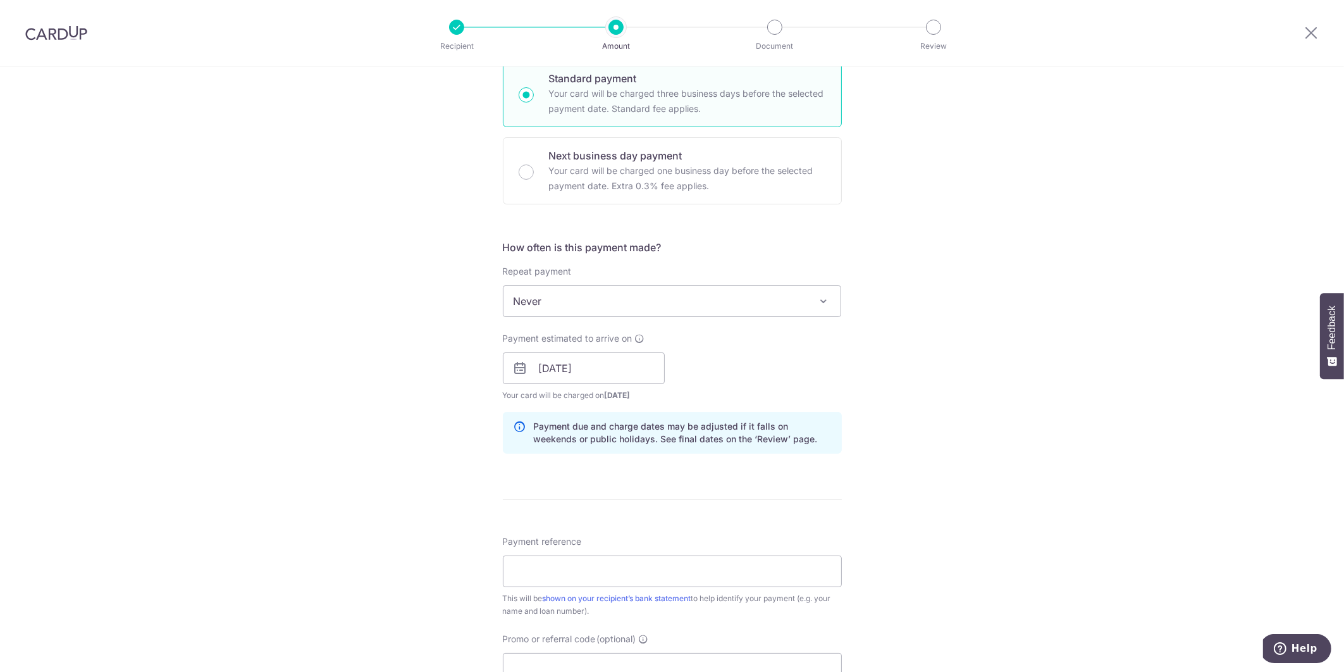
click at [719, 360] on div "Payment estimated to arrive on [DATE] Prev Next Jan Feb Mar Apr May Jun [DATE] …" at bounding box center [672, 367] width 354 height 70
click at [677, 295] on span "Never" at bounding box center [673, 301] width 338 height 30
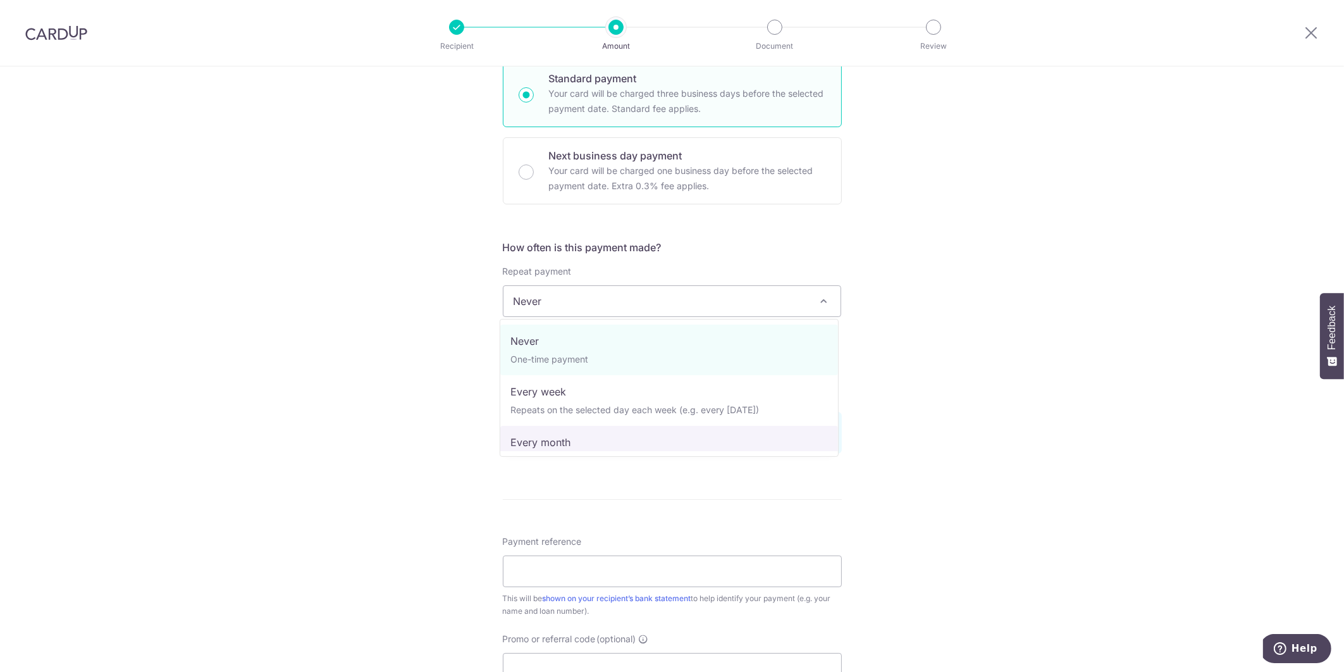
select select "3"
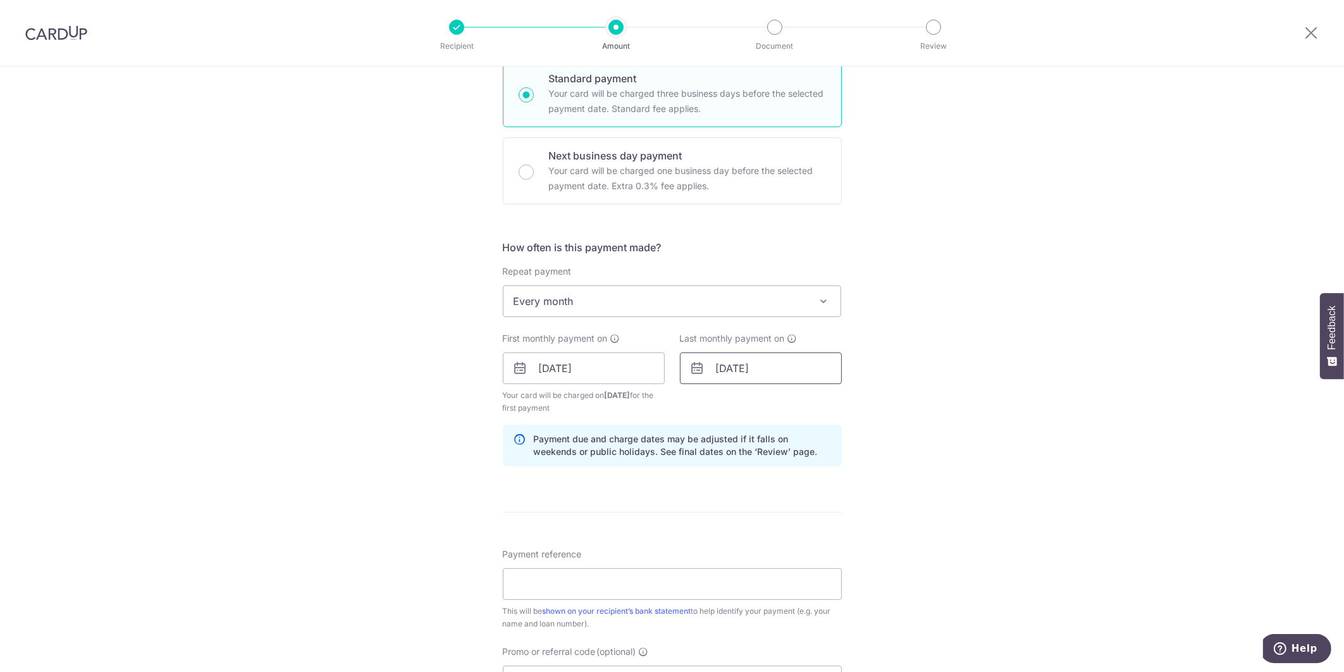
click at [726, 367] on input "[DATE]" at bounding box center [761, 368] width 162 height 32
click at [812, 533] on link "26" at bounding box center [807, 534] width 20 height 20
type input "[DATE]"
click at [933, 404] on div "Tell us more about your payment Enter payment amount SGD 4,046.40 4046.40 Recip…" at bounding box center [672, 354] width 1344 height 1209
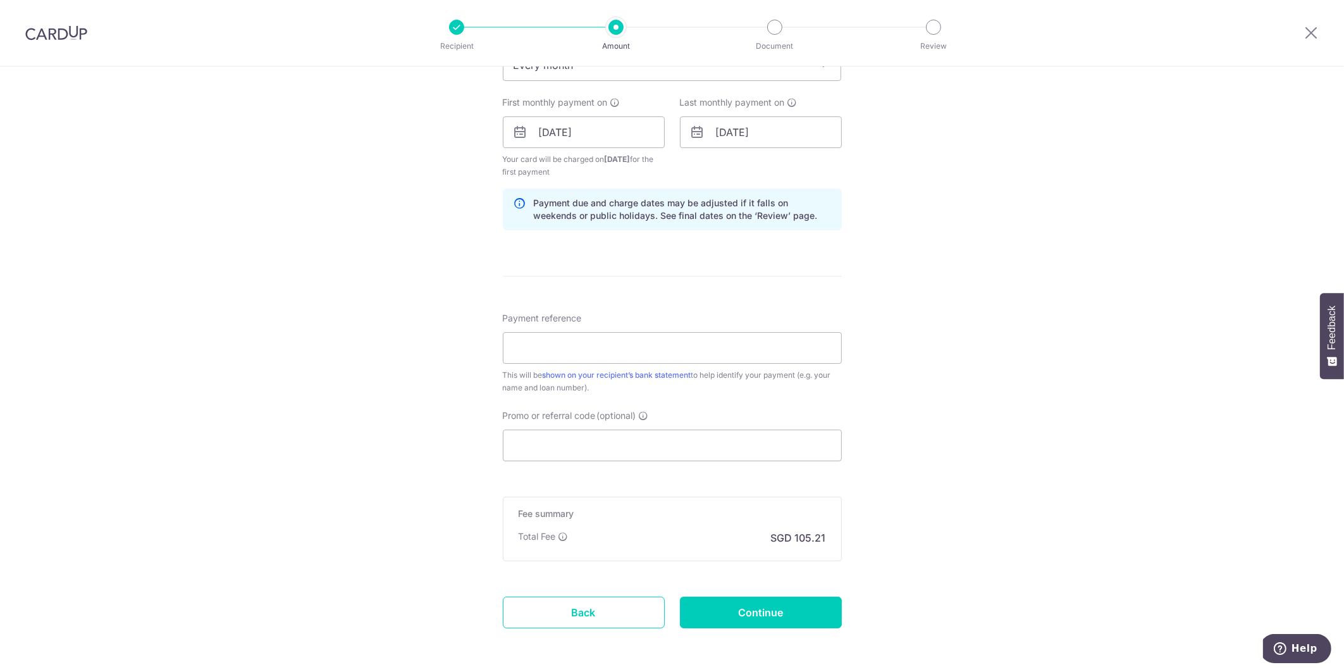
scroll to position [569, 0]
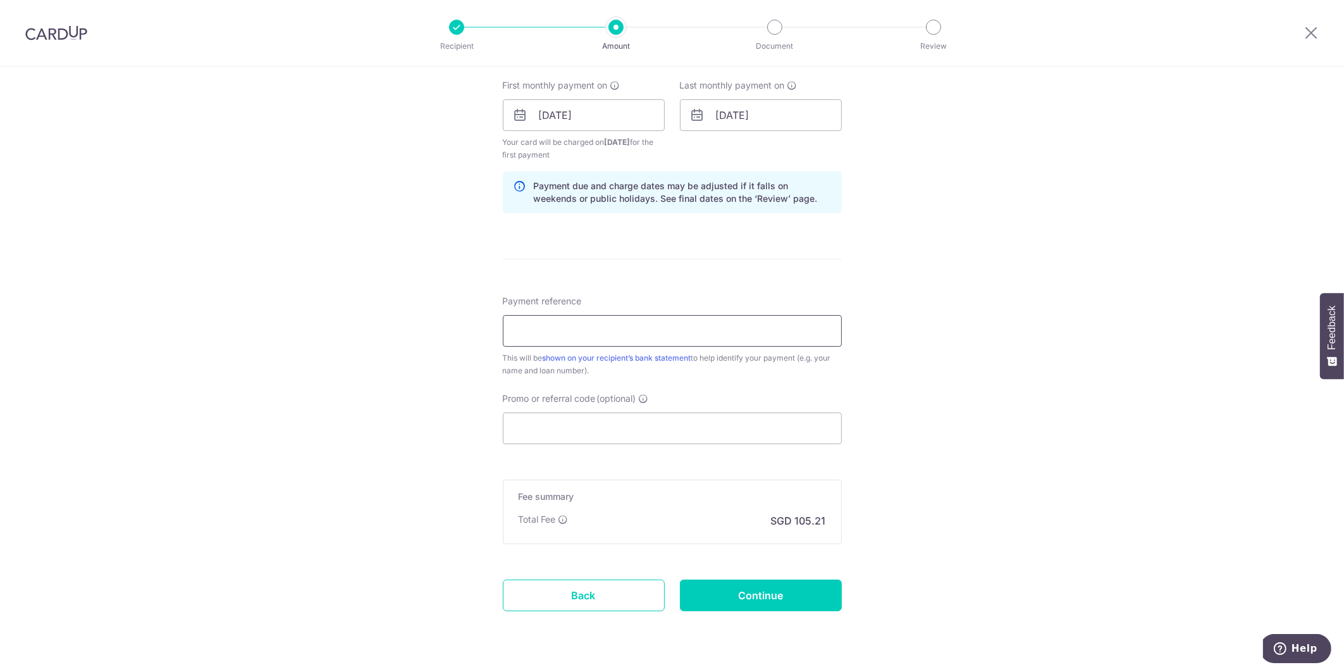
click at [640, 334] on input "Payment reference" at bounding box center [672, 331] width 339 height 32
click at [643, 328] on input "Payment reference" at bounding box center [672, 331] width 339 height 32
type input "s"
type input "S8337263Z"
click at [600, 434] on input "Promo or referral code (optional)" at bounding box center [672, 429] width 339 height 32
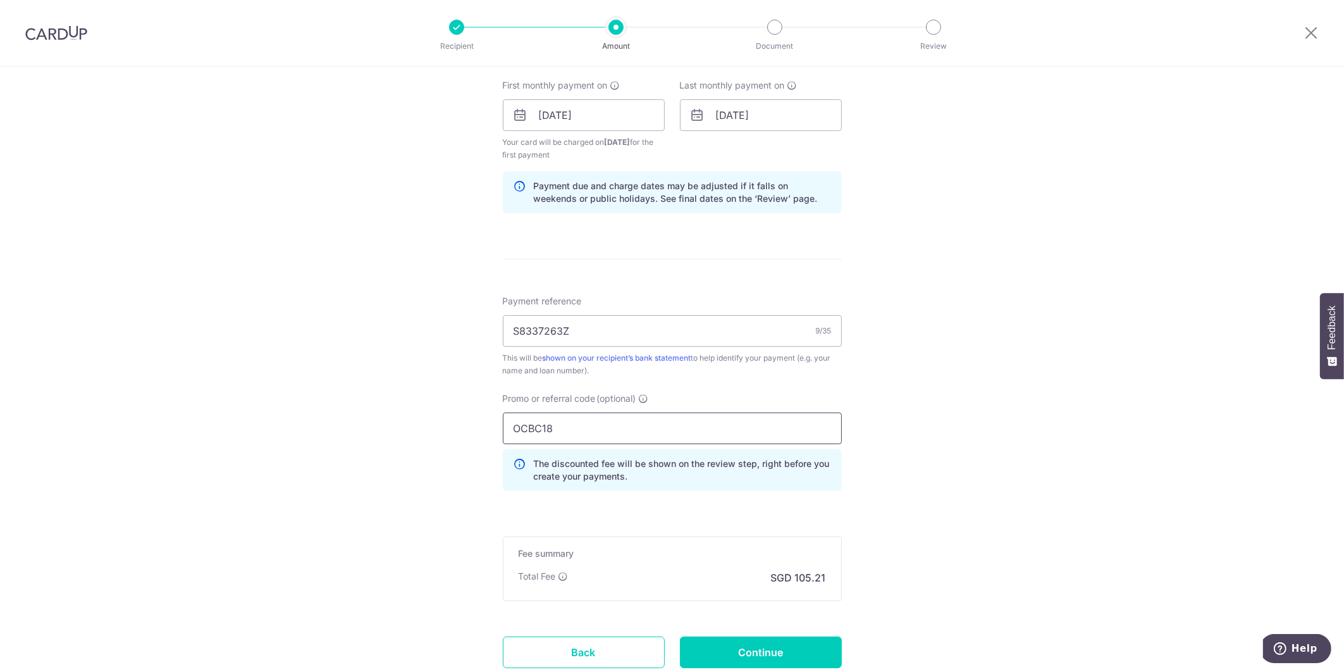
type input "OCBC18"
click at [1023, 426] on div "Tell us more about your payment Enter payment amount SGD 4,046.40 4046.40 Recip…" at bounding box center [672, 130] width 1344 height 1266
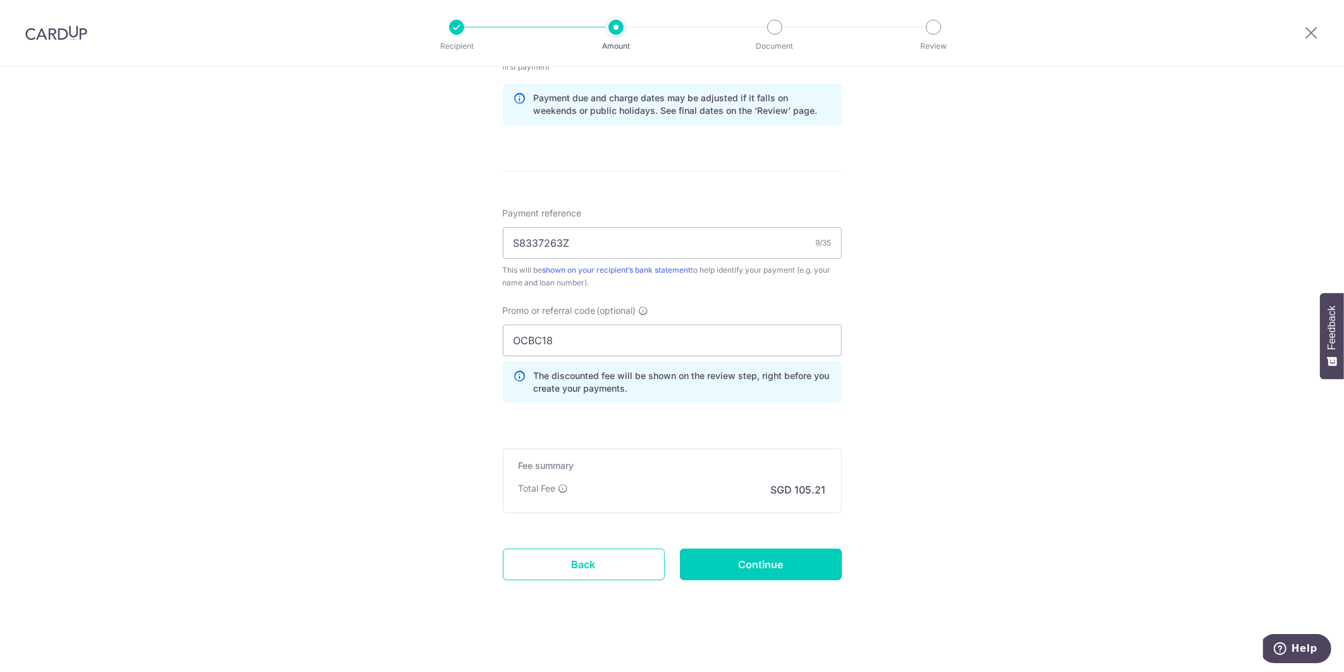
scroll to position [658, 0]
click at [755, 562] on input "Continue" at bounding box center [761, 564] width 162 height 32
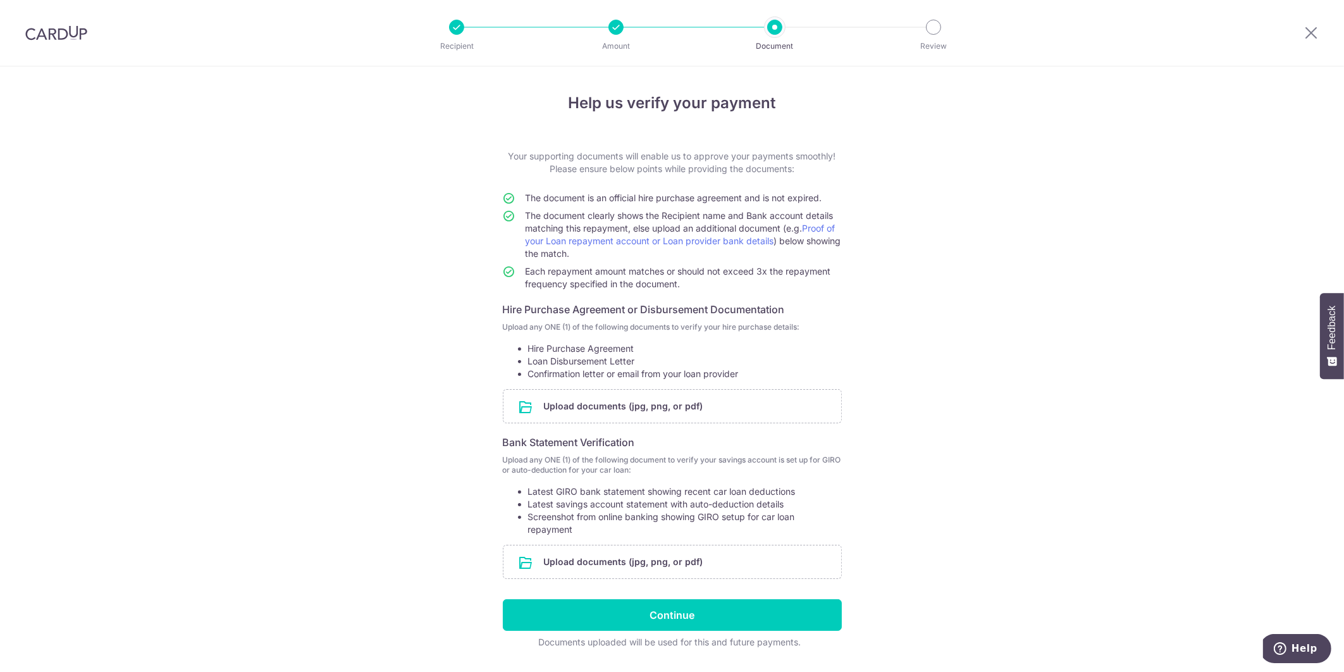
drag, startPoint x: 56, startPoint y: 37, endPoint x: 740, endPoint y: 71, distance: 684.8
click at [56, 37] on img at bounding box center [56, 32] width 62 height 15
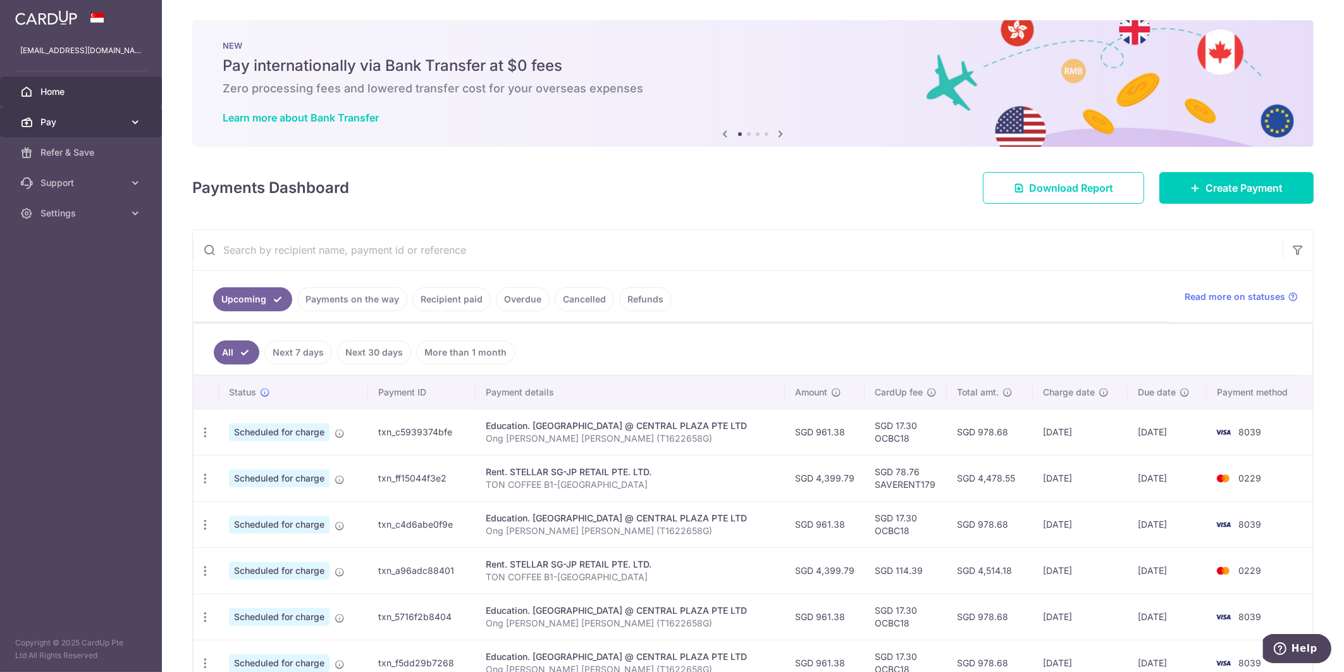
click at [99, 123] on span "Pay" at bounding box center [82, 122] width 84 height 13
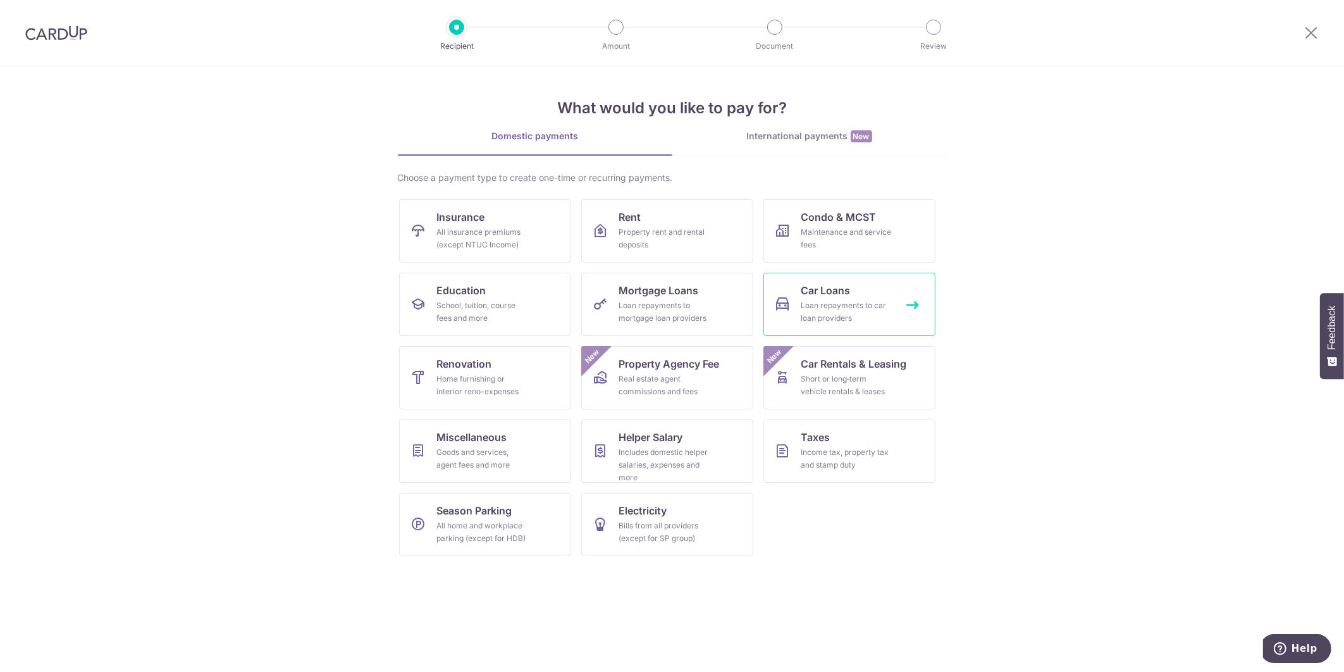
click at [831, 307] on div "Loan repayments to car loan providers" at bounding box center [847, 311] width 91 height 25
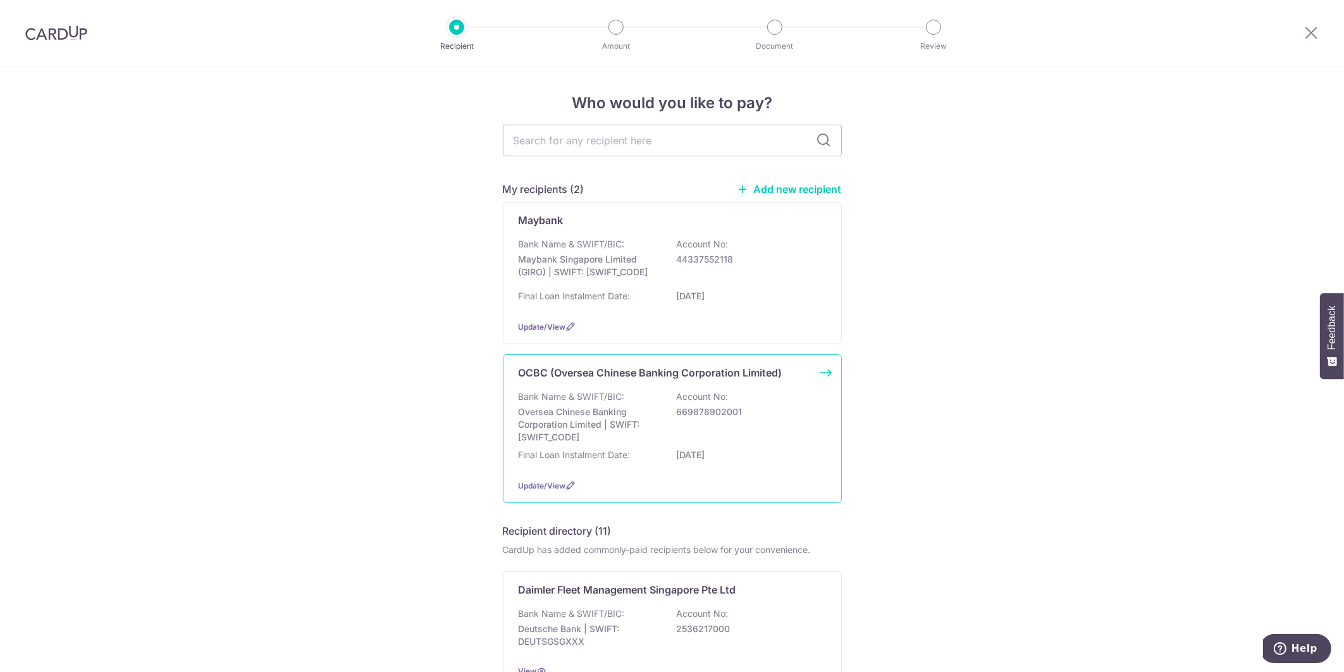
click at [651, 410] on p "Oversea Chinese Banking Corporation Limited | SWIFT: [SWIFT_CODE]" at bounding box center [590, 425] width 142 height 38
click at [594, 139] on input "text" at bounding box center [672, 141] width 339 height 32
type input "OCBC"
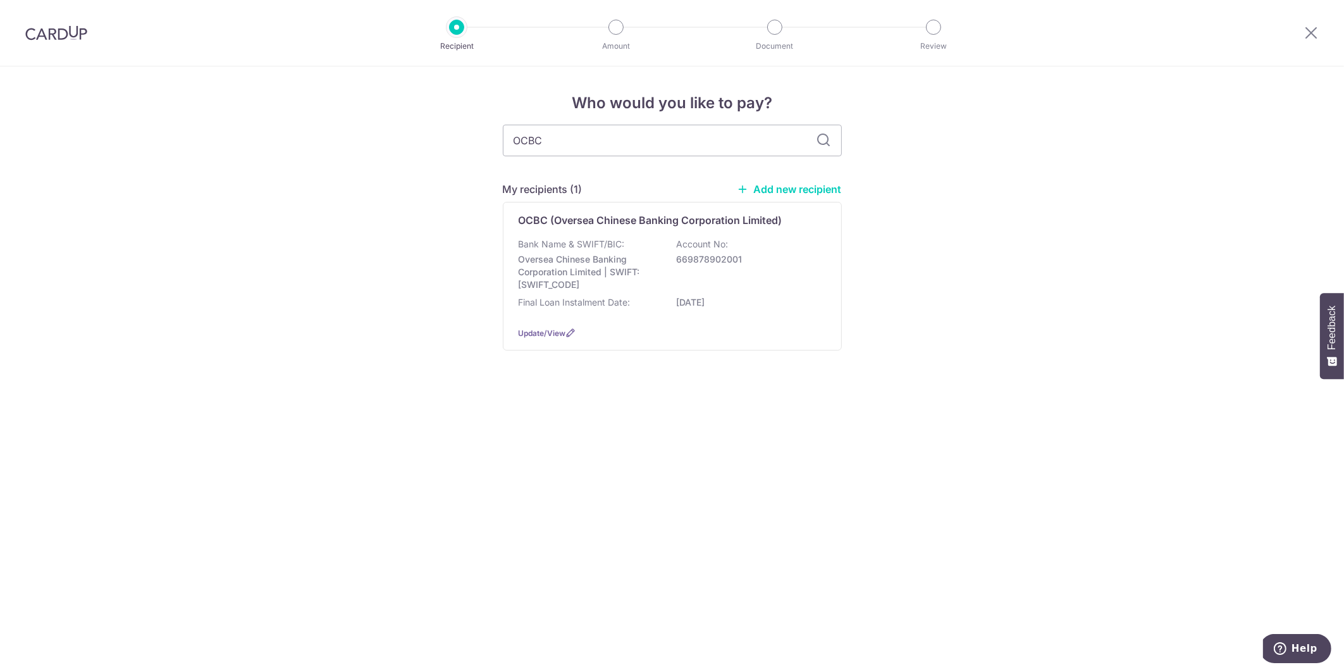
click at [803, 188] on link "Add new recipient" at bounding box center [790, 189] width 104 height 13
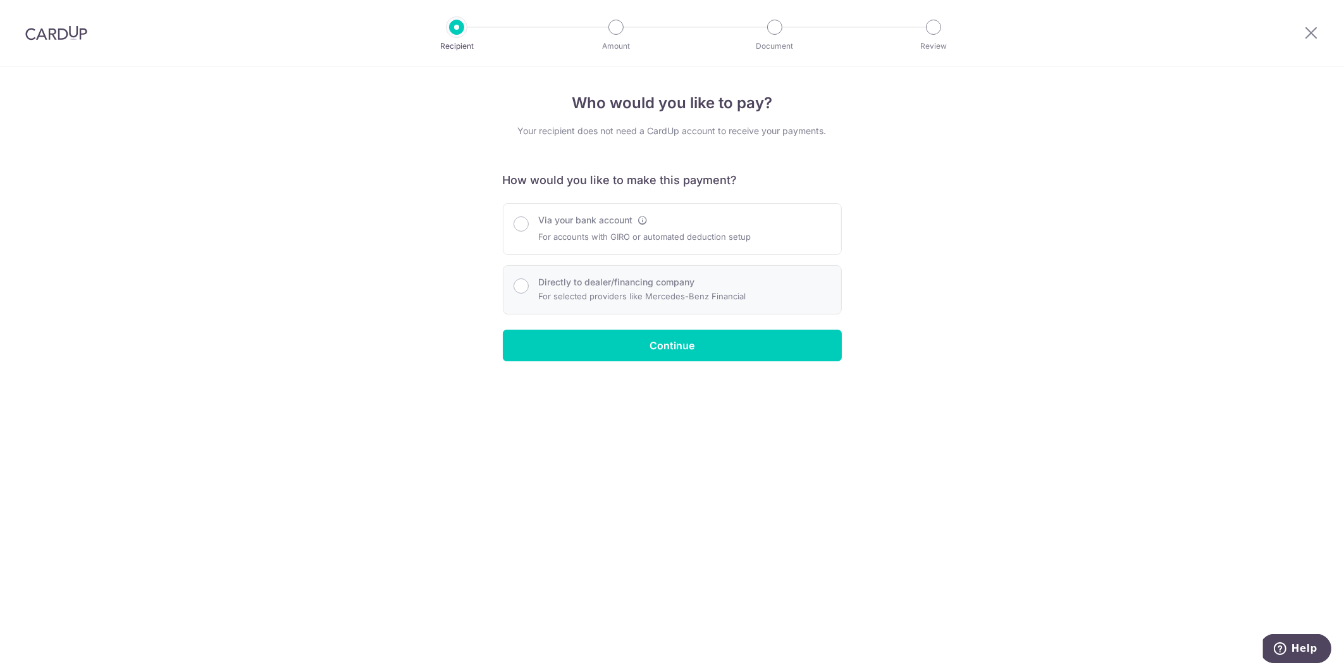
click at [568, 292] on p "For selected providers like Mercedes-Benz Financial" at bounding box center [643, 296] width 208 height 15
radio input "true"
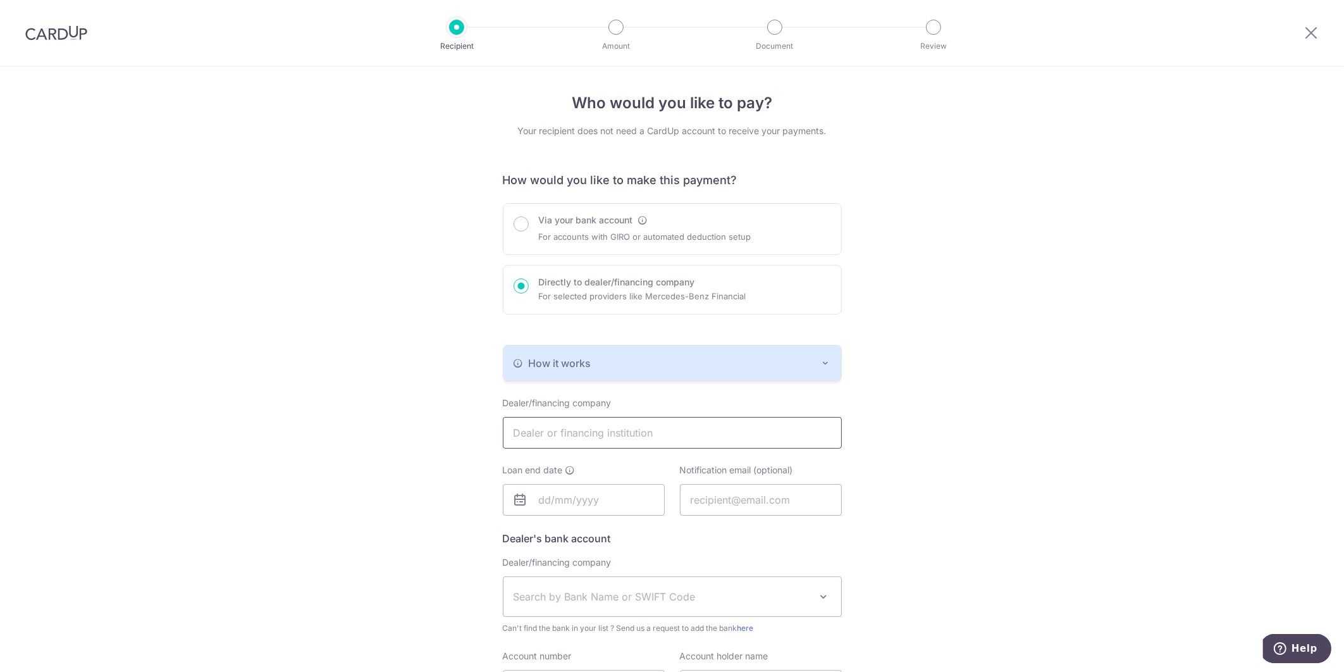
click at [609, 438] on input "text" at bounding box center [672, 433] width 339 height 32
click at [572, 438] on input "OC" at bounding box center [672, 433] width 339 height 32
paste input "VERSEA-CHINESE BANKING CORPORATION LIMITED"
type input "OVERSEA-CHINESE BANKING CORPORATION LIMITED"
click at [562, 497] on input "text" at bounding box center [584, 500] width 162 height 32
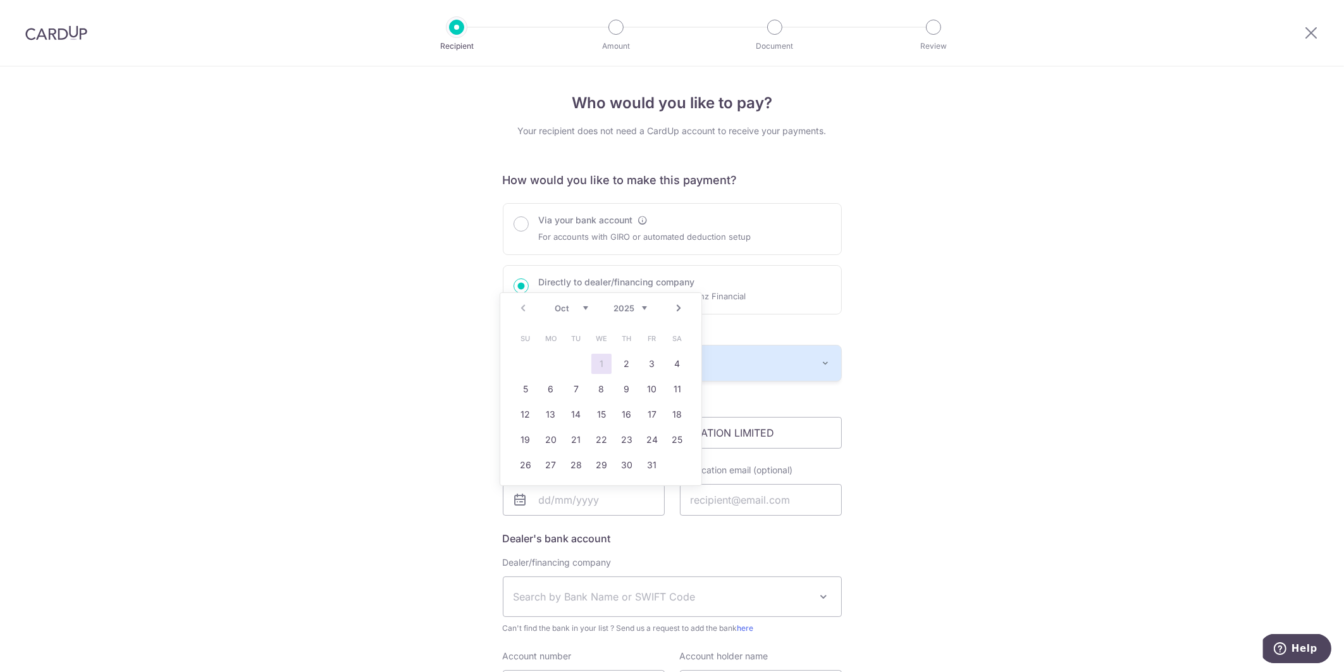
click at [632, 309] on select "2025 2026 2027 2028 2029 2030 2031 2032 2033 2034 2035" at bounding box center [631, 308] width 34 height 10
click at [586, 307] on select "Jan Feb Mar Apr May Jun Jul Aug Sep Oct Nov Dec" at bounding box center [572, 308] width 34 height 10
click at [628, 439] on link "26" at bounding box center [627, 440] width 20 height 20
type input "[DATE]"
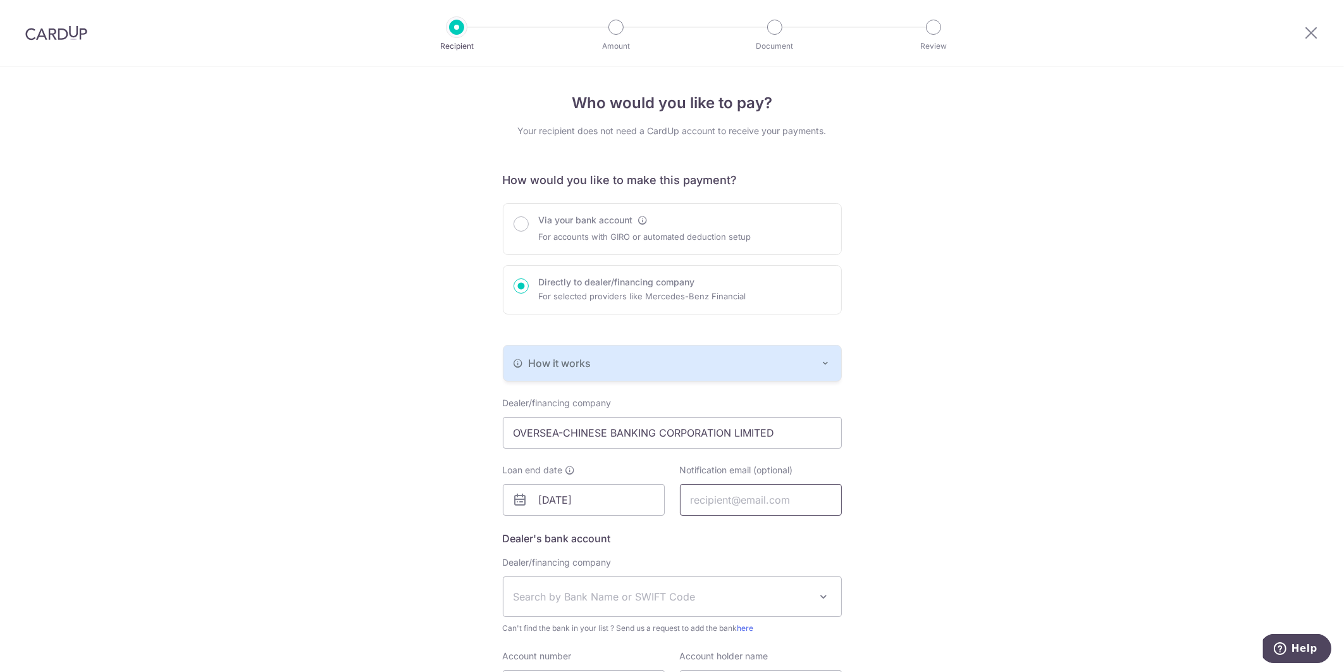
click at [728, 492] on input "text" at bounding box center [761, 500] width 162 height 32
type input "[EMAIL_ADDRESS][DOMAIN_NAME]"
click at [781, 609] on span "Search by Bank Name or SWIFT Code" at bounding box center [673, 596] width 338 height 39
type input "ocbc"
select select "12"
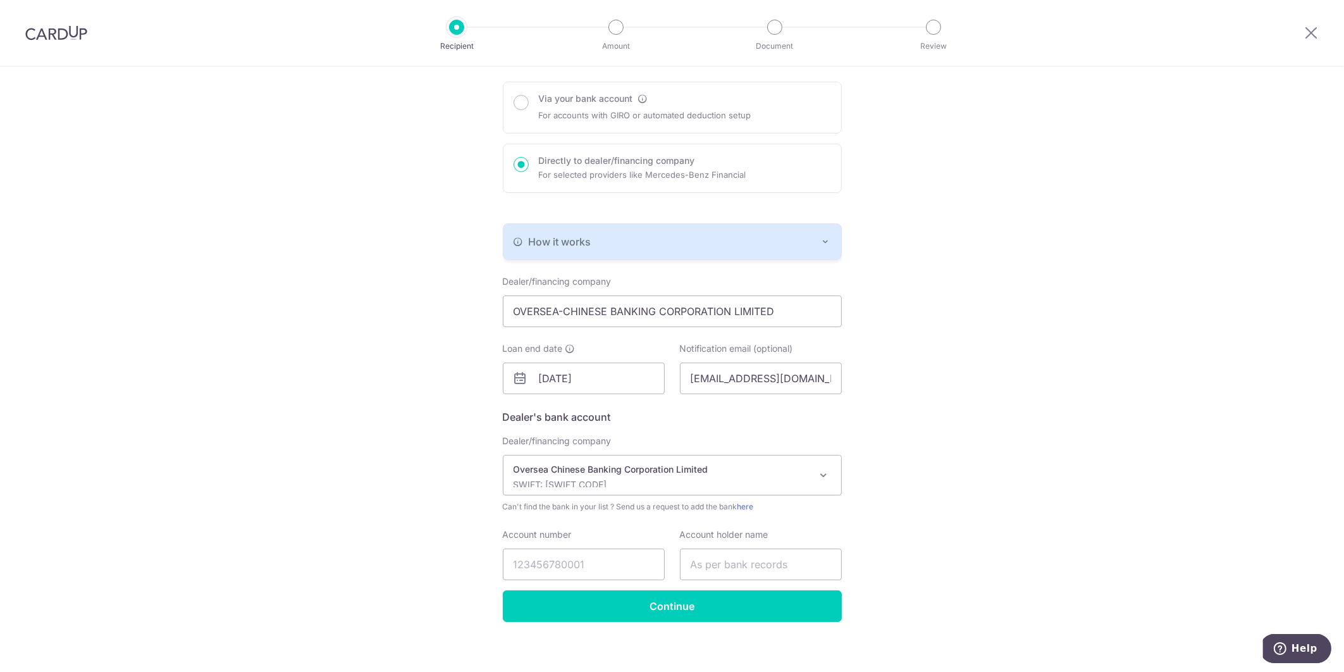
scroll to position [130, 0]
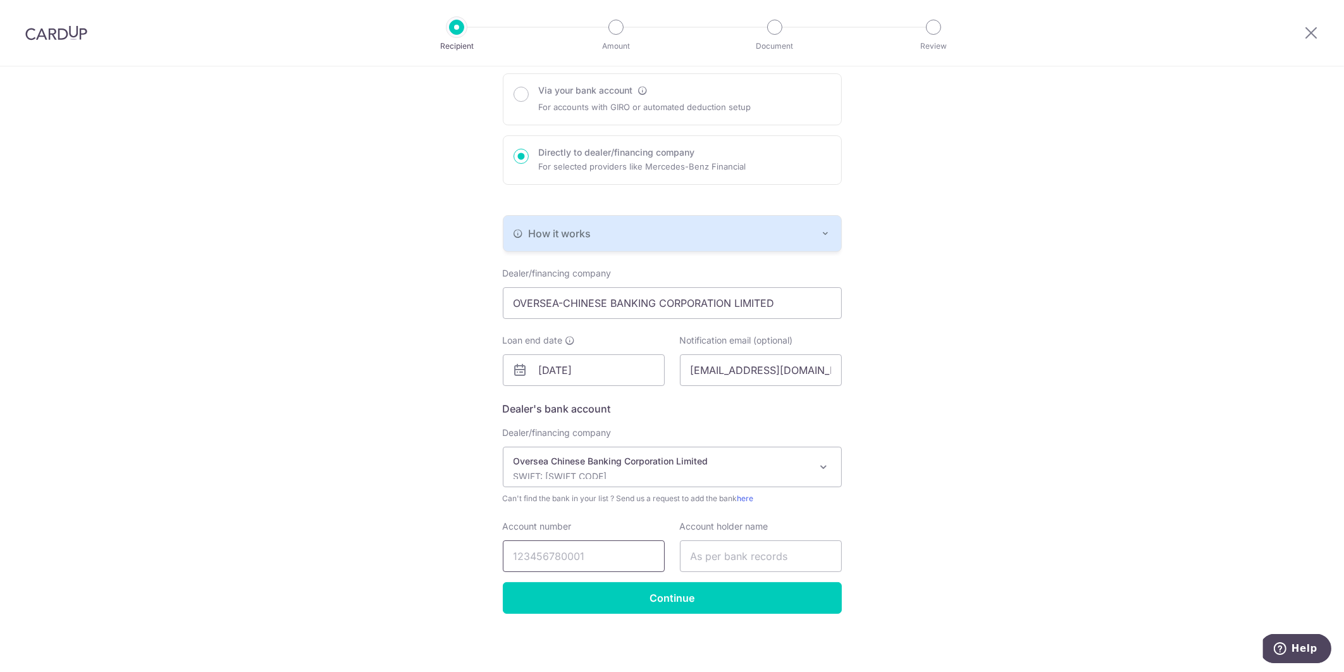
click at [543, 557] on input "Account number" at bounding box center [584, 556] width 162 height 32
type input "574261150200000"
drag, startPoint x: 612, startPoint y: 550, endPoint x: 623, endPoint y: 547, distance: 11.0
click at [612, 550] on input "574261150200000" at bounding box center [584, 556] width 162 height 32
click at [718, 556] on input "text" at bounding box center [761, 556] width 162 height 32
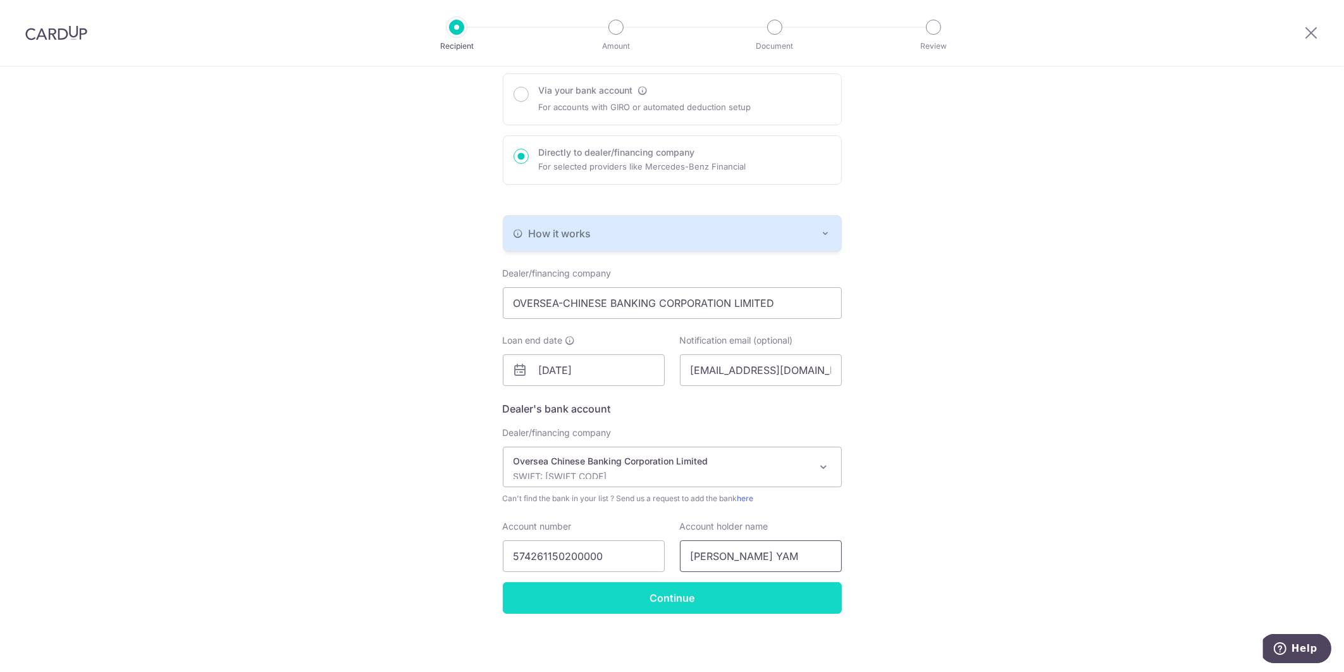
type input "[PERSON_NAME] YAM"
click at [696, 596] on input "Continue" at bounding box center [672, 598] width 339 height 32
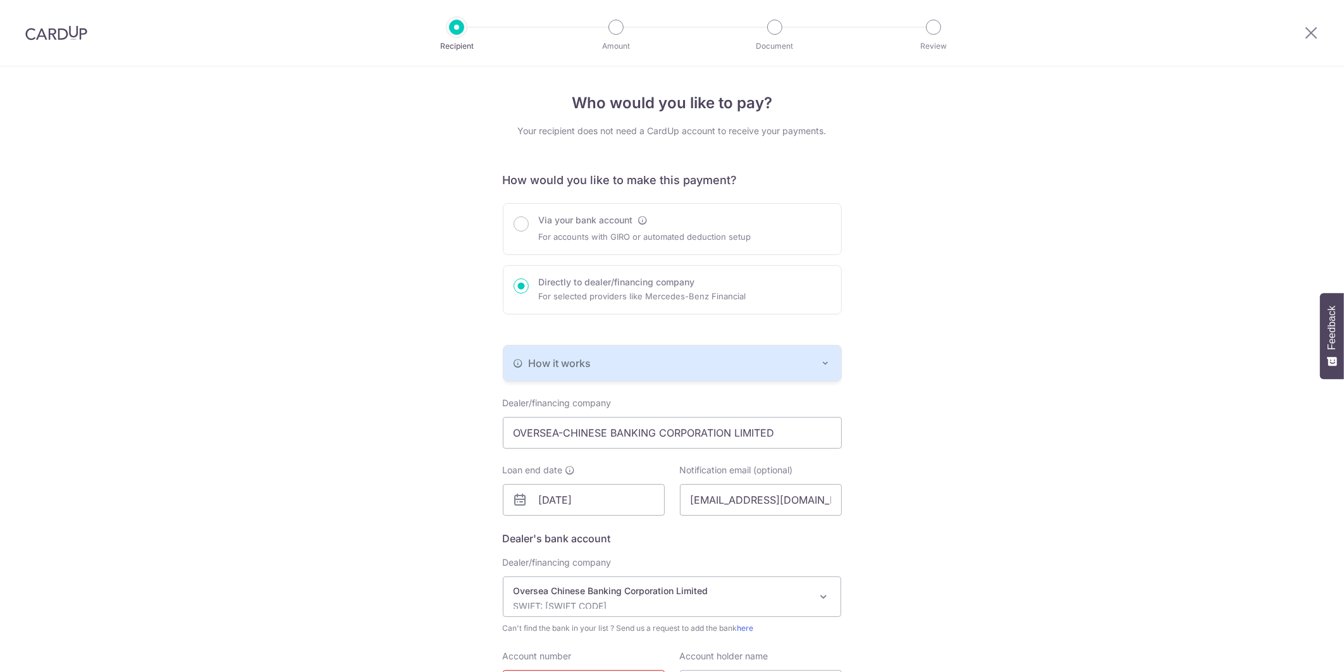
scroll to position [160, 0]
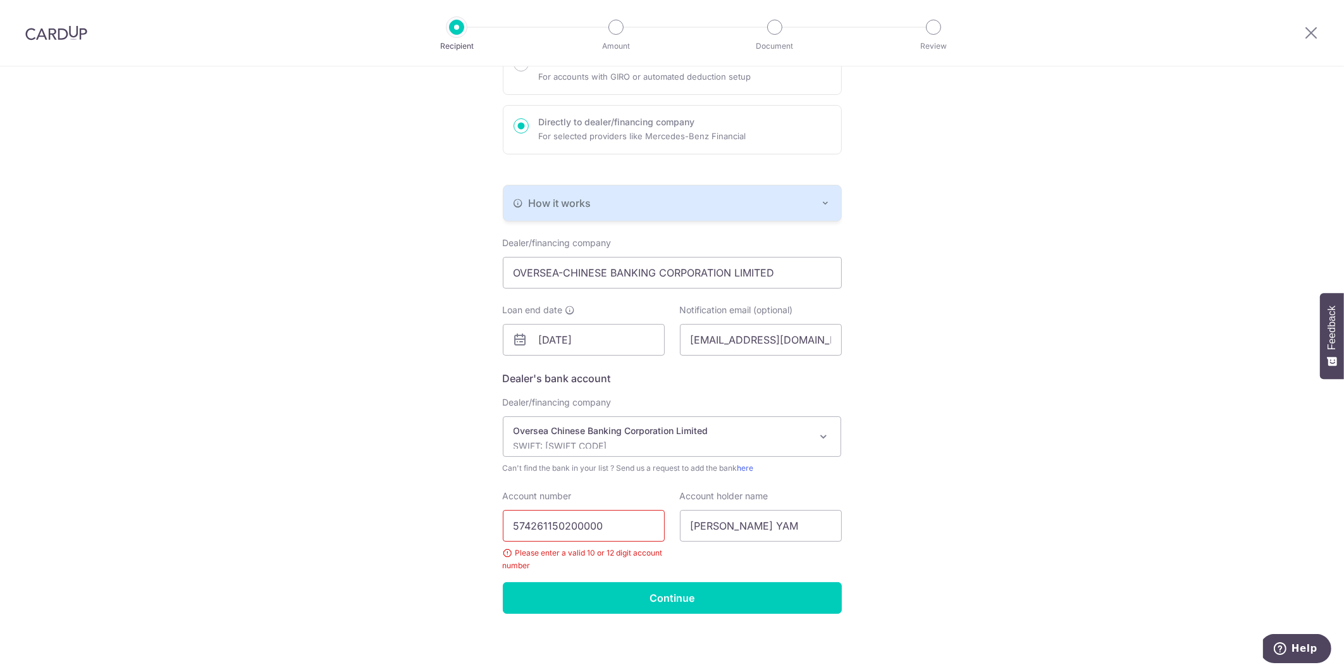
click at [621, 526] on input "574261150200000" at bounding box center [584, 526] width 162 height 32
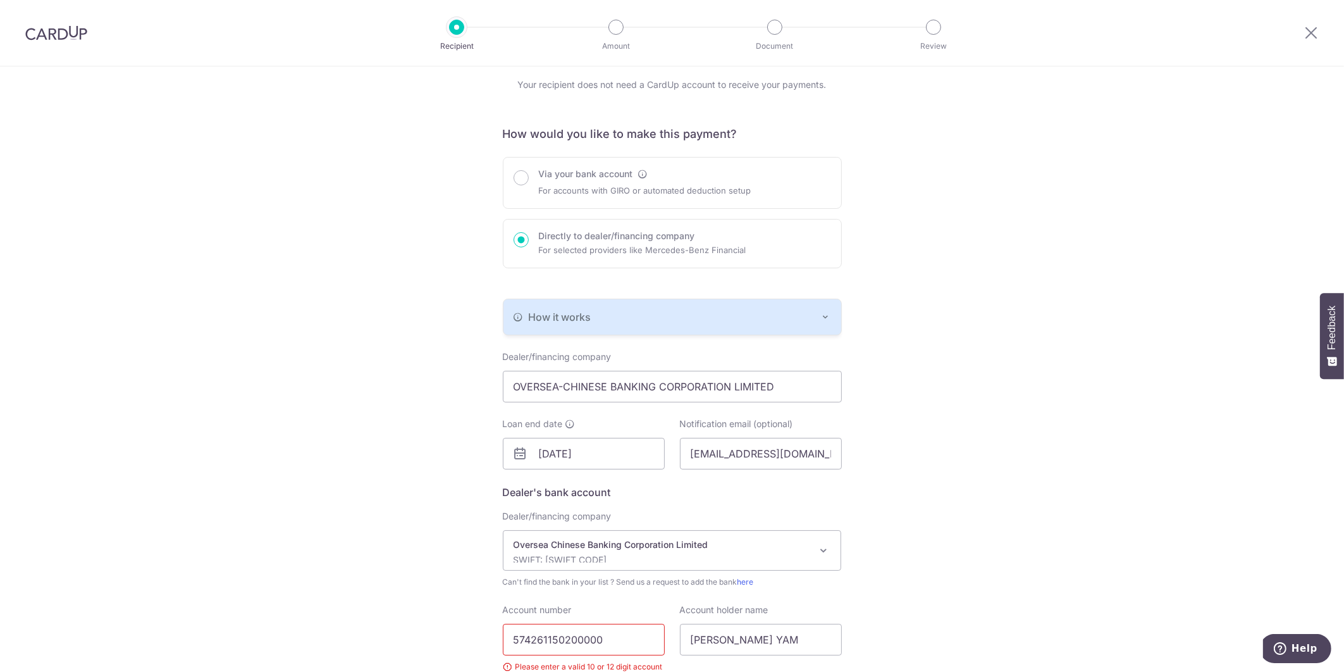
scroll to position [0, 0]
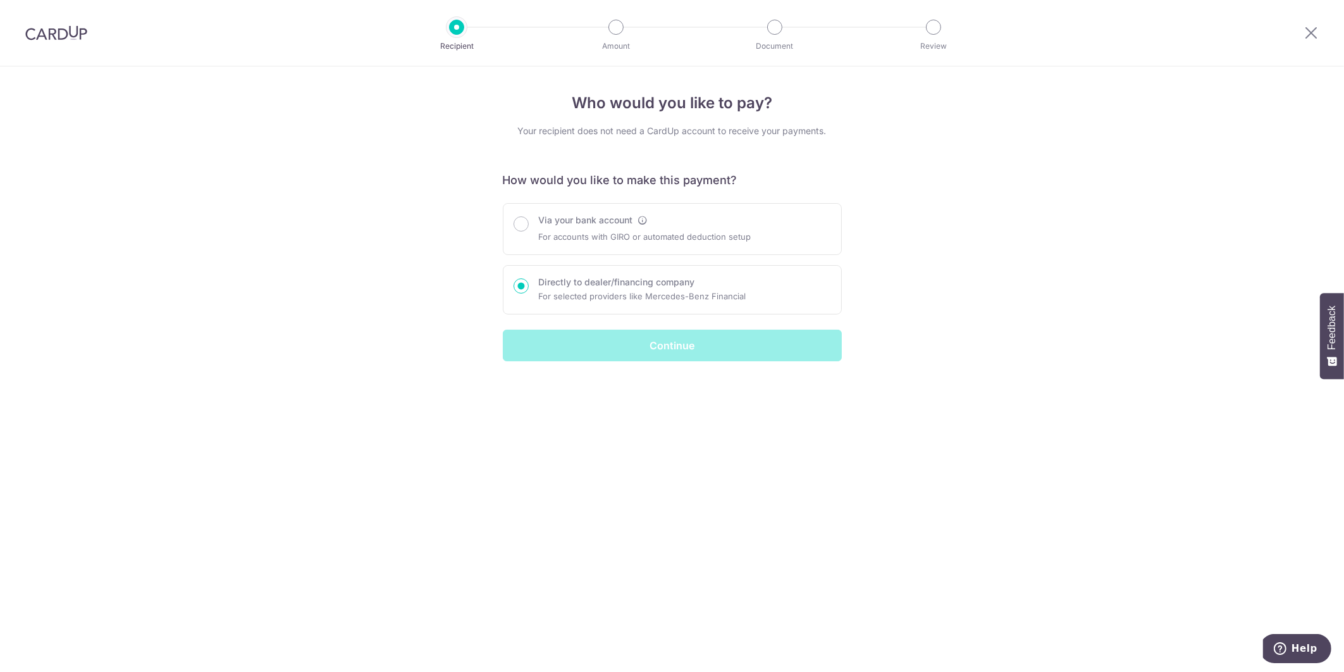
click at [65, 30] on img at bounding box center [56, 32] width 62 height 15
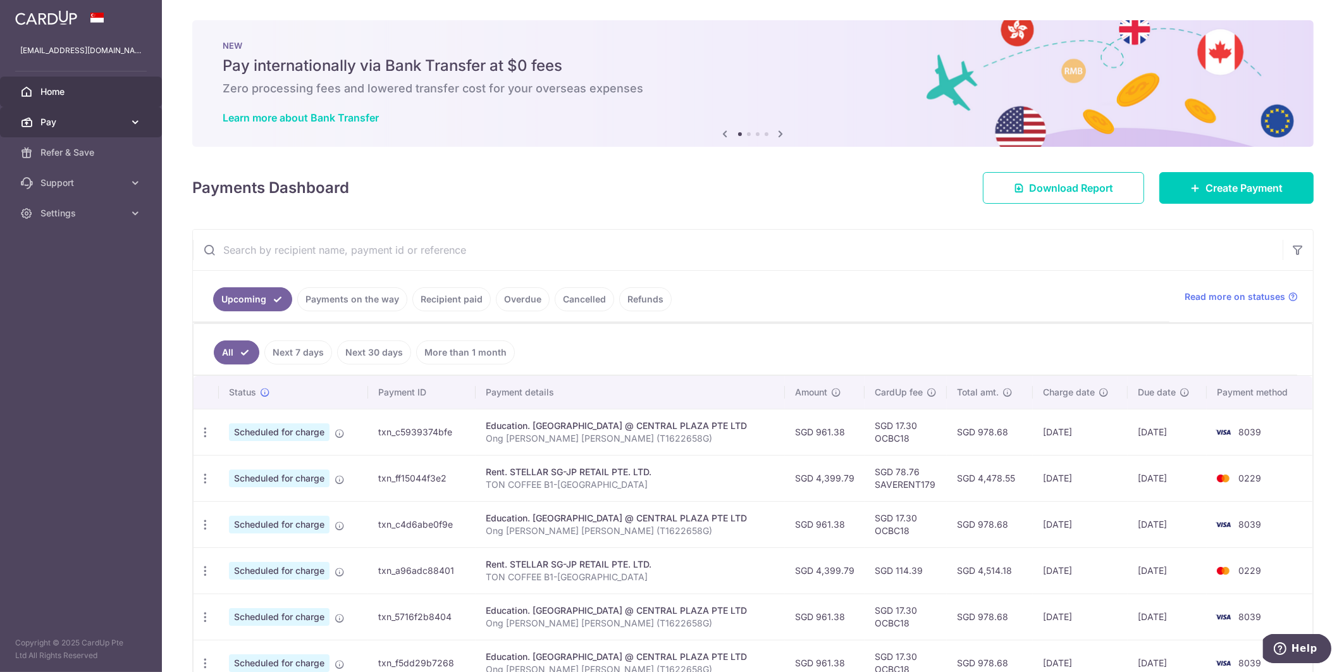
click at [74, 129] on link "Pay" at bounding box center [81, 122] width 162 height 30
click at [73, 149] on span "Payments" at bounding box center [82, 152] width 84 height 13
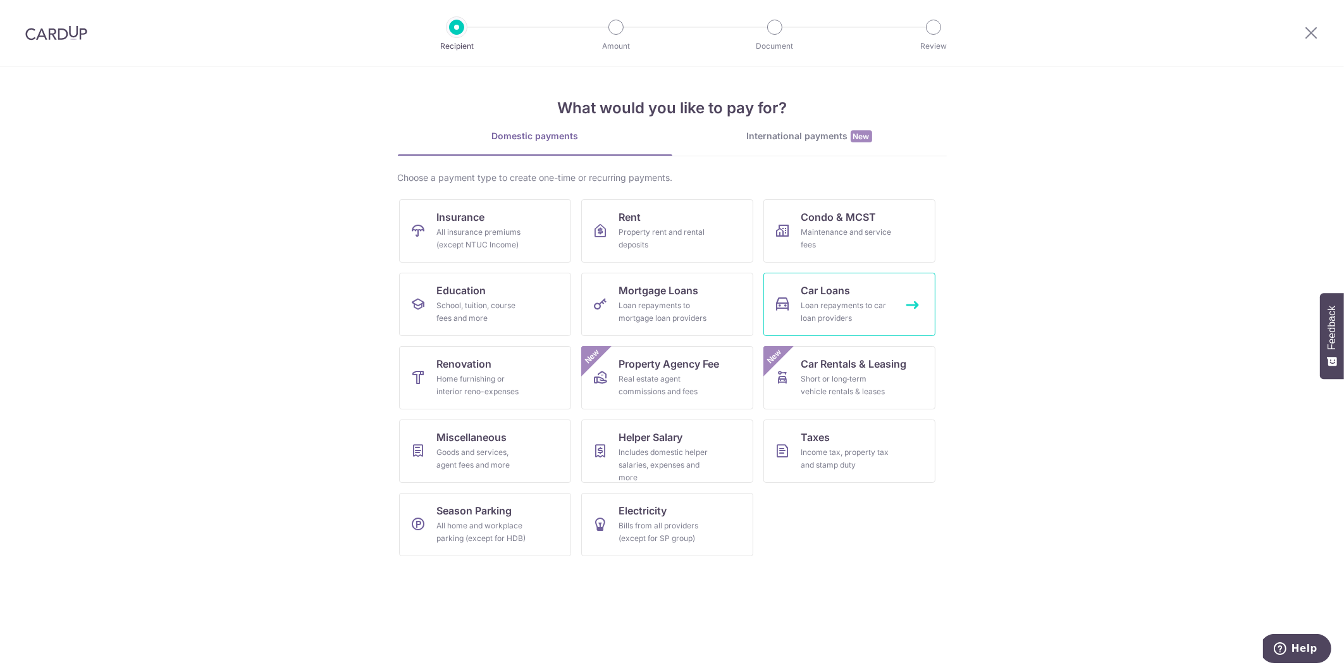
click at [860, 302] on div "Loan repayments to car loan providers" at bounding box center [847, 311] width 91 height 25
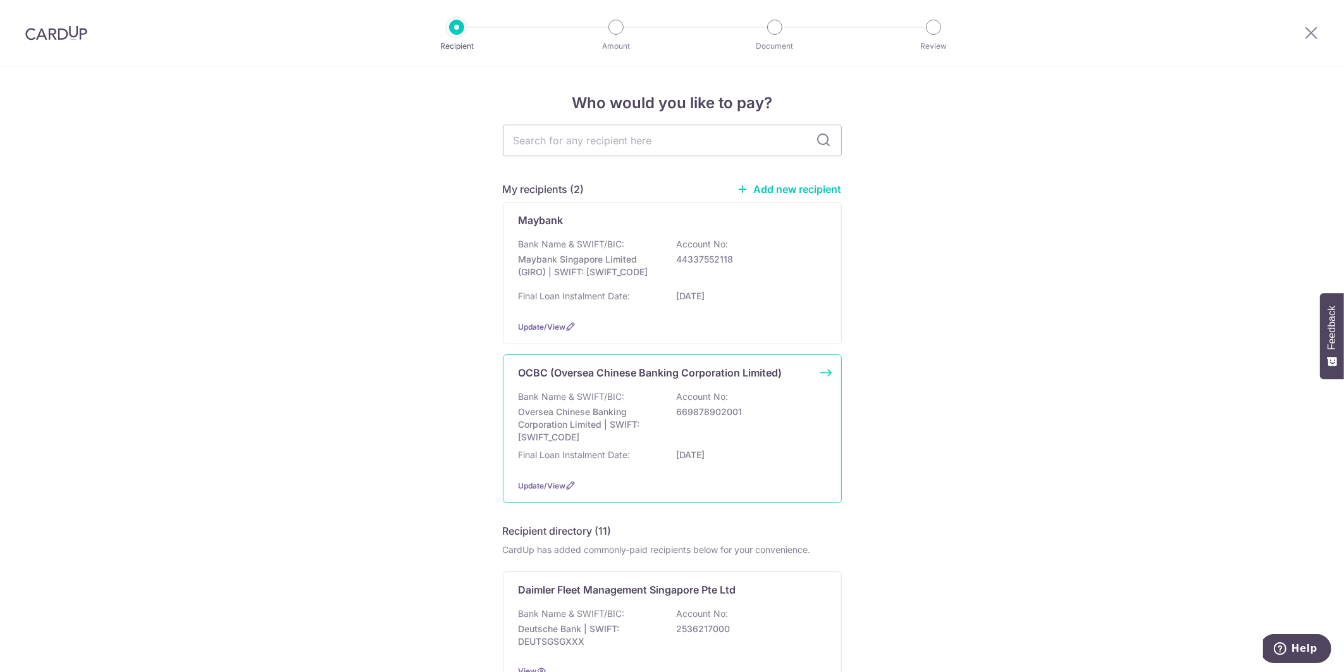
click at [653, 413] on p "Oversea Chinese Banking Corporation Limited | SWIFT: [SWIFT_CODE]" at bounding box center [590, 425] width 142 height 38
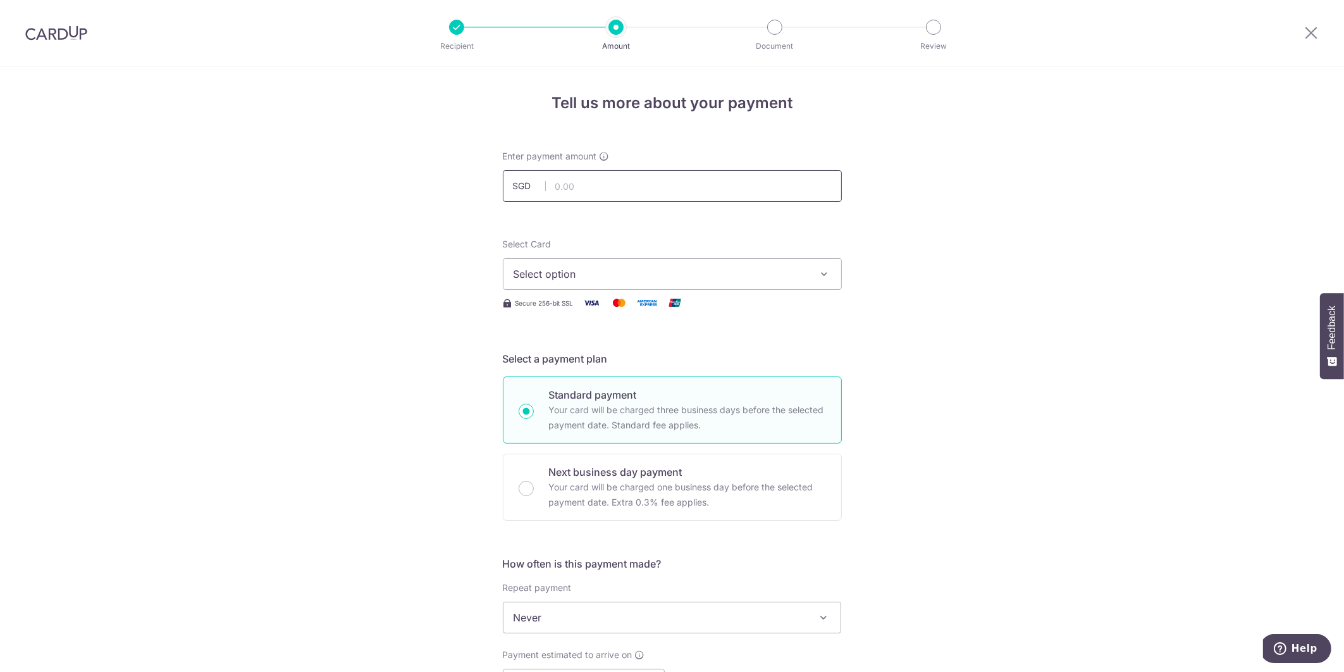
click at [592, 185] on input "text" at bounding box center [672, 186] width 339 height 32
type input "4,046.40"
click at [621, 286] on button "Select option" at bounding box center [672, 274] width 339 height 32
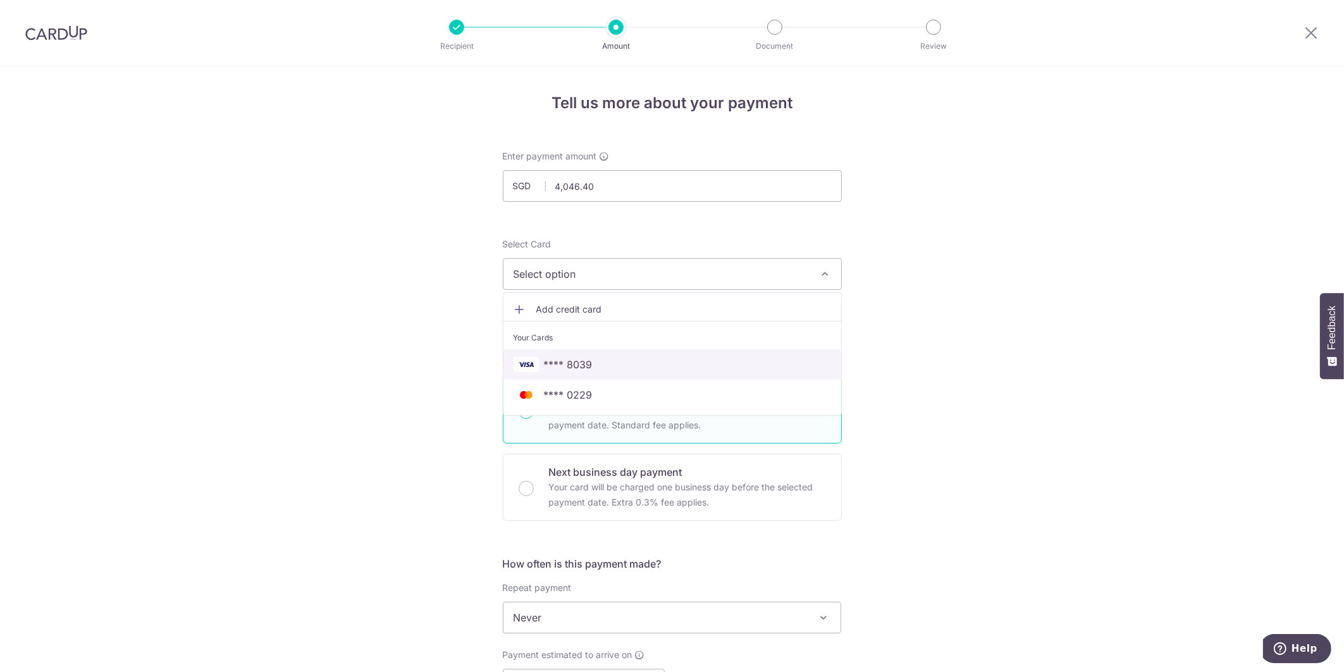
click at [587, 362] on span "**** 8039" at bounding box center [568, 364] width 49 height 15
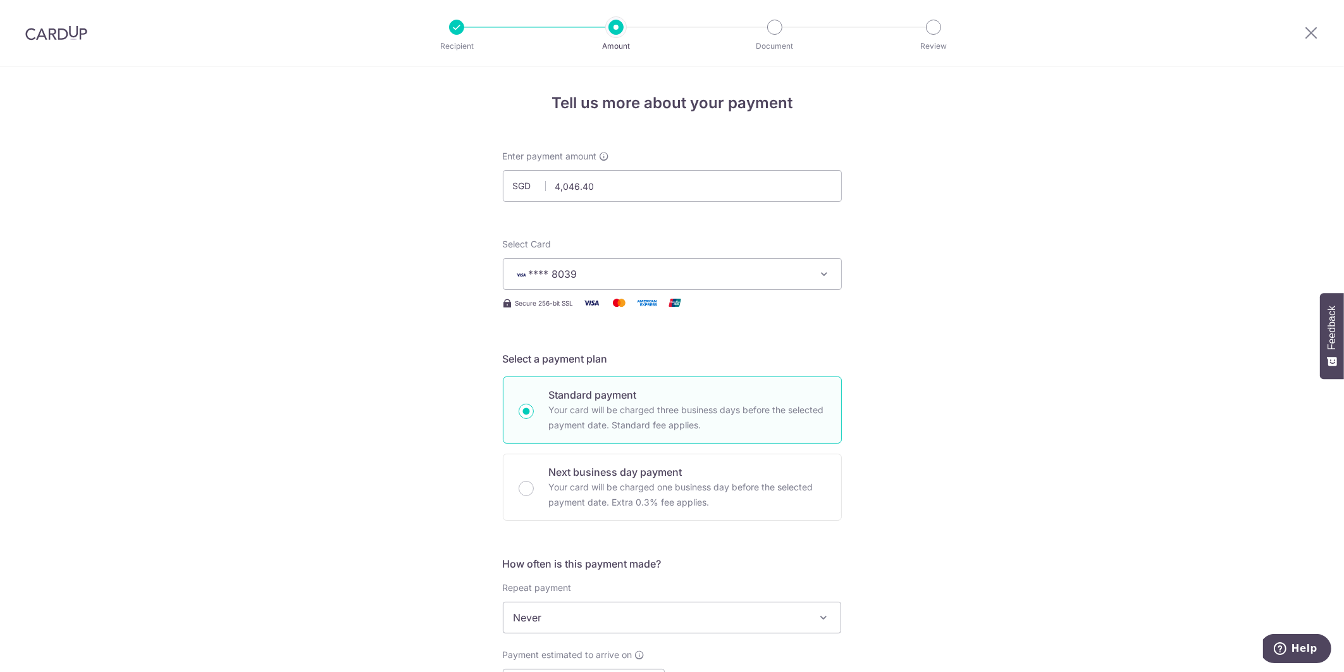
click at [943, 333] on div "Tell us more about your payment Enter payment amount SGD 4,046.40 4046.40 Selec…" at bounding box center [672, 638] width 1344 height 1145
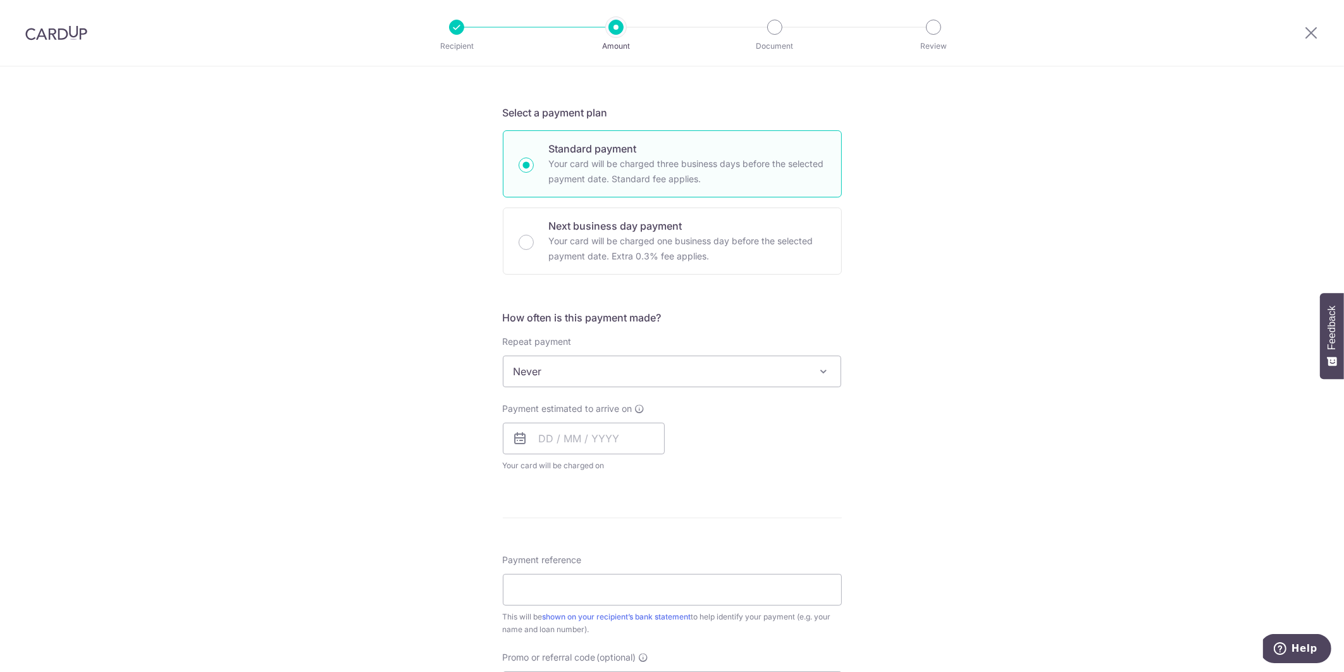
scroll to position [253, 0]
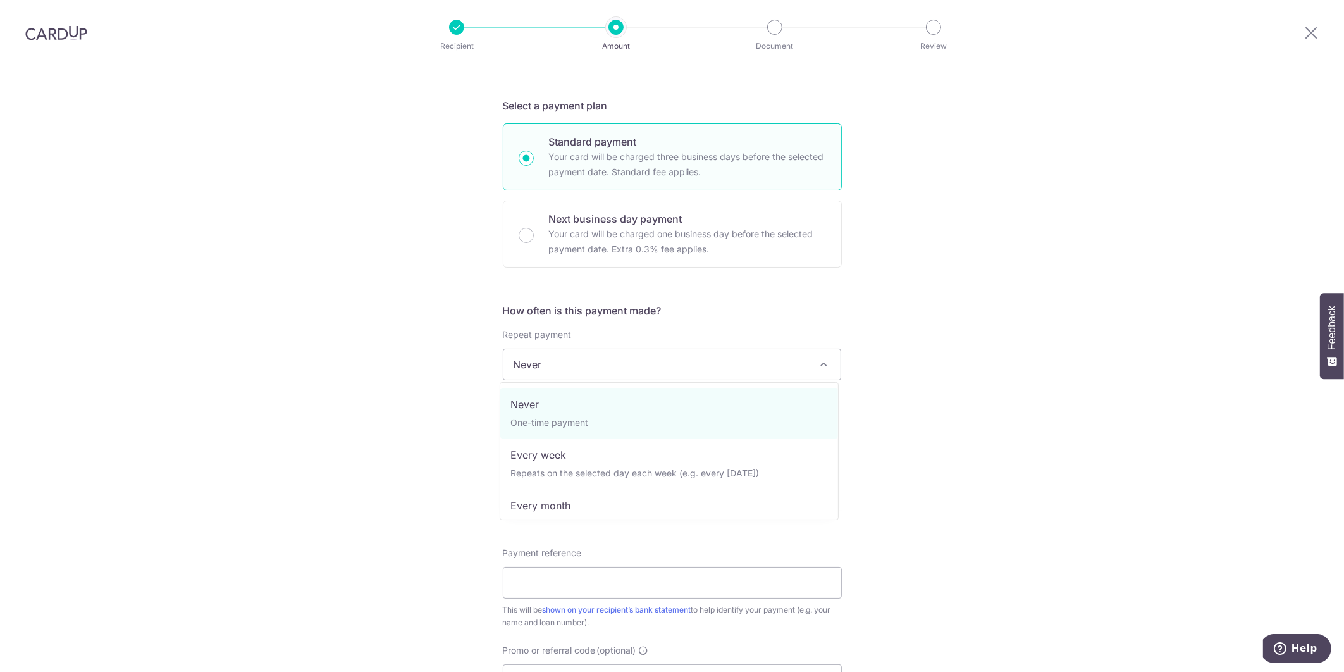
click at [697, 353] on span "Never" at bounding box center [673, 364] width 338 height 30
select select "3"
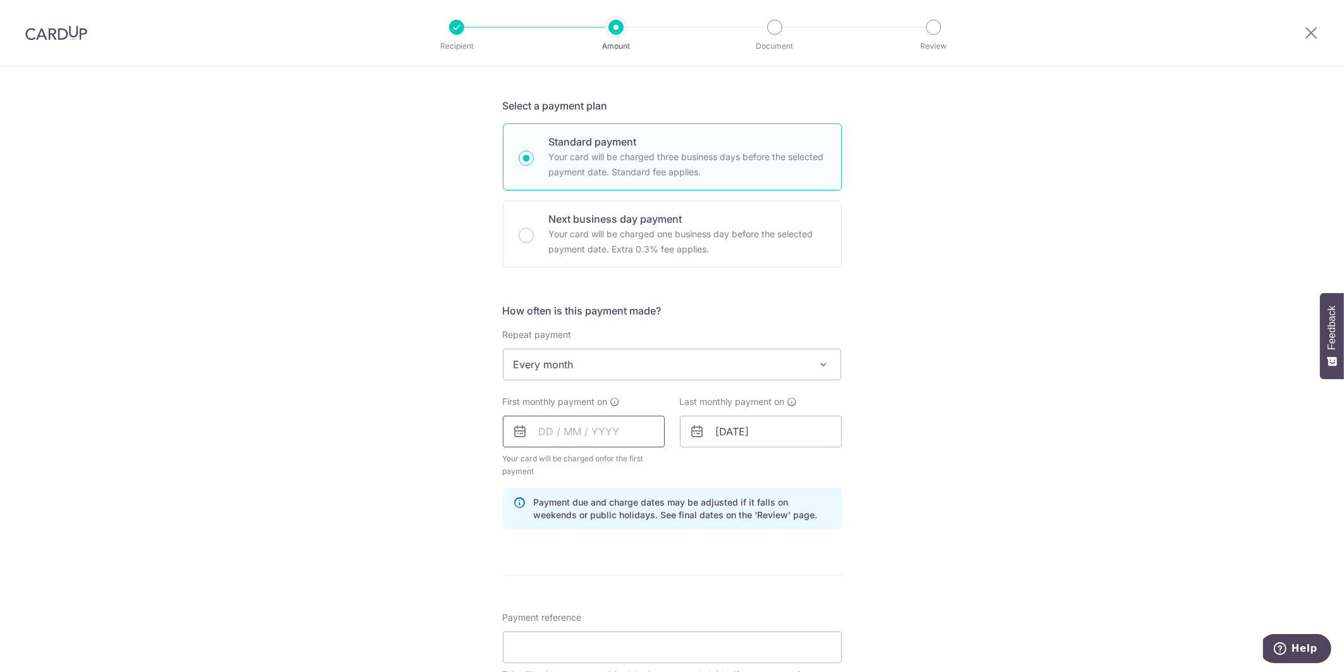
click at [580, 430] on input "text" at bounding box center [584, 432] width 162 height 32
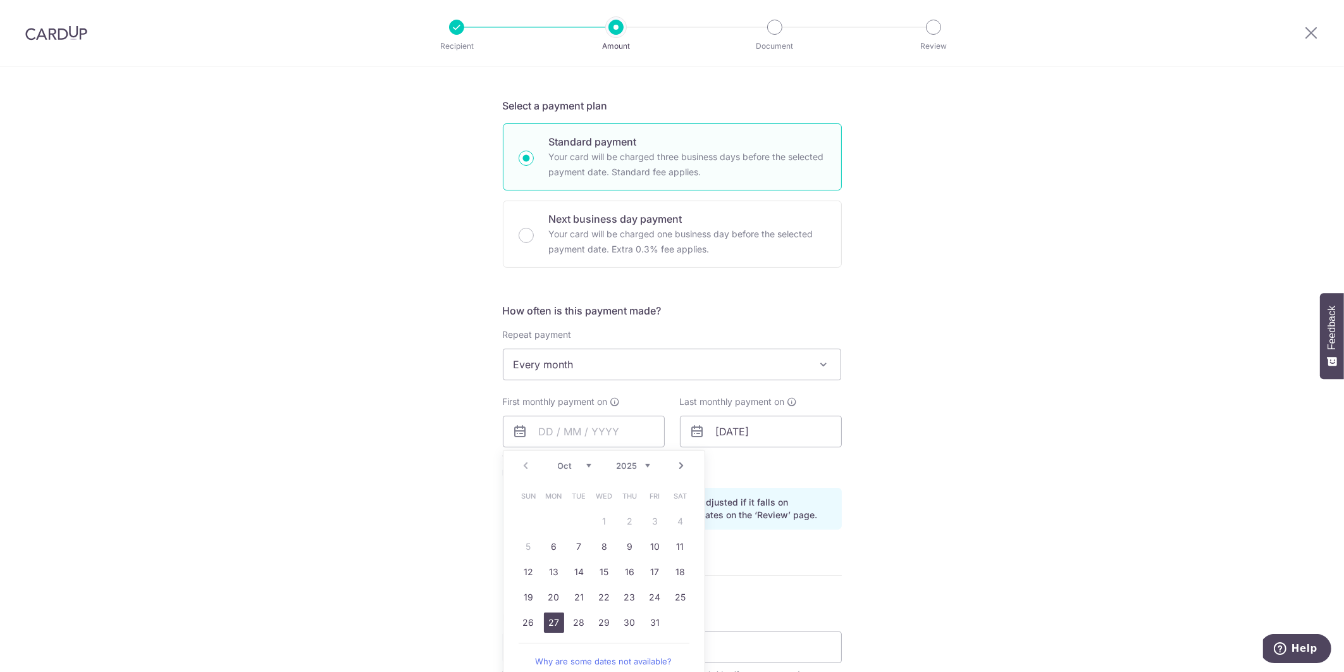
click at [560, 623] on link "27" at bounding box center [554, 622] width 20 height 20
type input "27/10/2025"
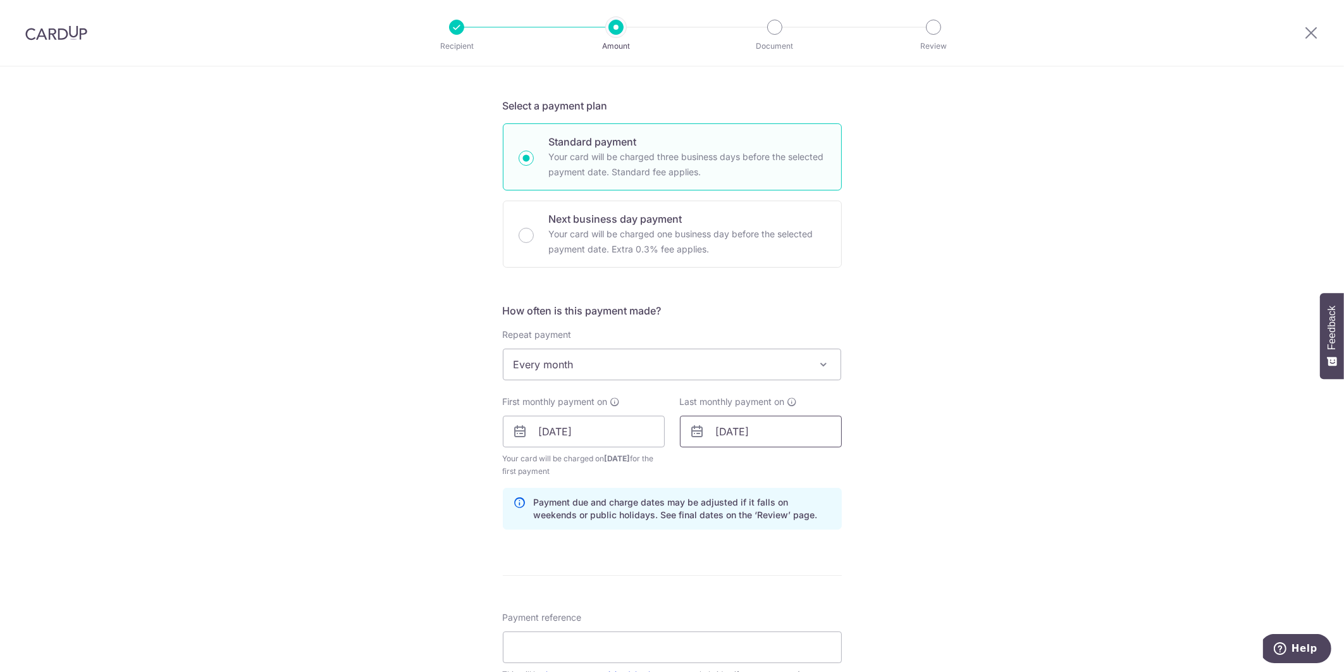
click at [778, 437] on input "29/09/2030" at bounding box center [761, 432] width 162 height 32
click at [797, 593] on link "26" at bounding box center [807, 597] width 20 height 20
type input "26/09/2030"
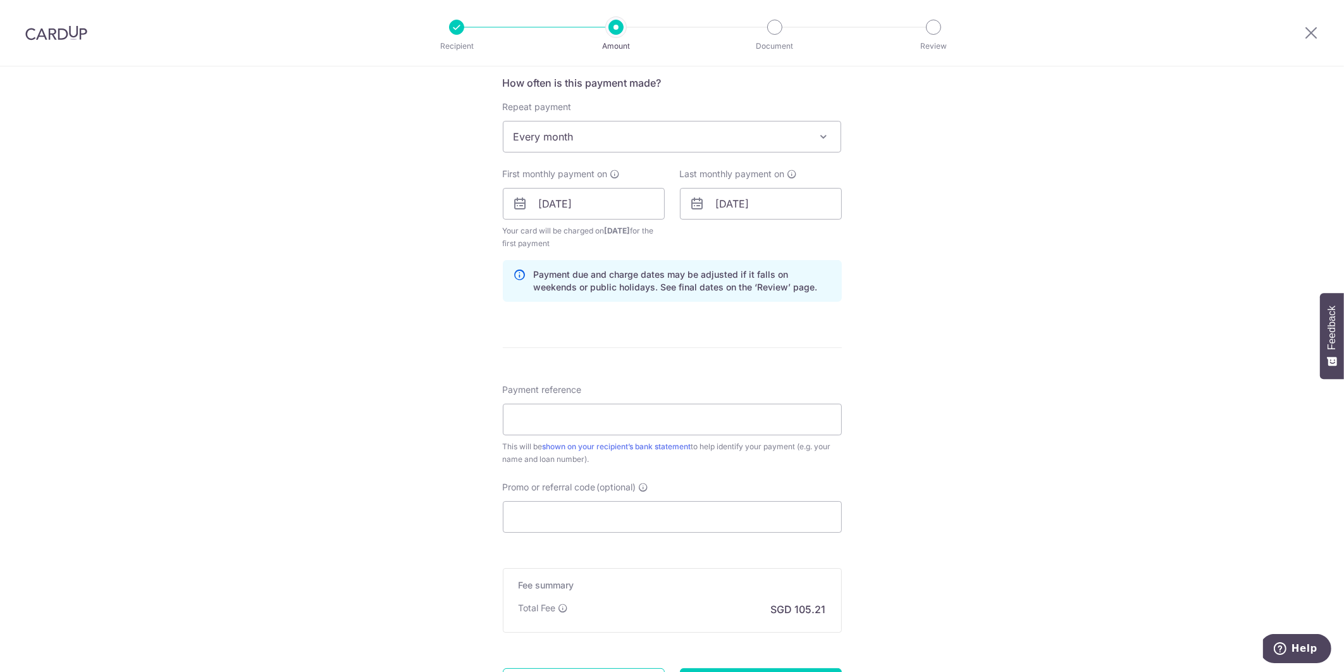
scroll to position [506, 0]
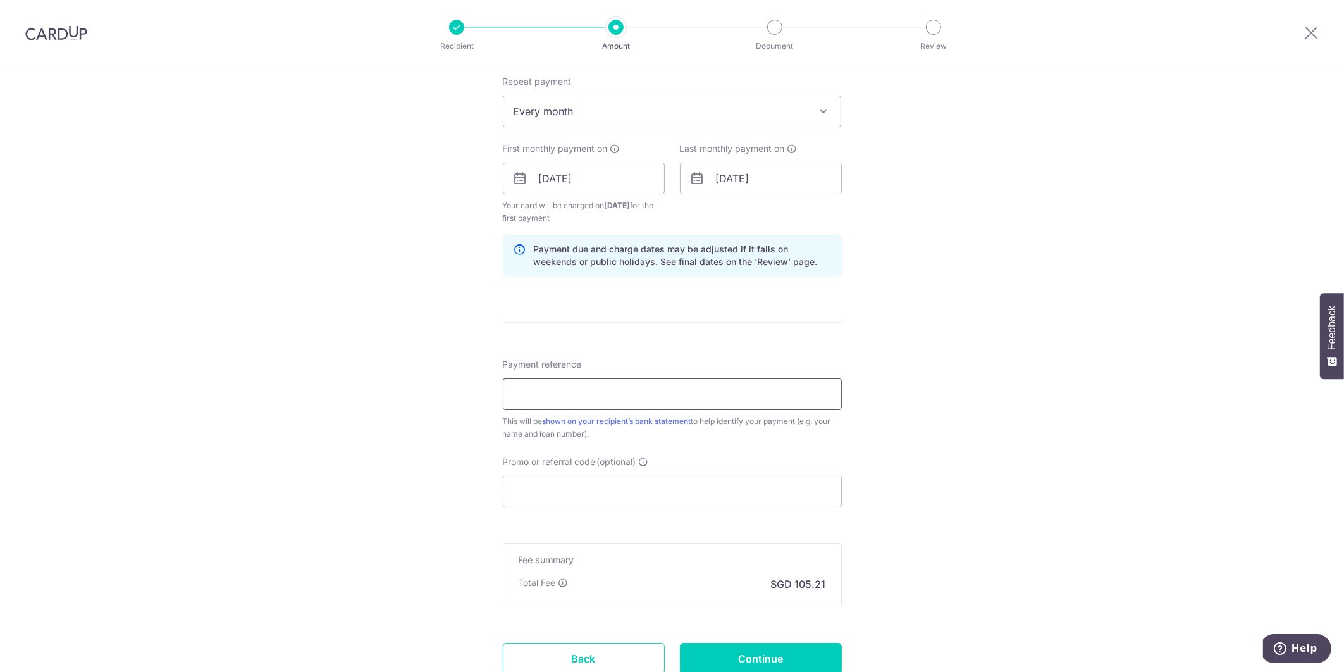
click at [680, 395] on input "Payment reference" at bounding box center [672, 394] width 339 height 32
type input "S8337263Z"
click at [646, 493] on input "Promo or referral code (optional)" at bounding box center [672, 492] width 339 height 32
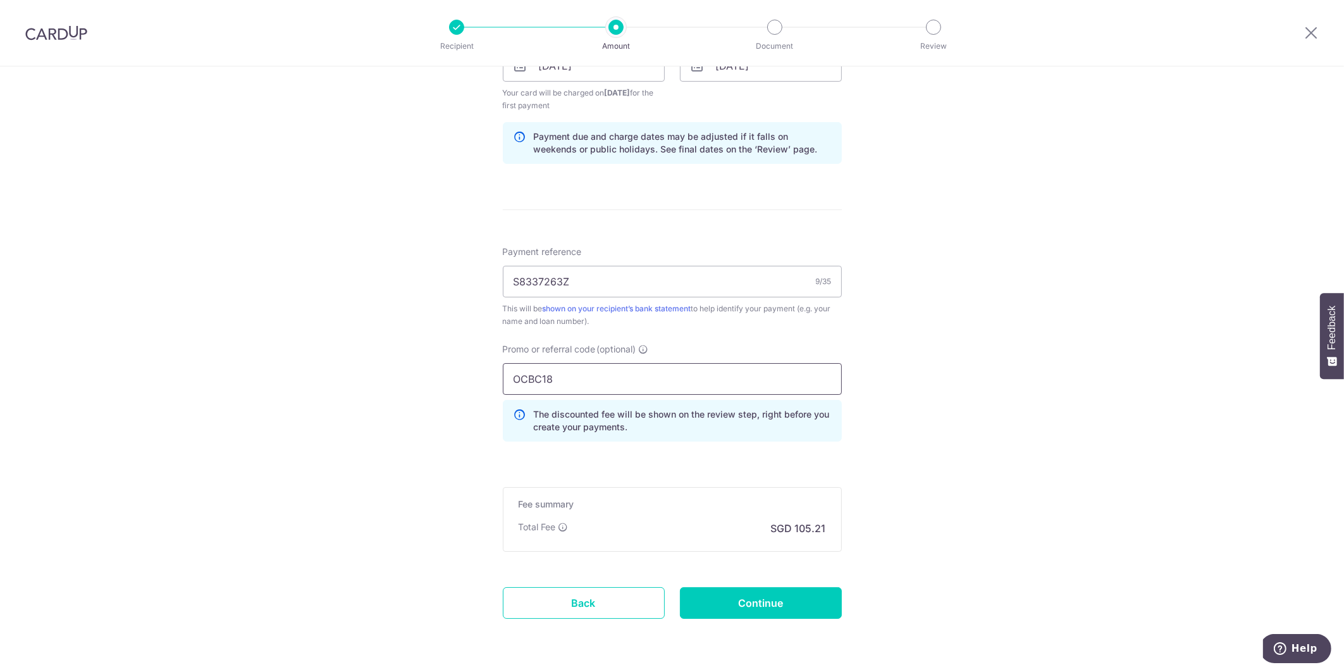
scroll to position [658, 0]
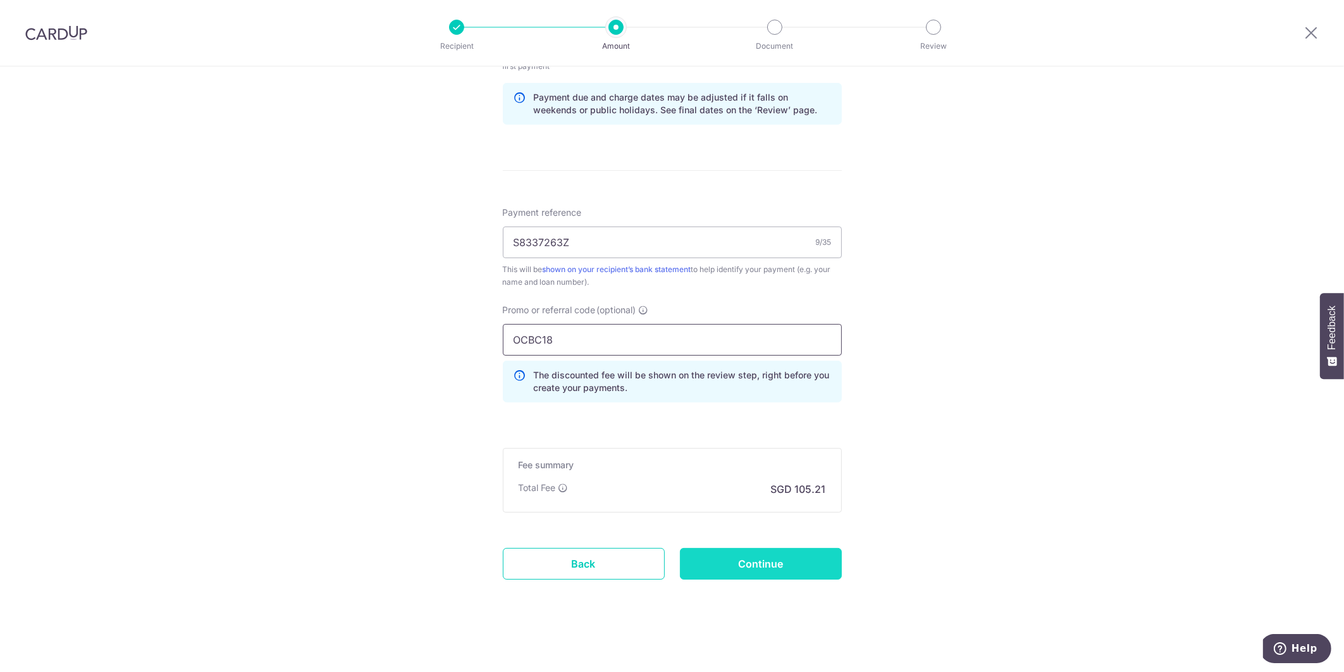
type input "OCBC18"
click at [732, 557] on input "Continue" at bounding box center [761, 564] width 162 height 32
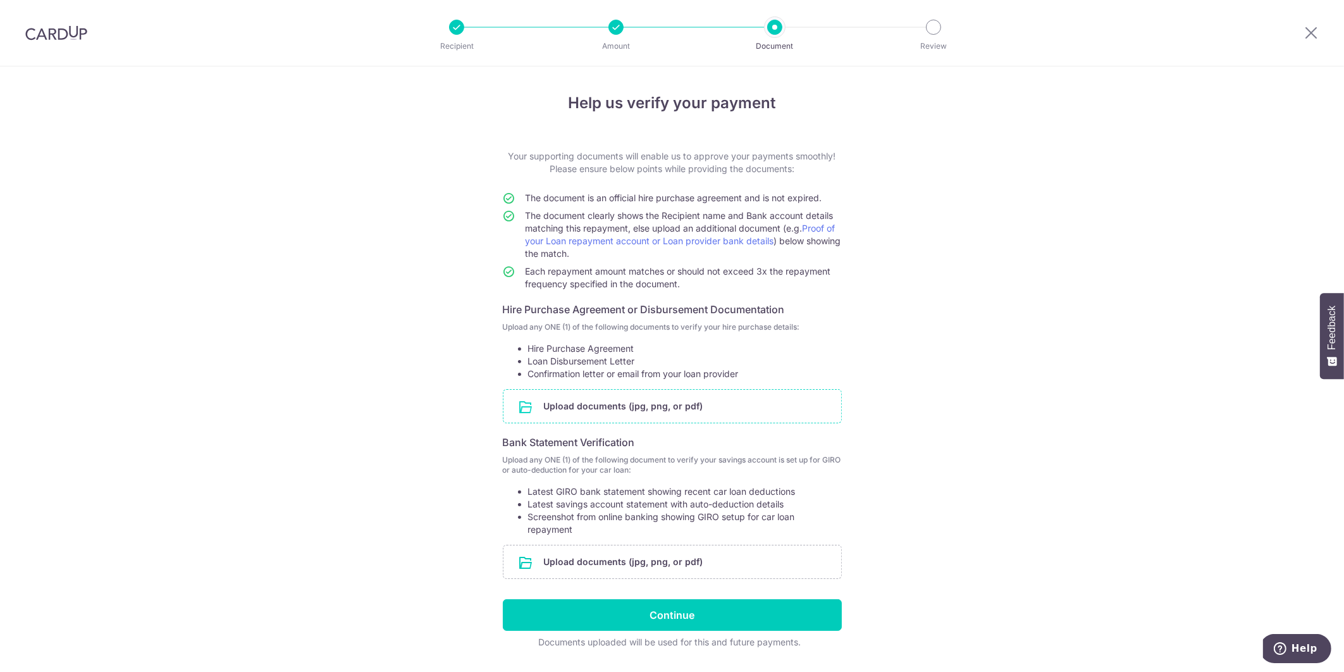
click at [682, 393] on input "file" at bounding box center [673, 406] width 338 height 33
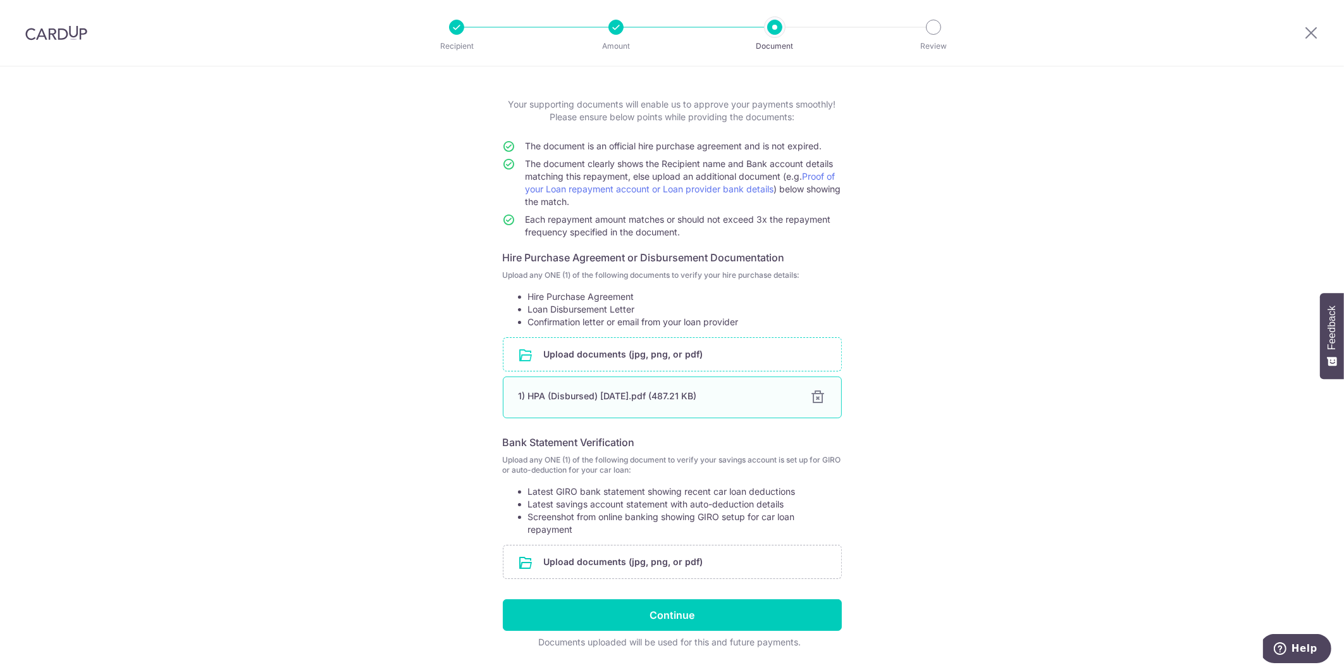
scroll to position [87, 0]
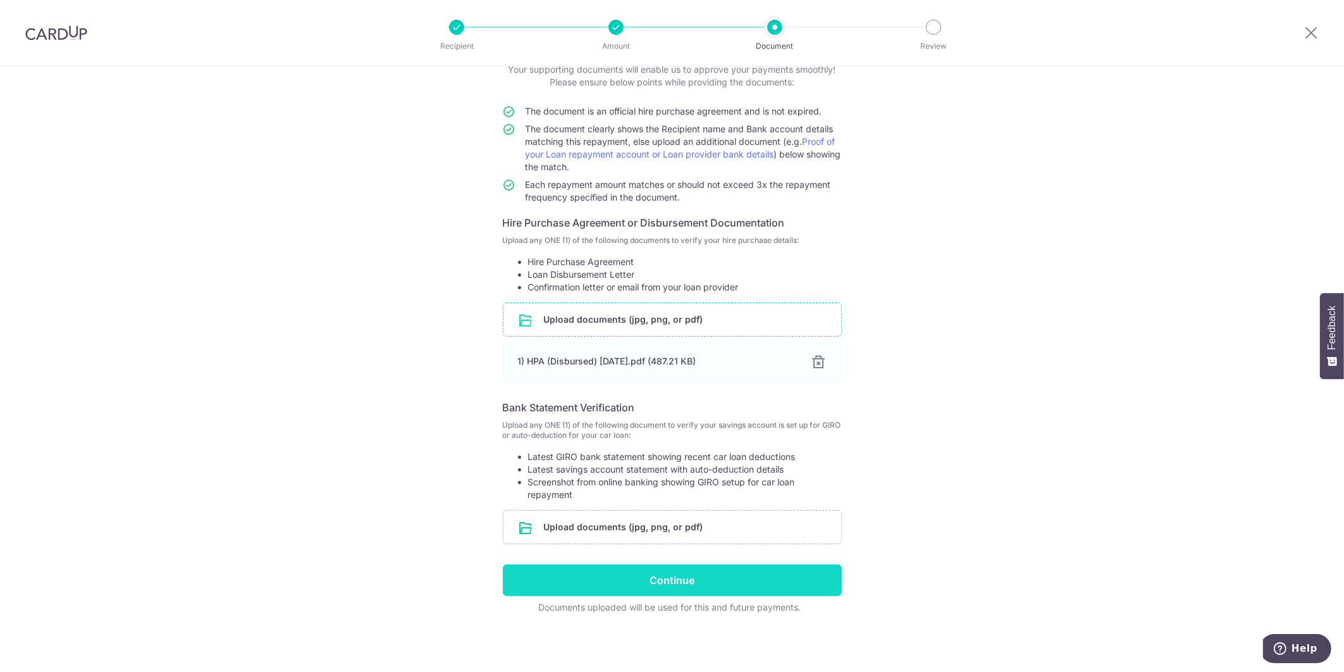
click at [682, 573] on input "Continue" at bounding box center [672, 580] width 339 height 32
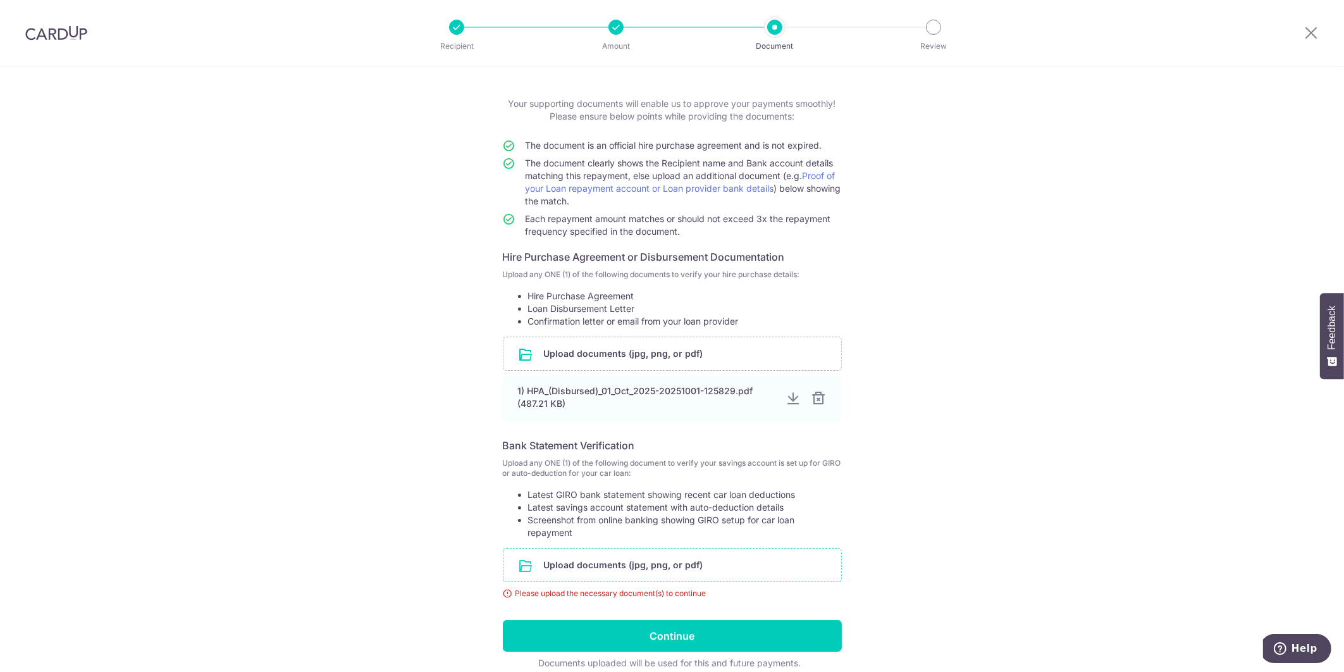
click at [687, 562] on input "file" at bounding box center [673, 565] width 338 height 33
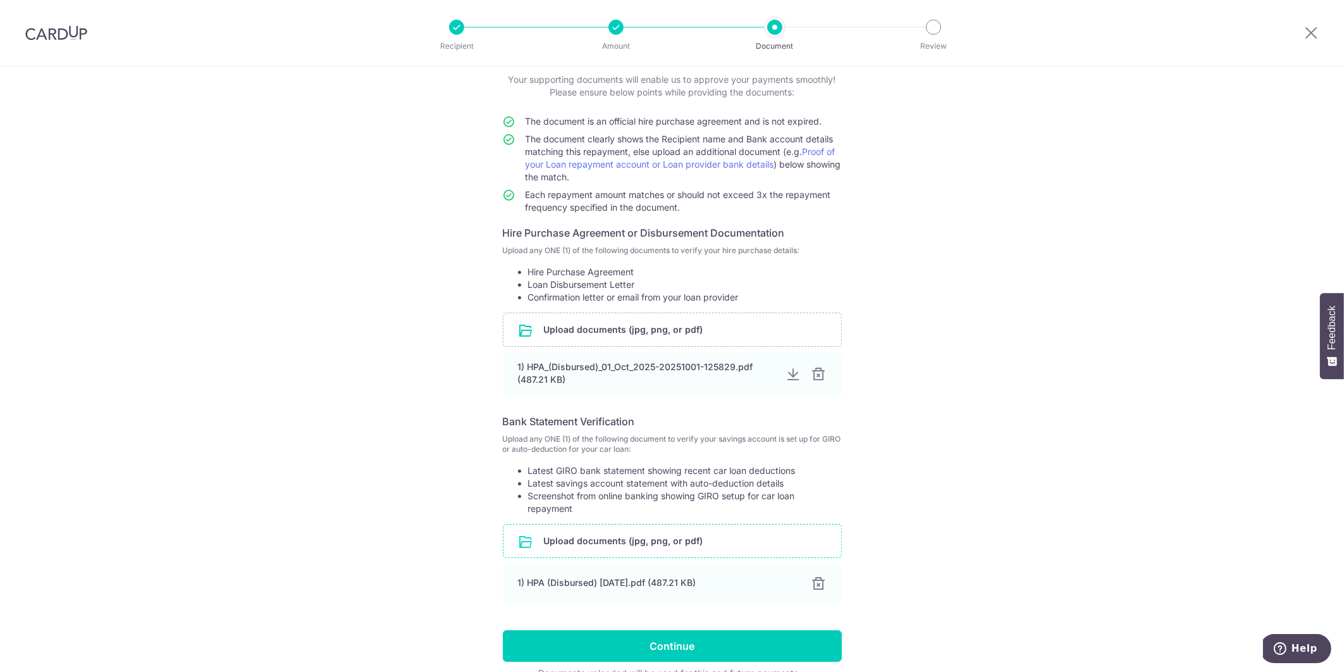
scroll to position [142, 0]
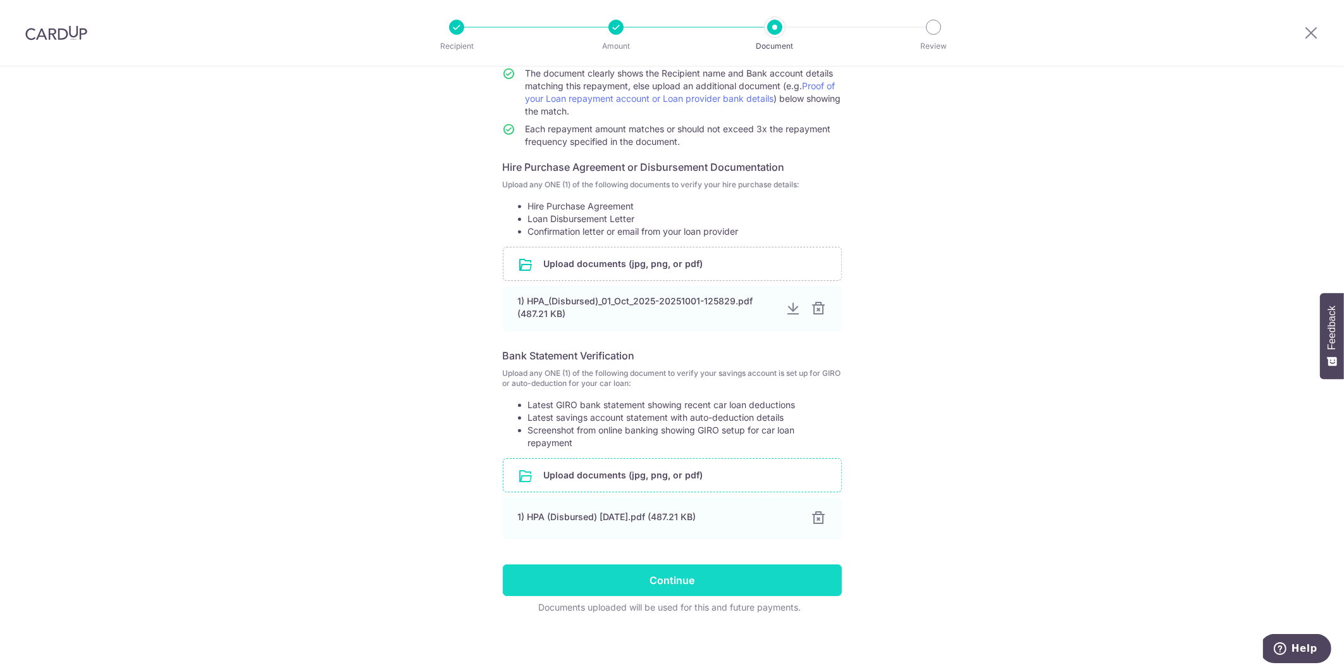
click at [656, 587] on input "Continue" at bounding box center [672, 580] width 339 height 32
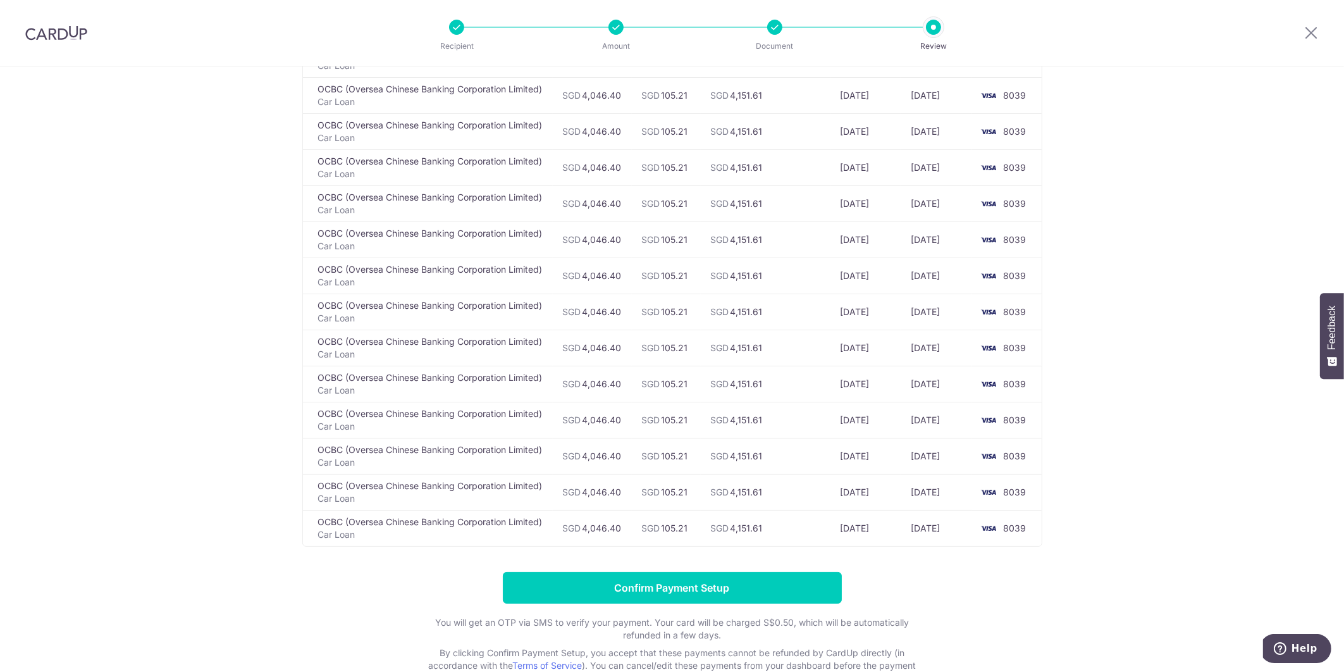
scroll to position [1869, 0]
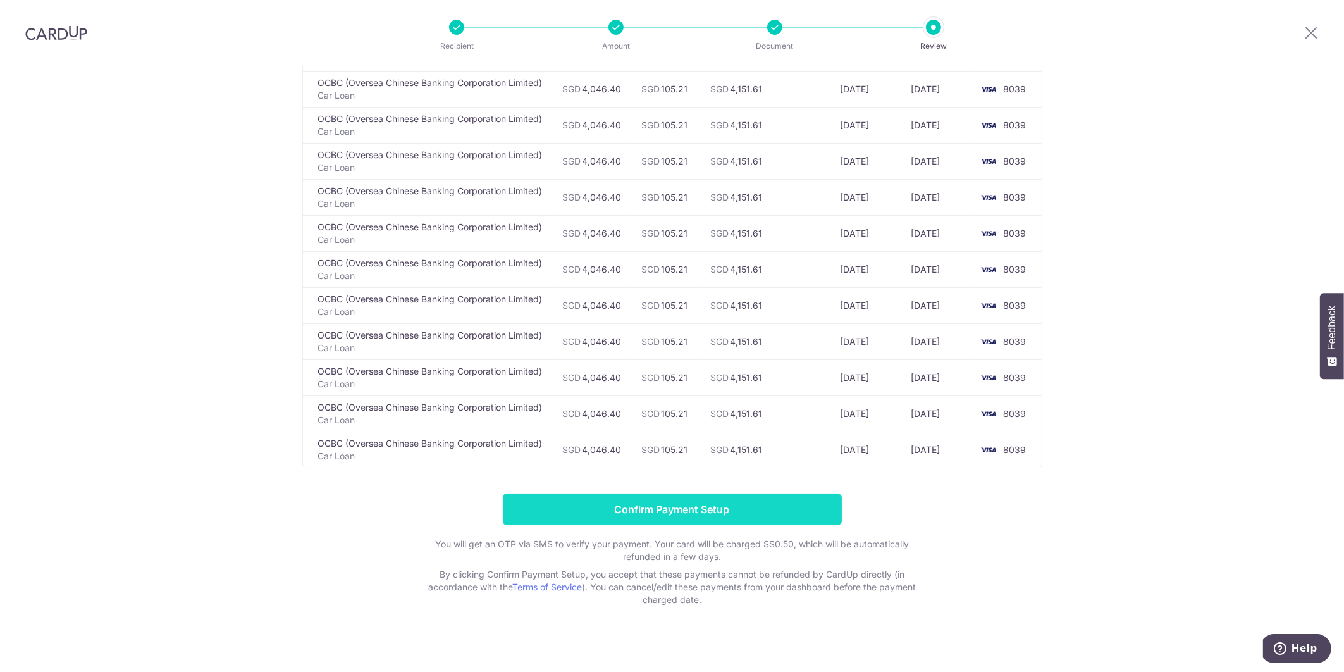
click at [662, 504] on input "Confirm Payment Setup" at bounding box center [672, 510] width 339 height 32
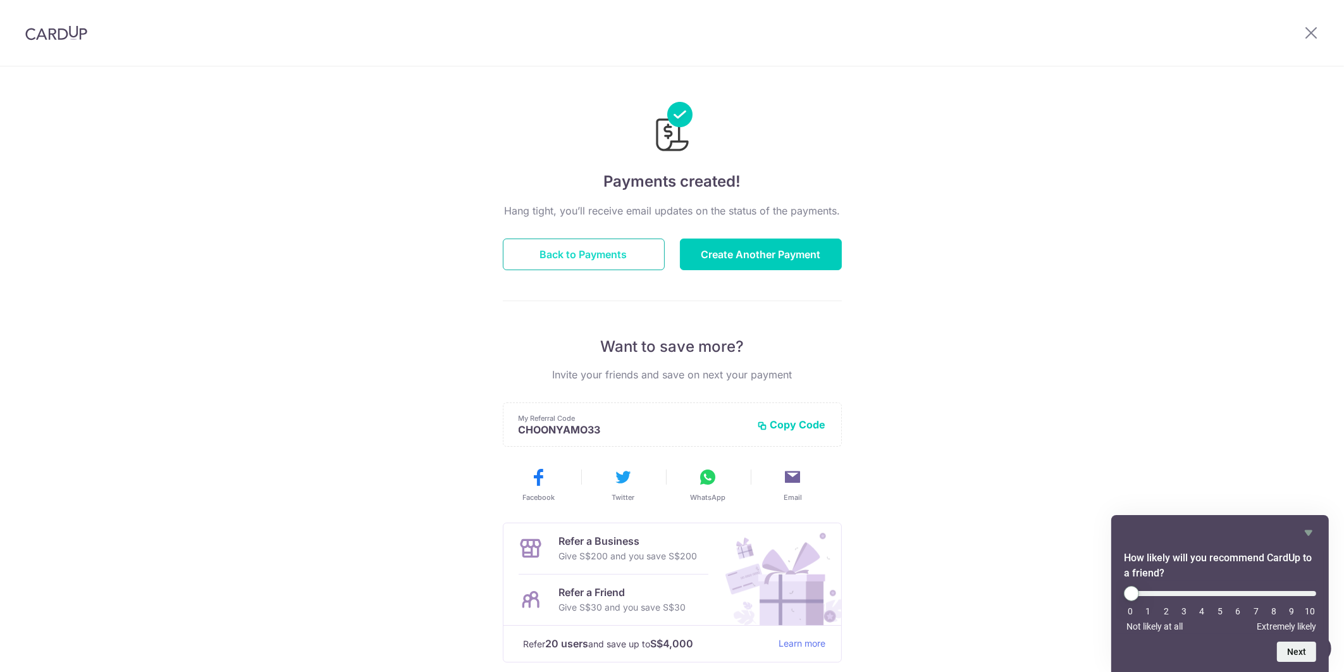
click at [593, 251] on button "Back to Payments" at bounding box center [584, 255] width 162 height 32
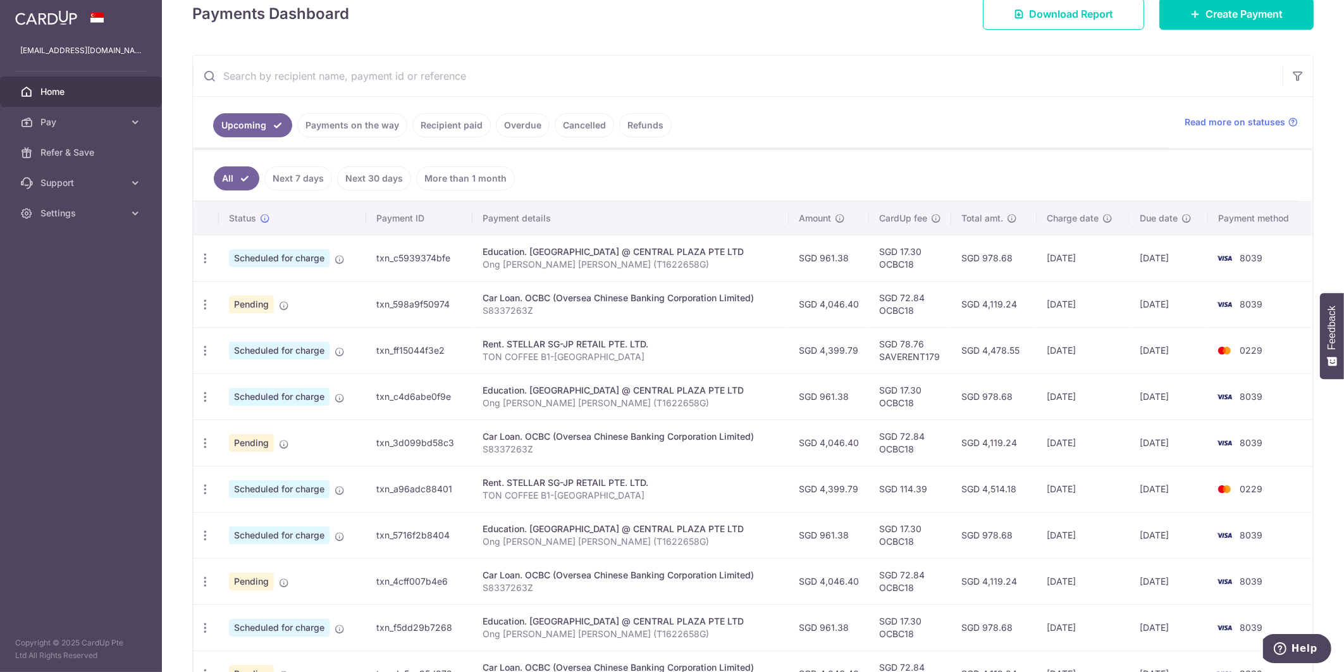
scroll to position [190, 0]
